Goal: Obtain resource: Download file/media

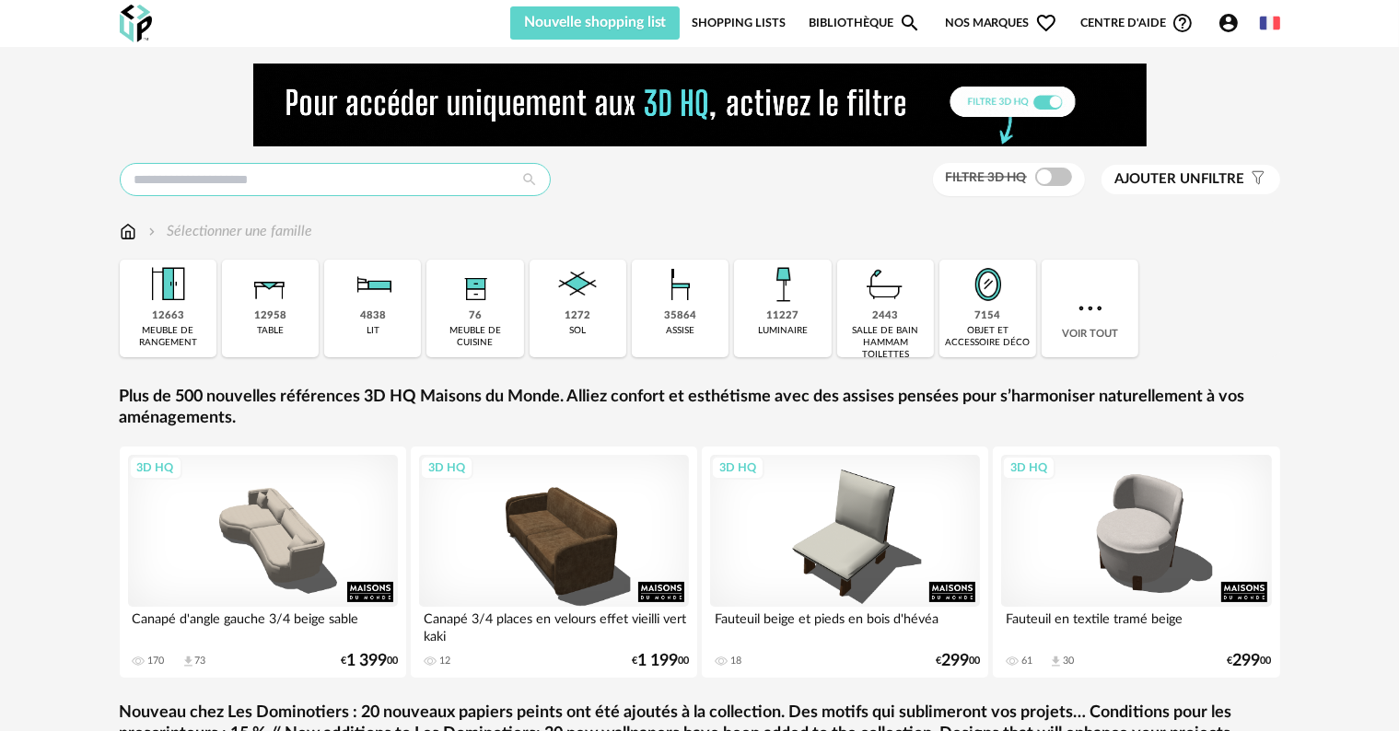
drag, startPoint x: 235, startPoint y: 179, endPoint x: 245, endPoint y: 180, distance: 10.3
click at [234, 179] on input "text" at bounding box center [335, 179] width 431 height 33
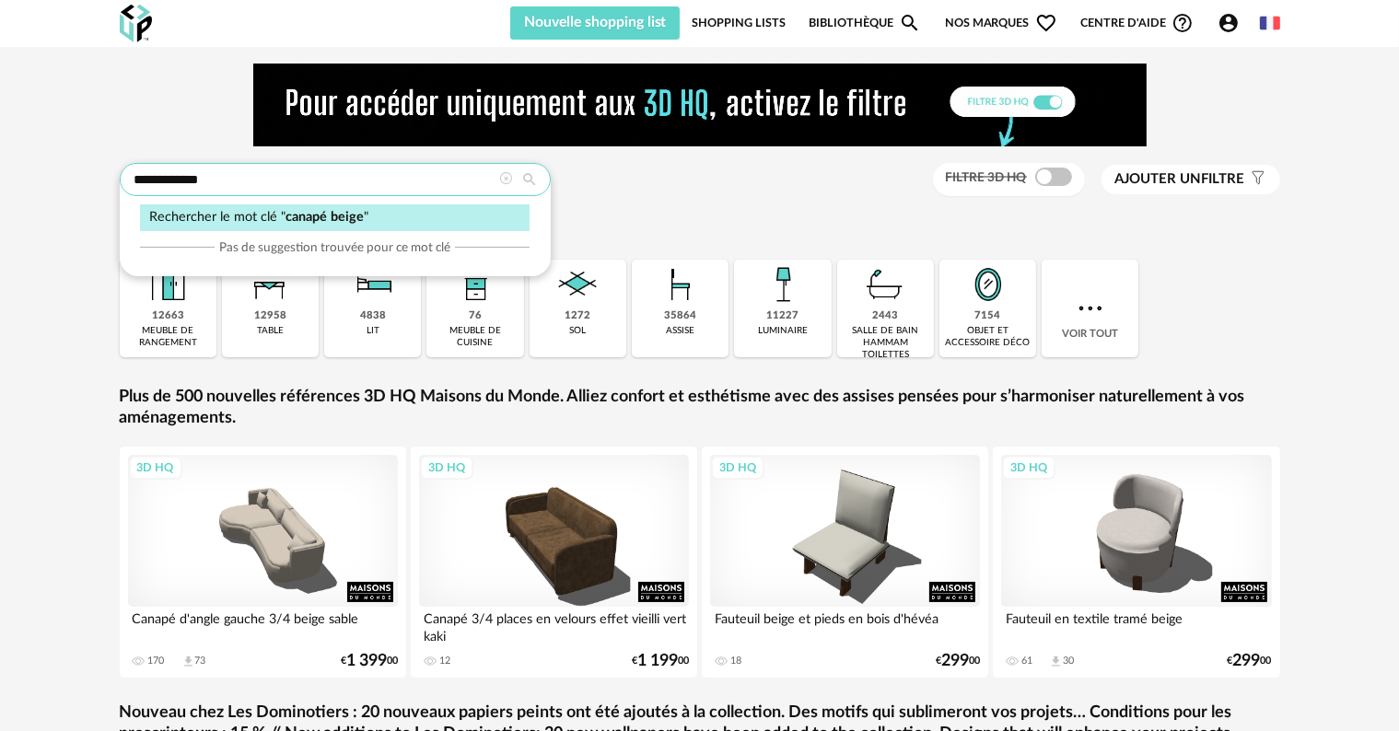
type input "**********"
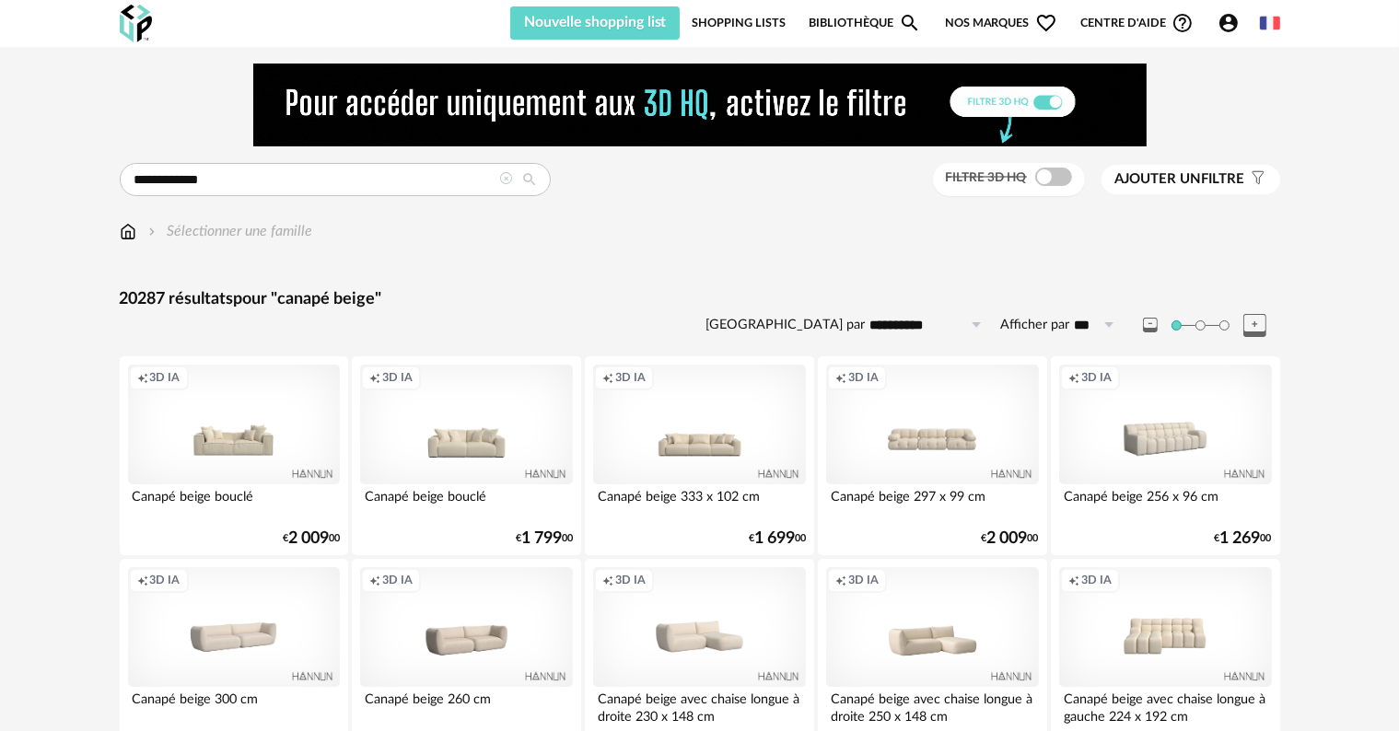
click at [1188, 182] on span "Ajouter un" at bounding box center [1158, 179] width 87 height 14
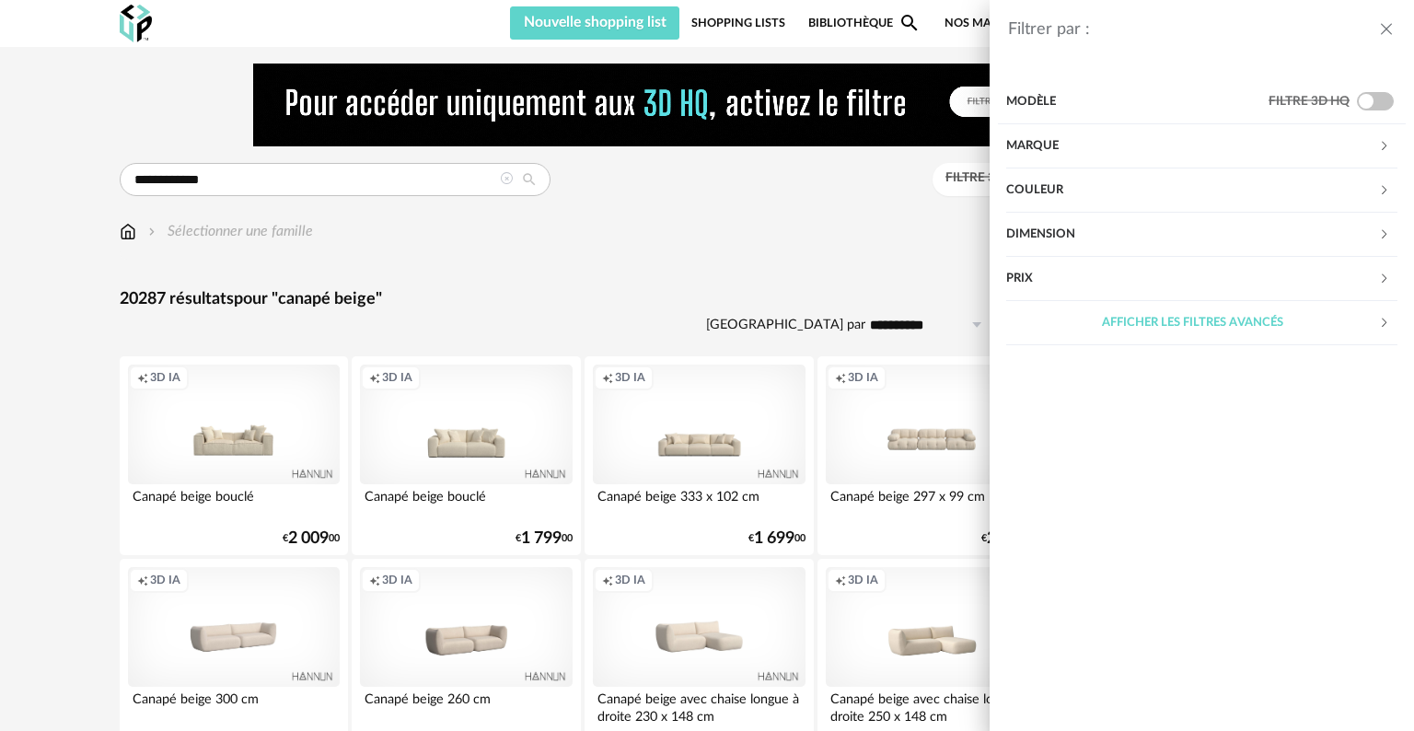
click at [1196, 113] on div "Modèle" at bounding box center [1137, 102] width 262 height 44
click at [1109, 153] on div "Marque" at bounding box center [1192, 146] width 372 height 44
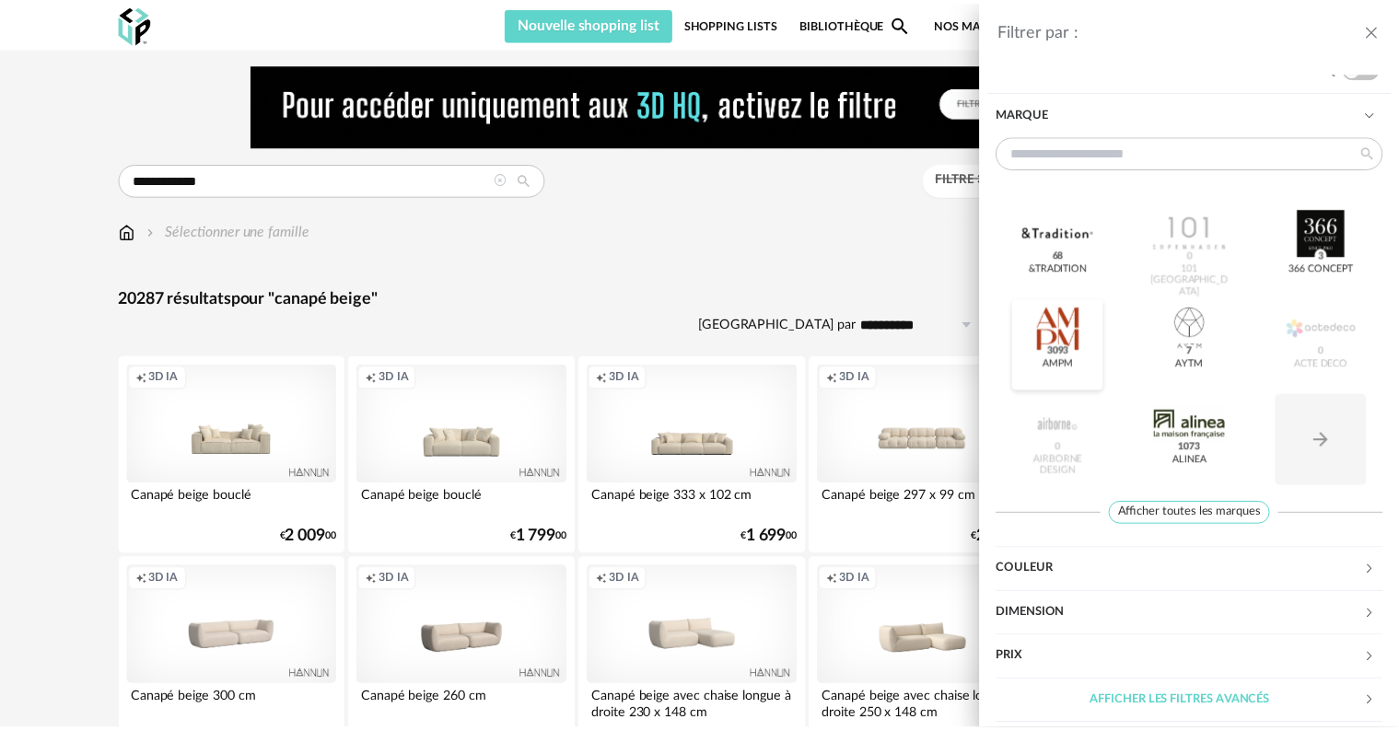
scroll to position [35, 0]
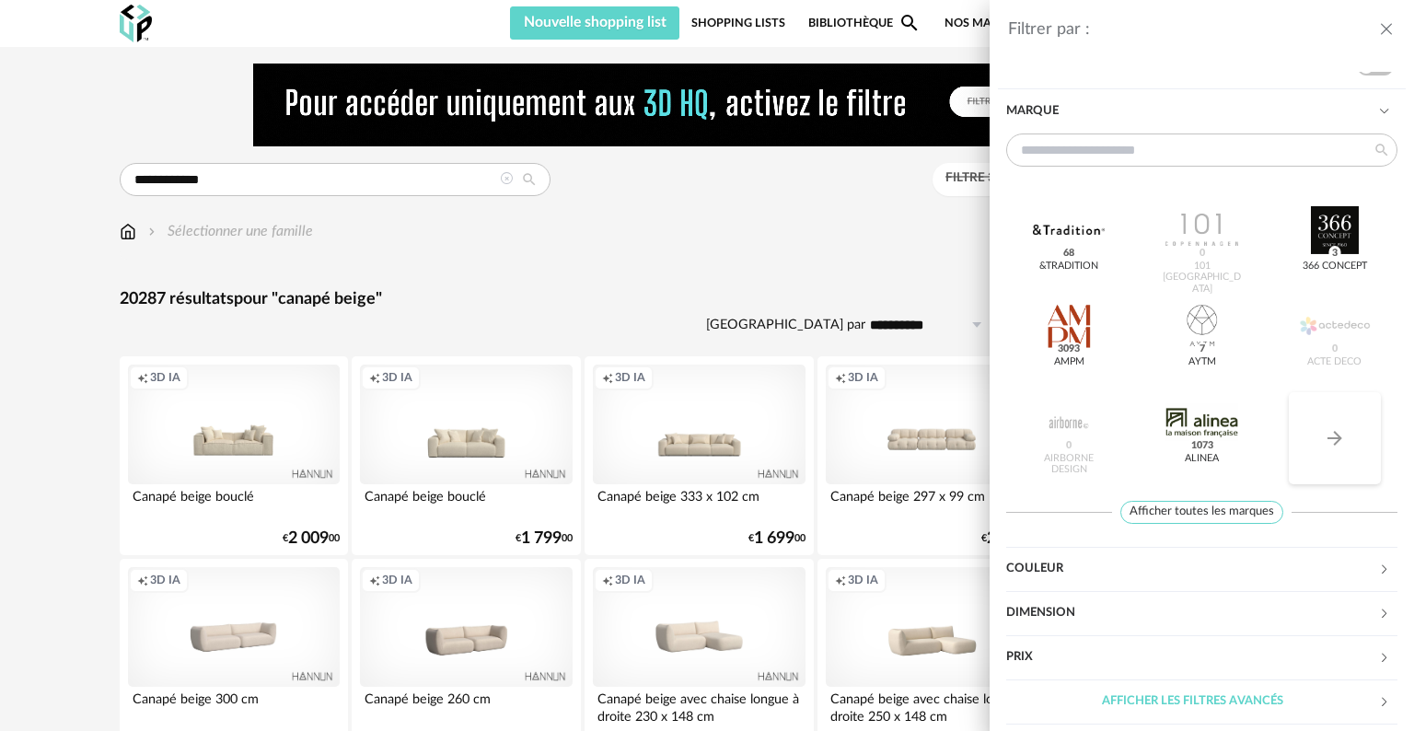
click at [1324, 435] on icon "Arrow Right icon" at bounding box center [1335, 438] width 22 height 22
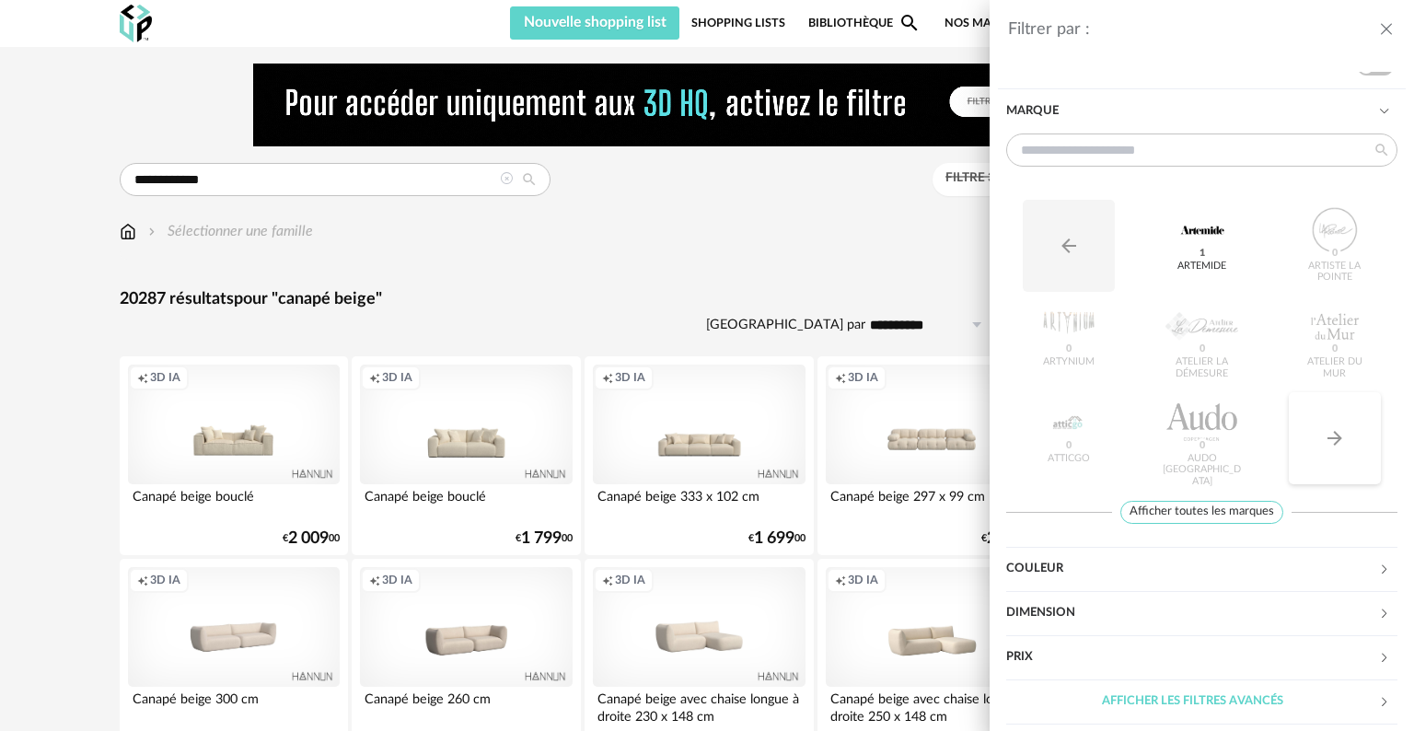
click at [1328, 443] on icon "Arrow Right icon" at bounding box center [1335, 438] width 15 height 15
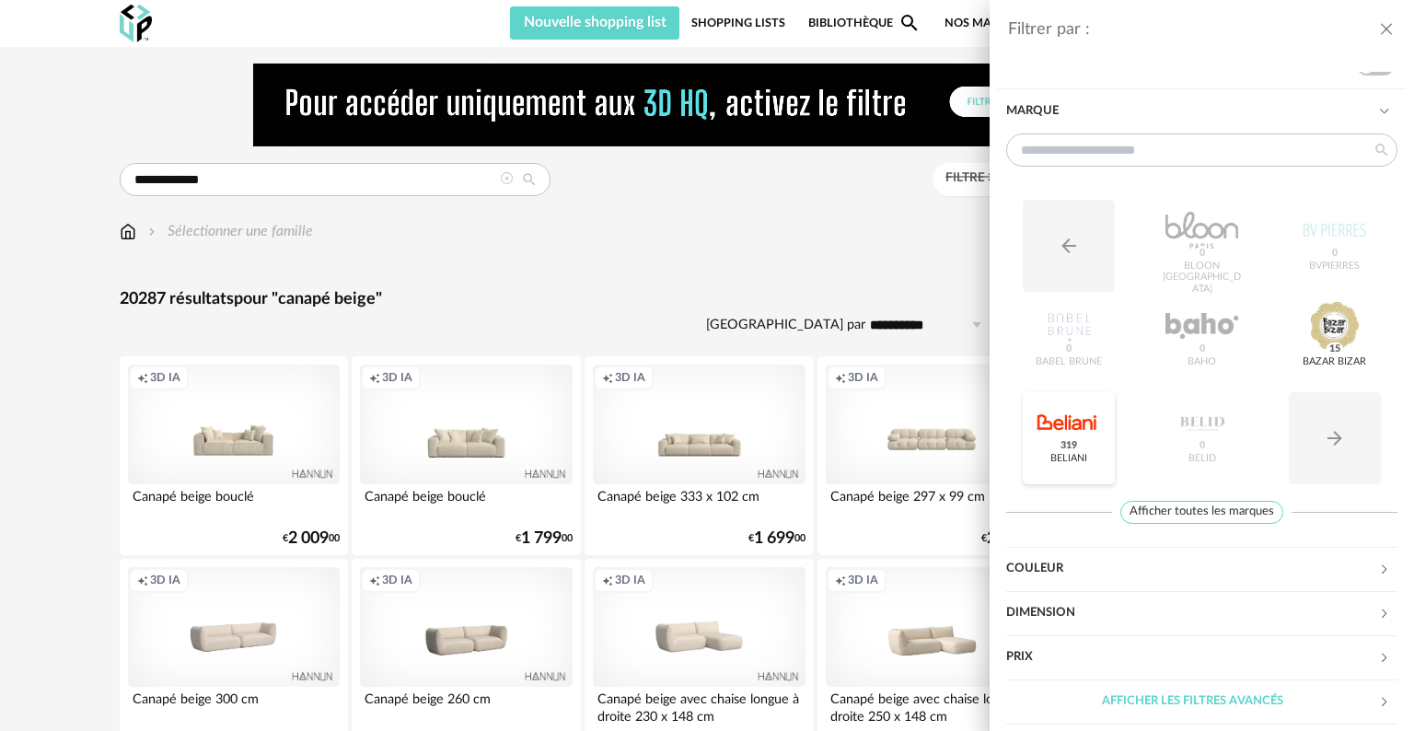
click at [1063, 438] on span "319" at bounding box center [1069, 445] width 23 height 15
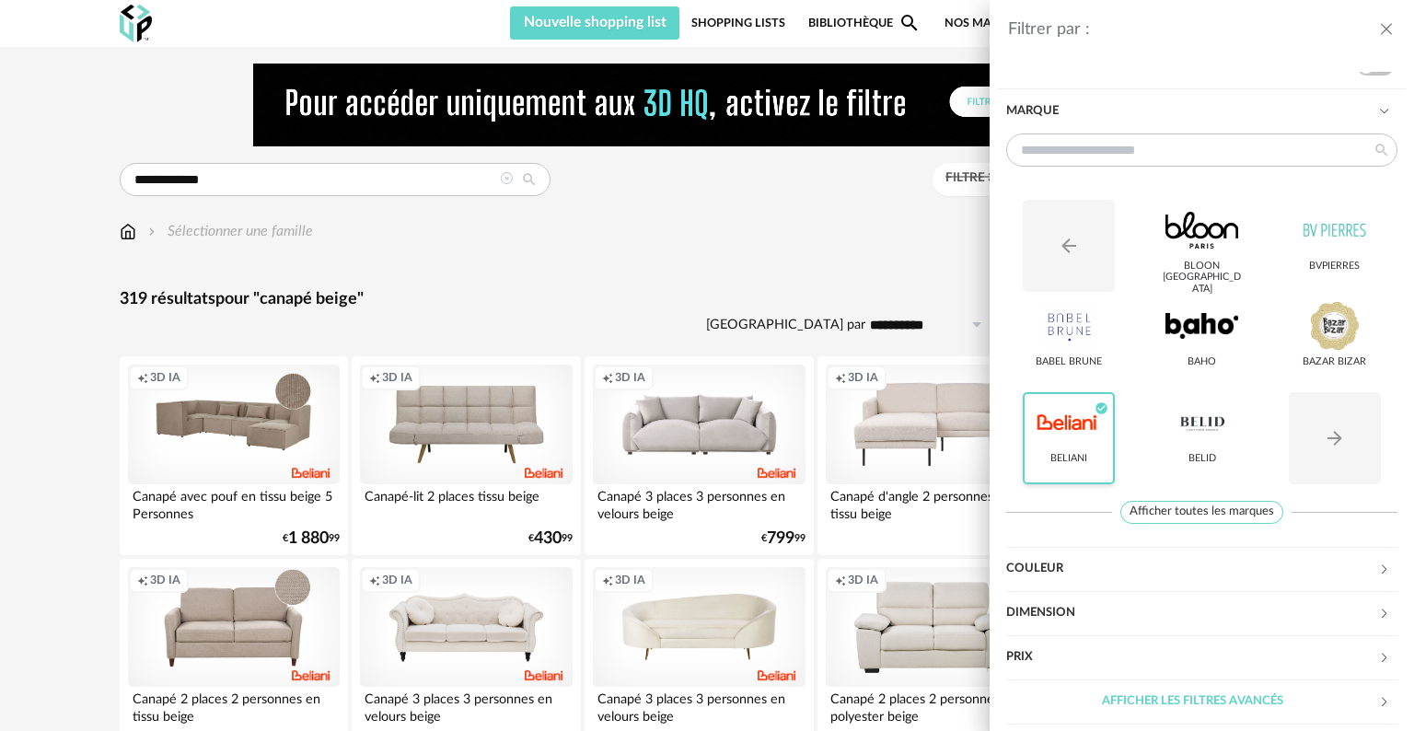
click at [788, 261] on div "Filtrer par : Modèle Filtre 3D HQ Marque Arrow Left icon BLOON [GEOGRAPHIC_DATA…" at bounding box center [707, 365] width 1414 height 731
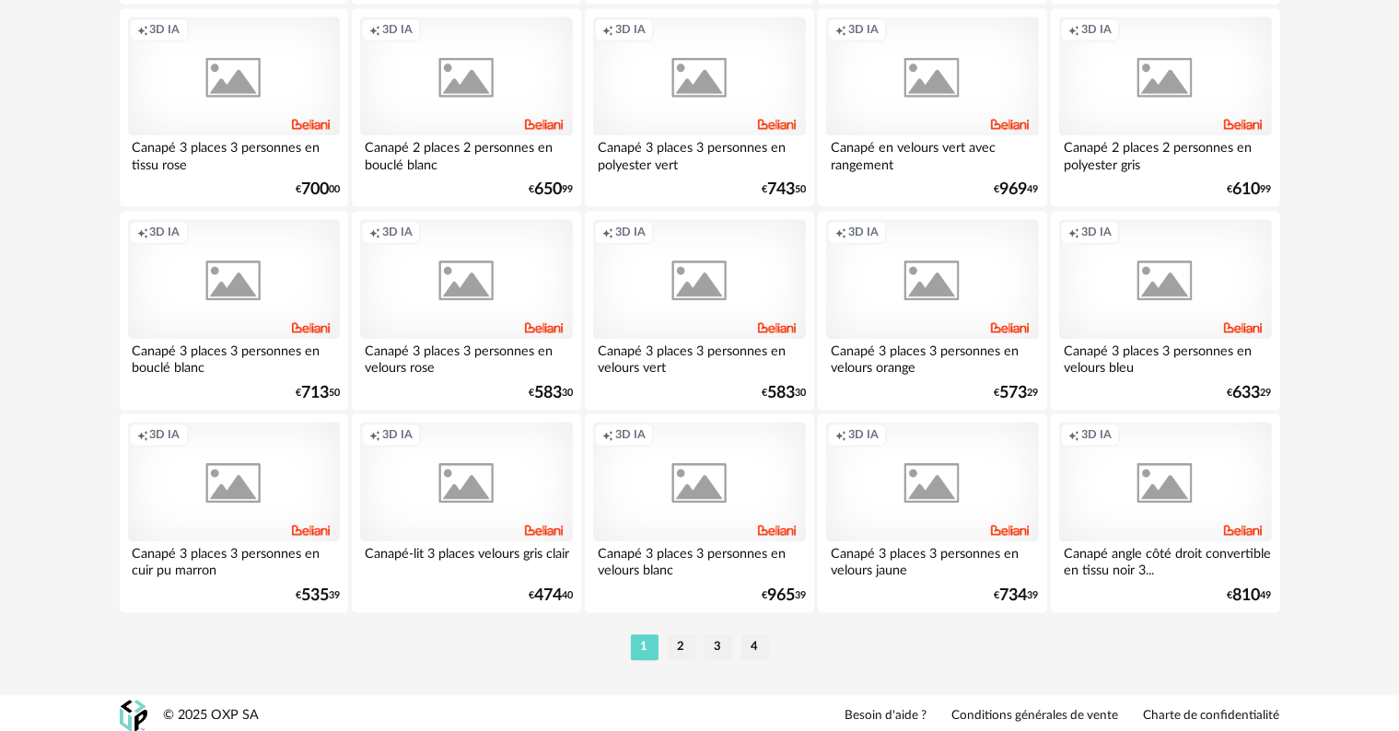
scroll to position [3799, 0]
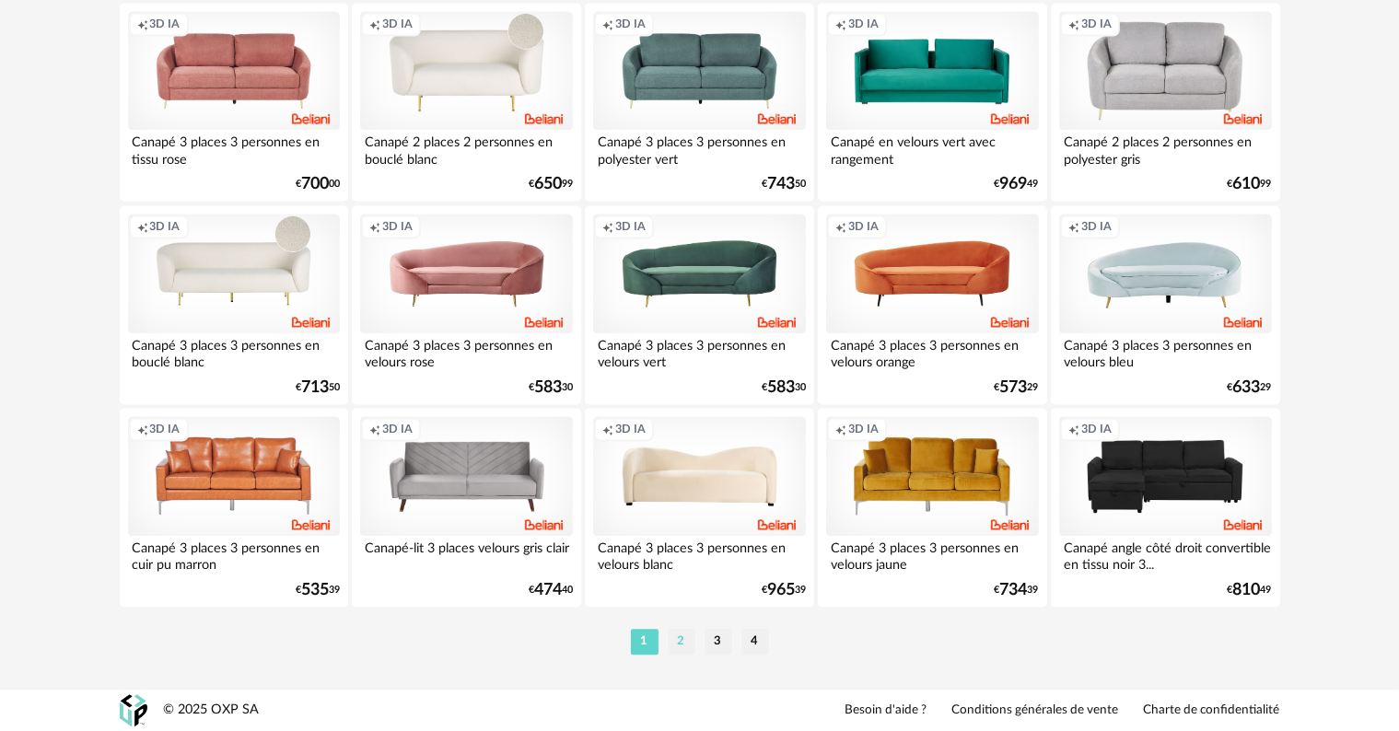
click at [678, 645] on li "2" at bounding box center [682, 642] width 28 height 26
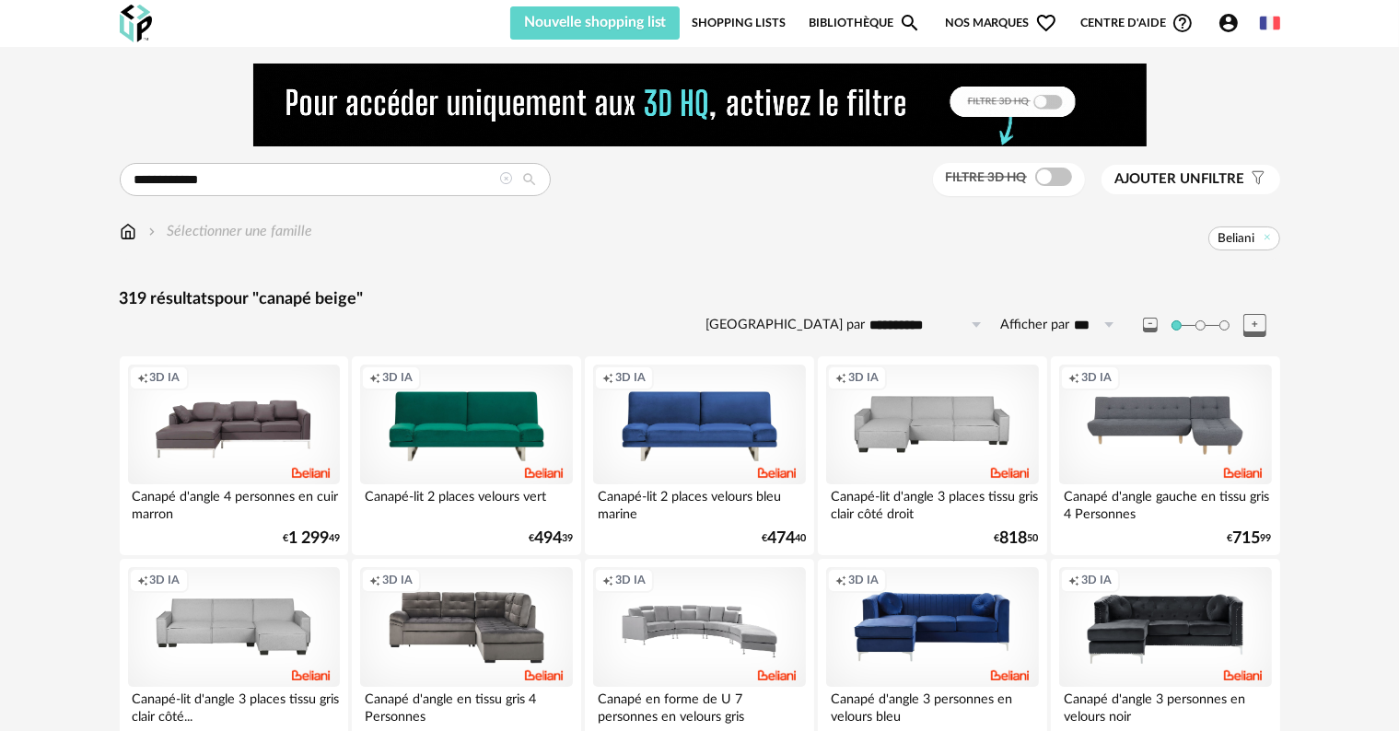
click at [1225, 188] on span "Ajouter un filtre" at bounding box center [1180, 179] width 130 height 18
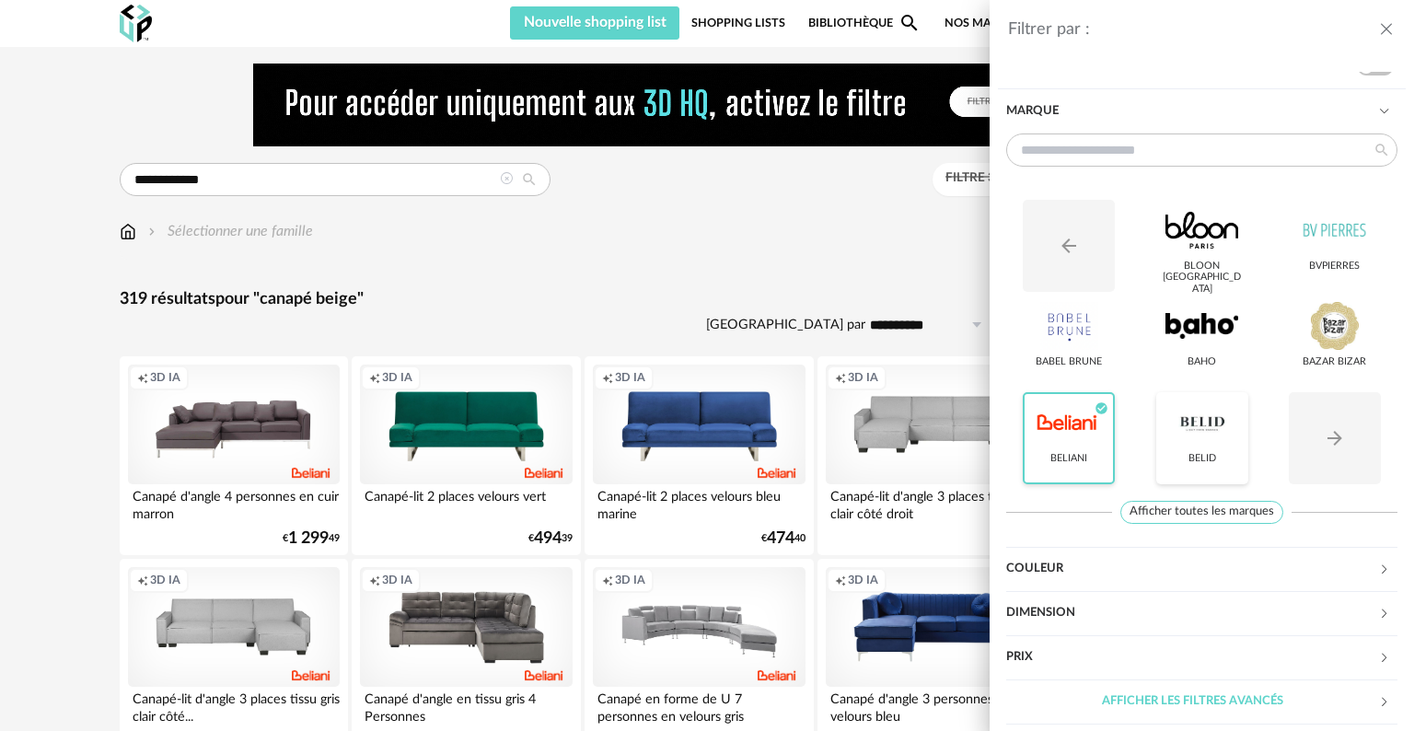
click at [1215, 449] on div "Belid" at bounding box center [1202, 438] width 92 height 92
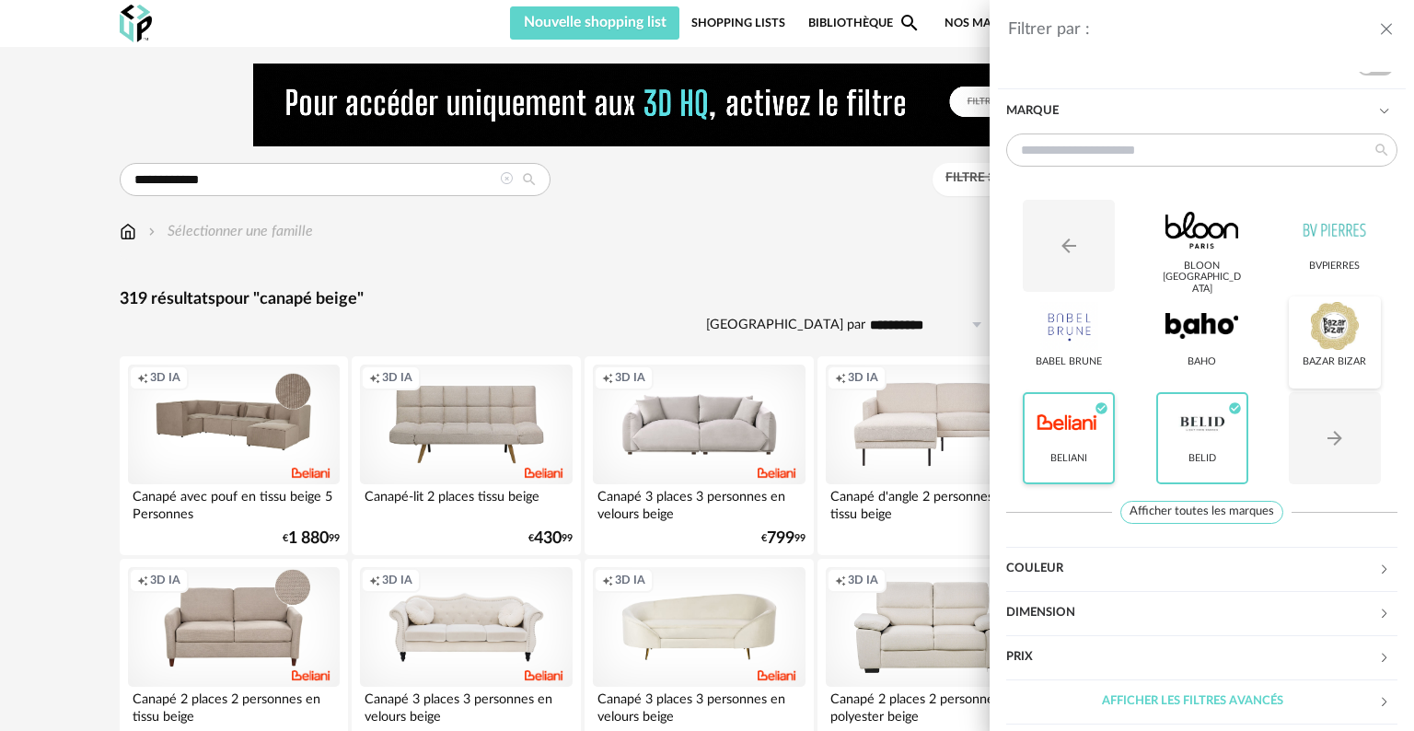
click at [1315, 335] on div at bounding box center [1335, 326] width 72 height 48
click at [1310, 335] on div at bounding box center [1335, 326] width 72 height 48
click at [783, 305] on div "Filtrer par : Modèle Filtre 3D HQ Marque Arrow Left icon BLOON [GEOGRAPHIC_DATA…" at bounding box center [707, 365] width 1414 height 731
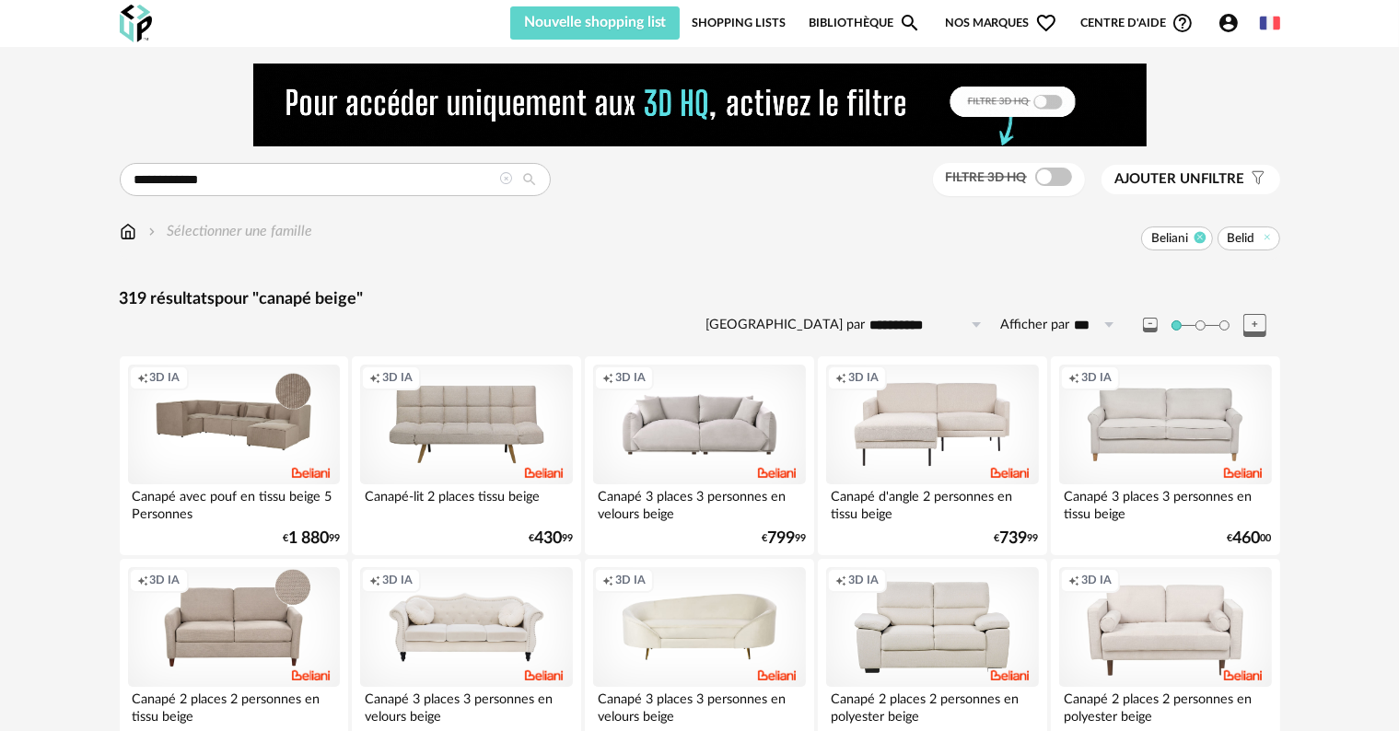
click at [1201, 240] on icon at bounding box center [1200, 237] width 12 height 12
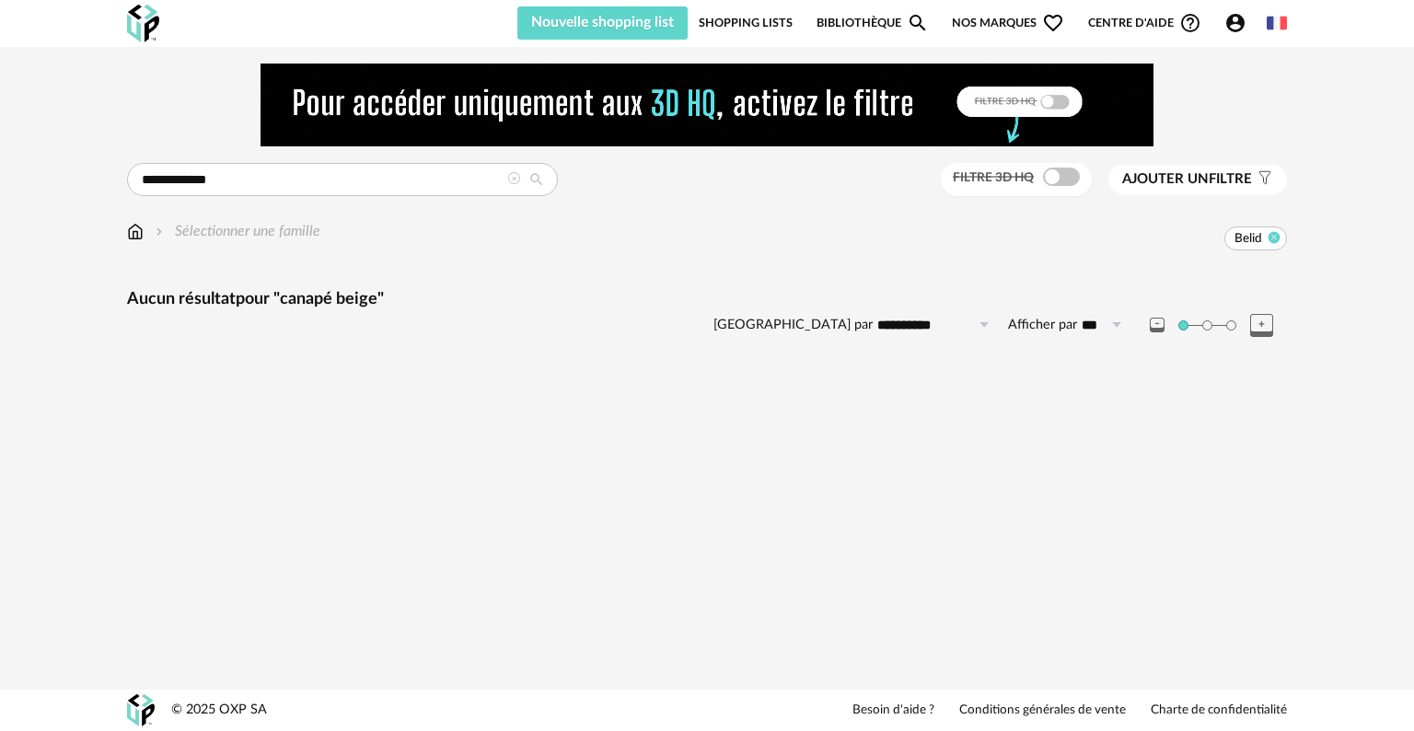
click at [1274, 238] on icon at bounding box center [1275, 237] width 12 height 12
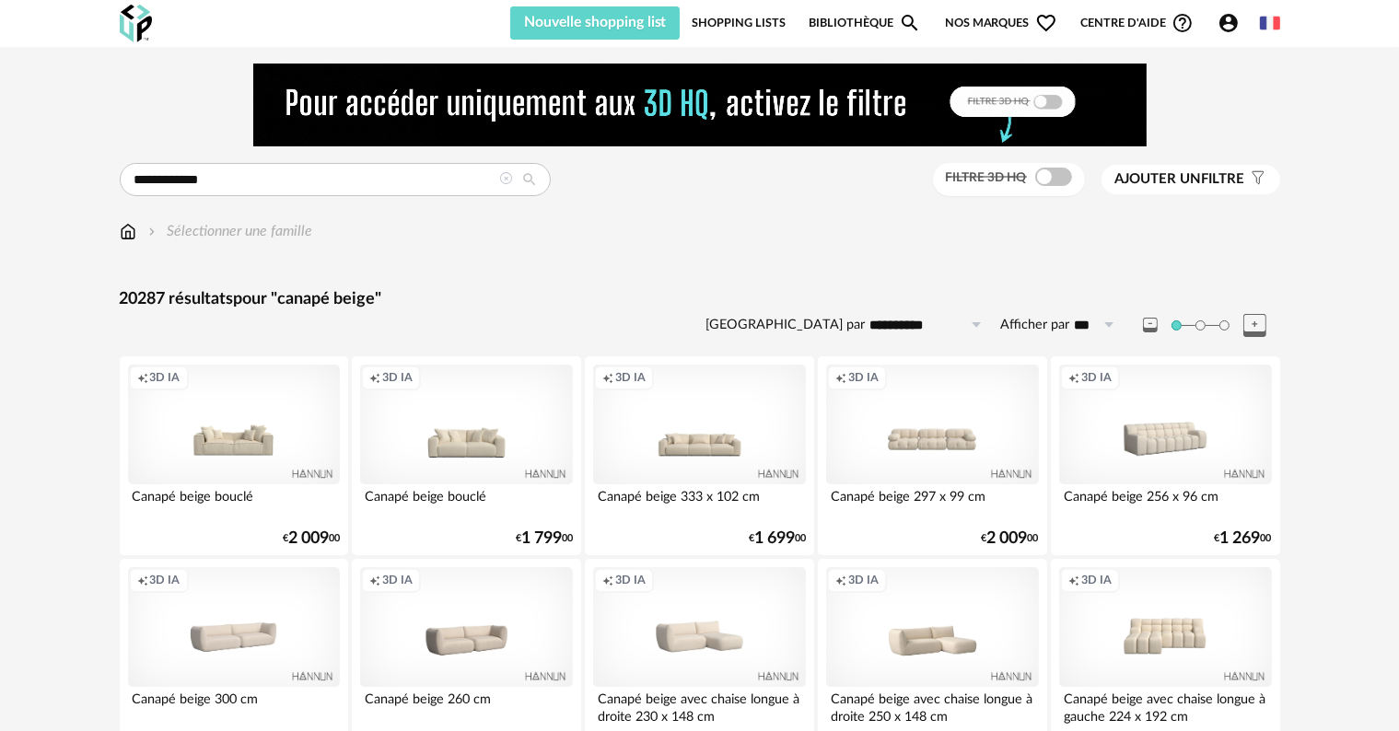
click at [1218, 185] on span "Ajouter un filtre" at bounding box center [1180, 179] width 130 height 18
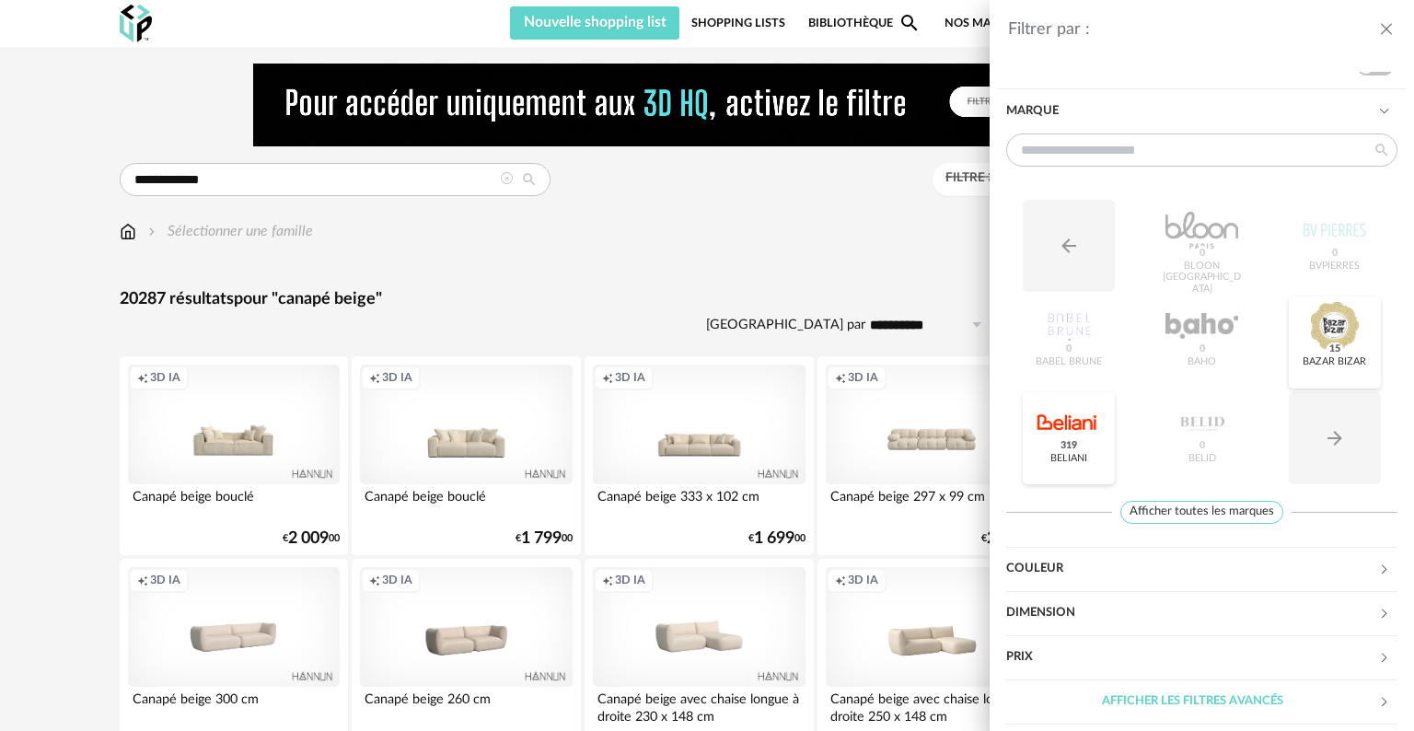
click at [1326, 342] on span "15" at bounding box center [1334, 349] width 17 height 15
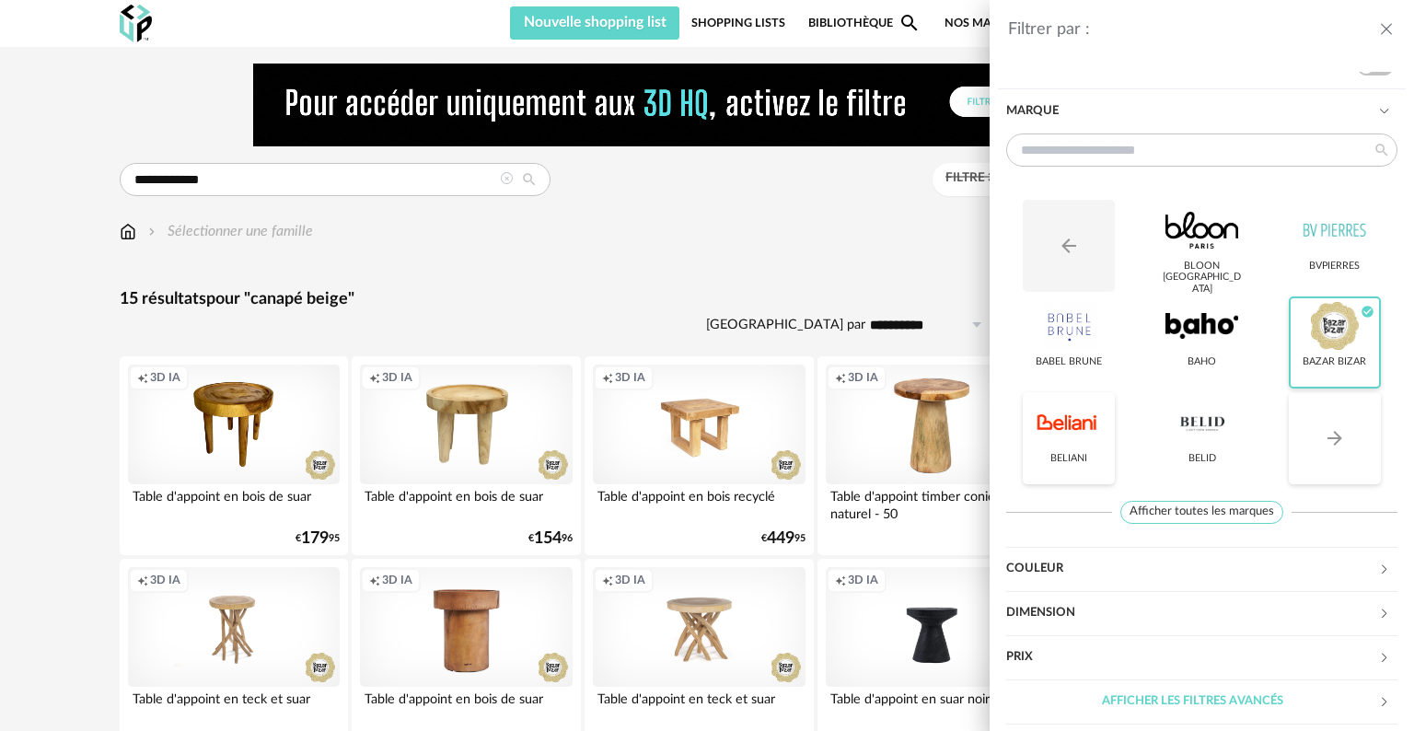
click at [1328, 435] on icon "Arrow Right icon" at bounding box center [1335, 438] width 15 height 15
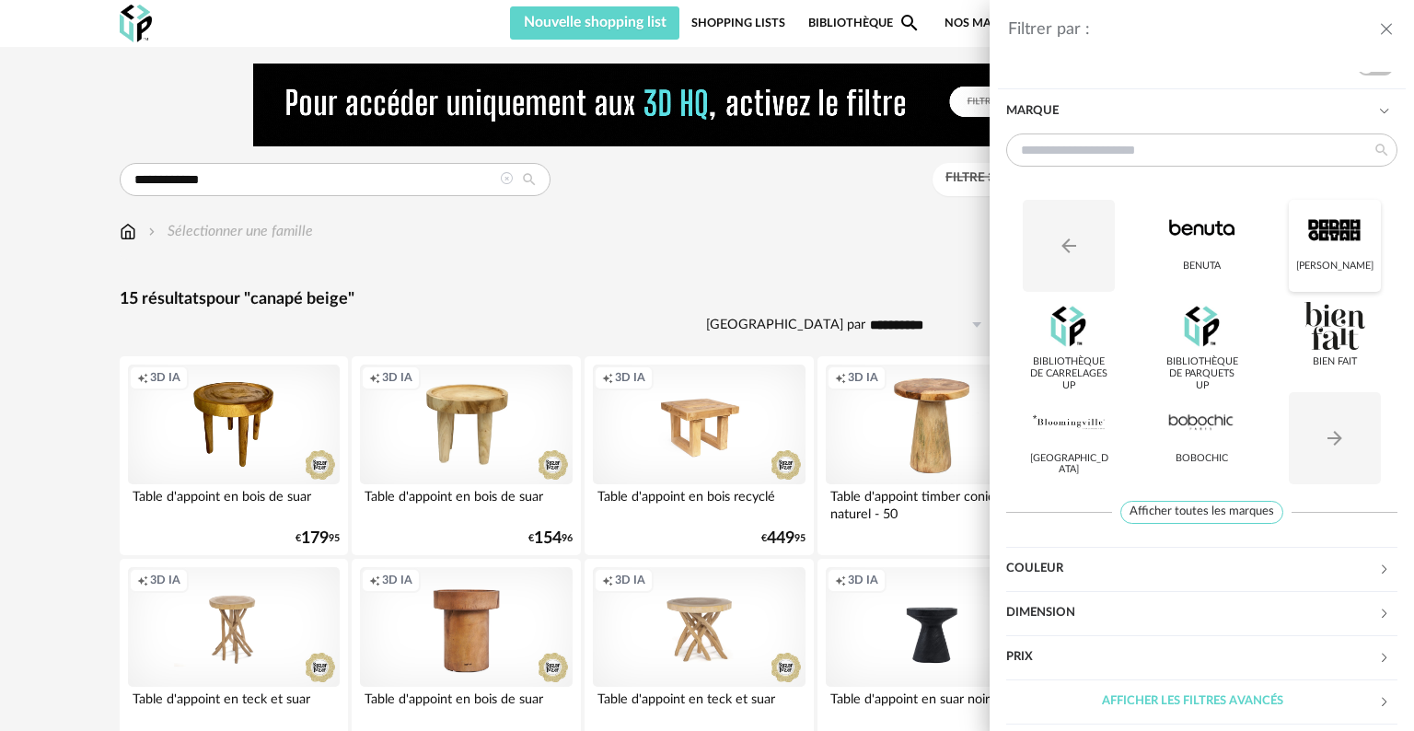
drag, startPoint x: 1322, startPoint y: 236, endPoint x: 1283, endPoint y: 232, distance: 39.8
click at [1321, 236] on div at bounding box center [1335, 230] width 72 height 48
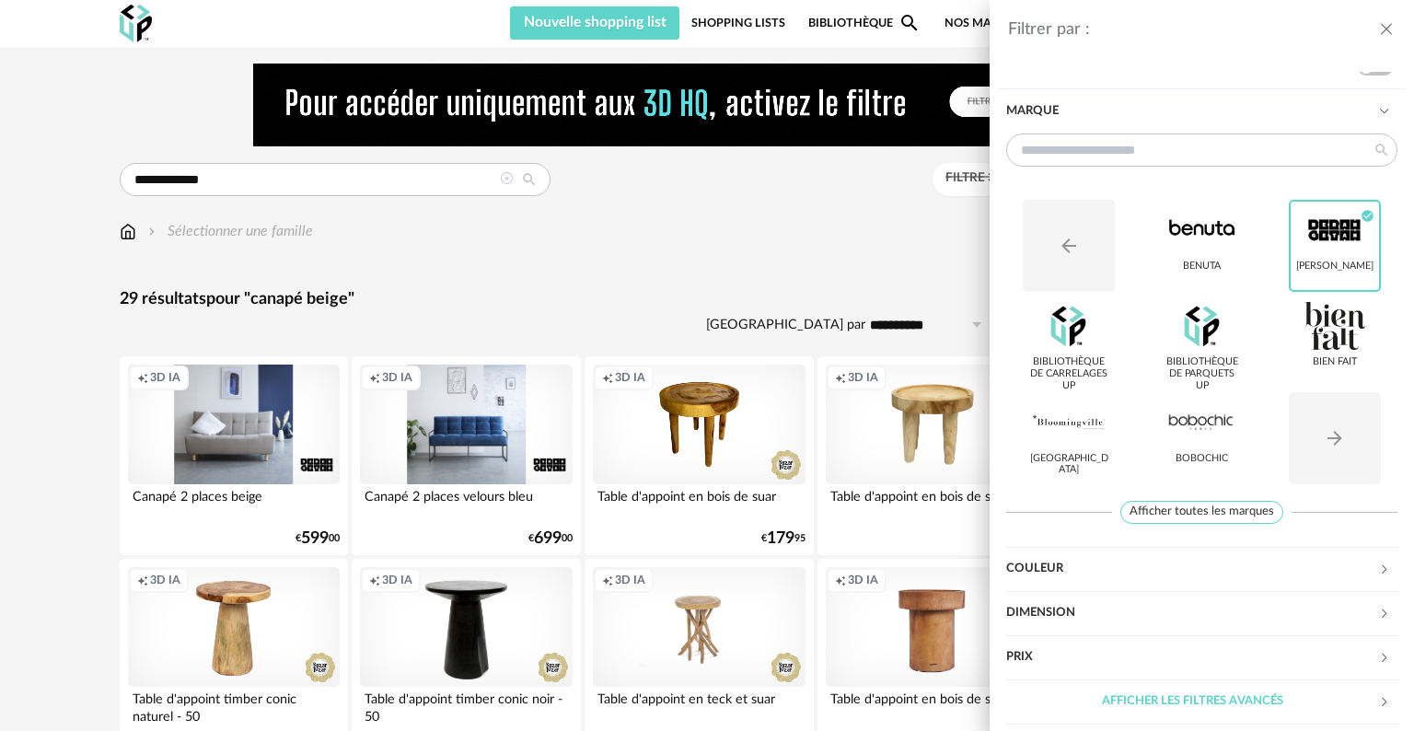
click at [910, 250] on div "Filtrer par : Modèle Filtre 3D HQ Marque Arrow Left icon Benuta Berah Getah Che…" at bounding box center [707, 365] width 1414 height 731
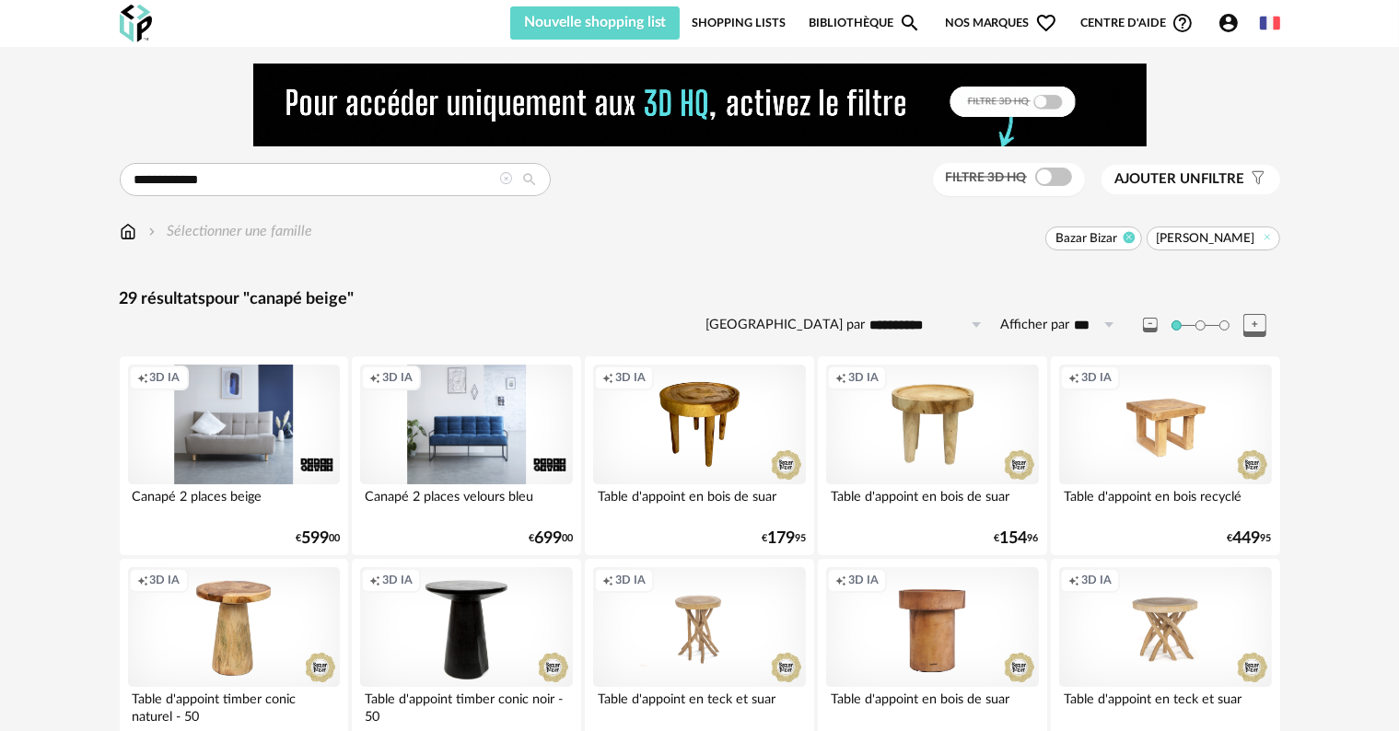
click at [1135, 238] on icon at bounding box center [1129, 237] width 12 height 12
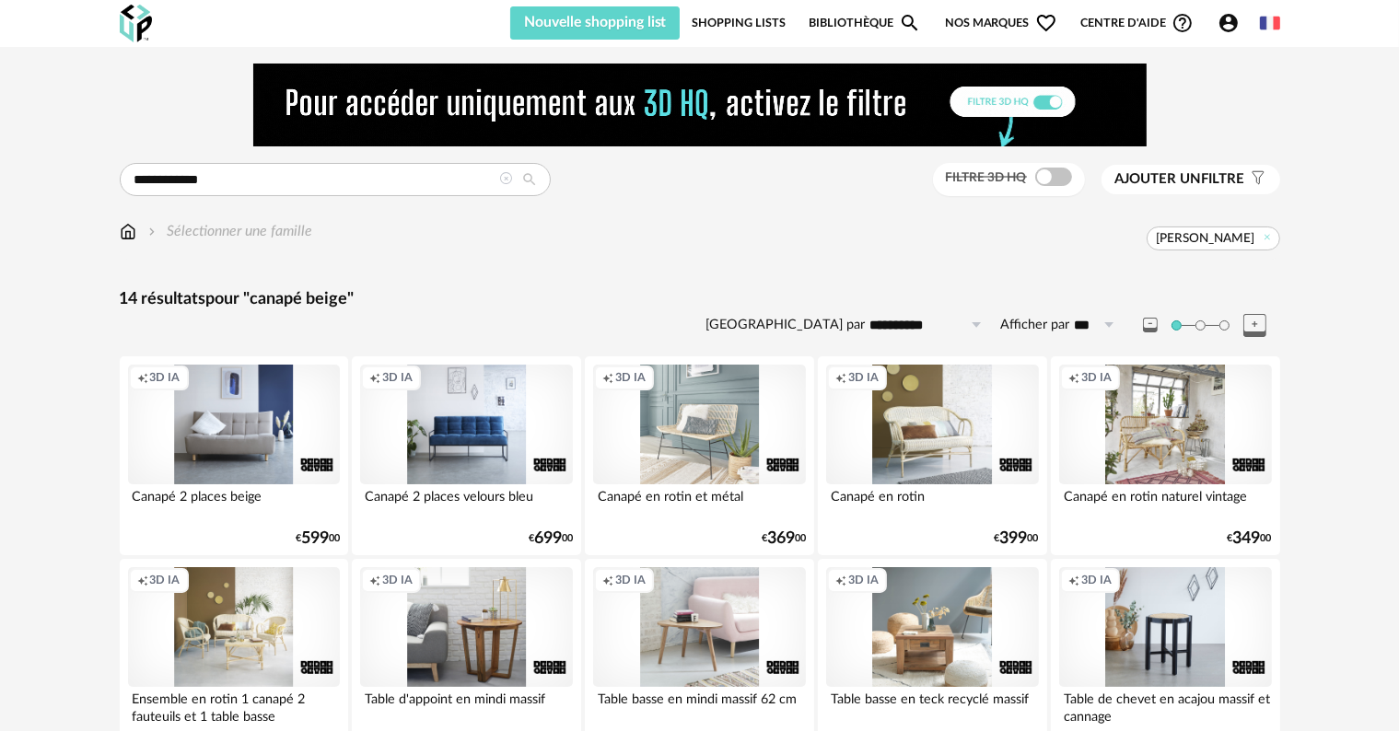
click at [1201, 180] on span "Ajouter un filtre" at bounding box center [1180, 179] width 130 height 18
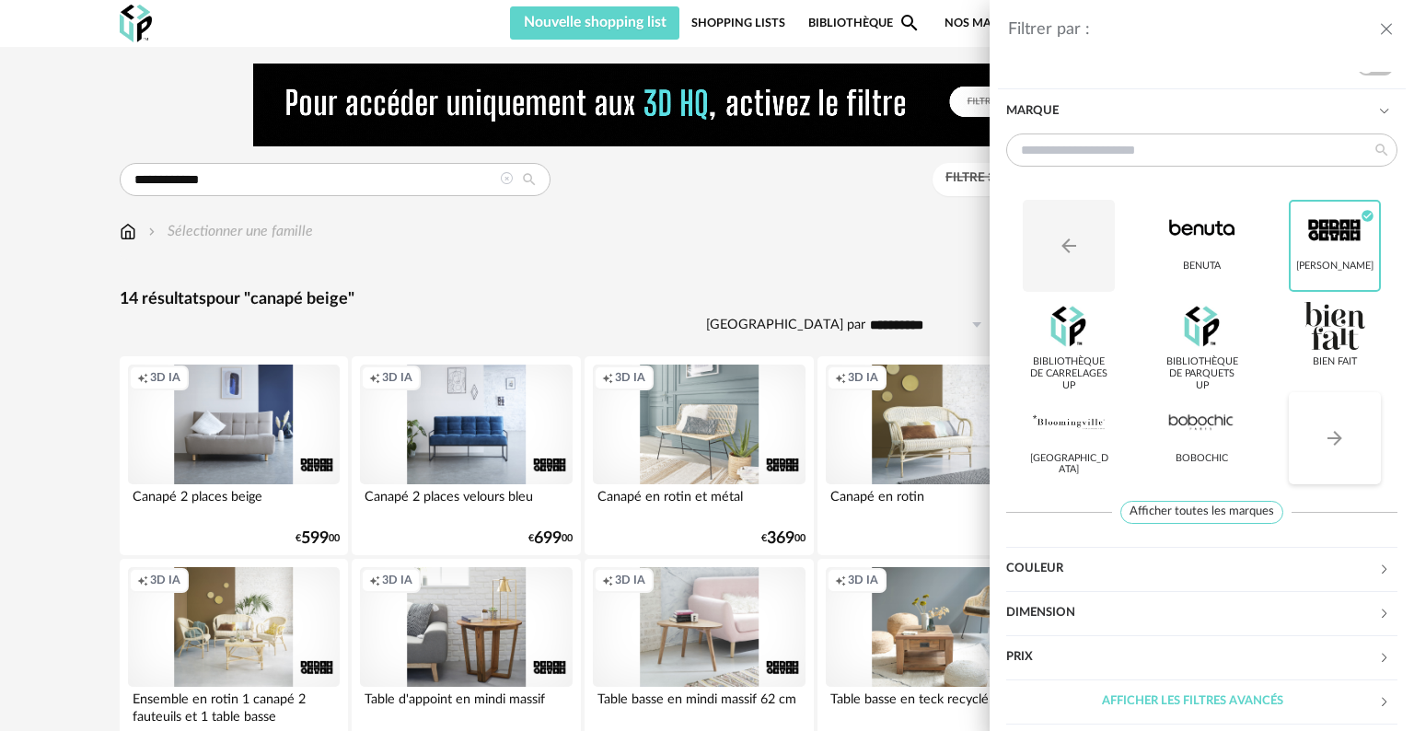
click at [1324, 446] on icon "Arrow Right icon" at bounding box center [1335, 438] width 22 height 22
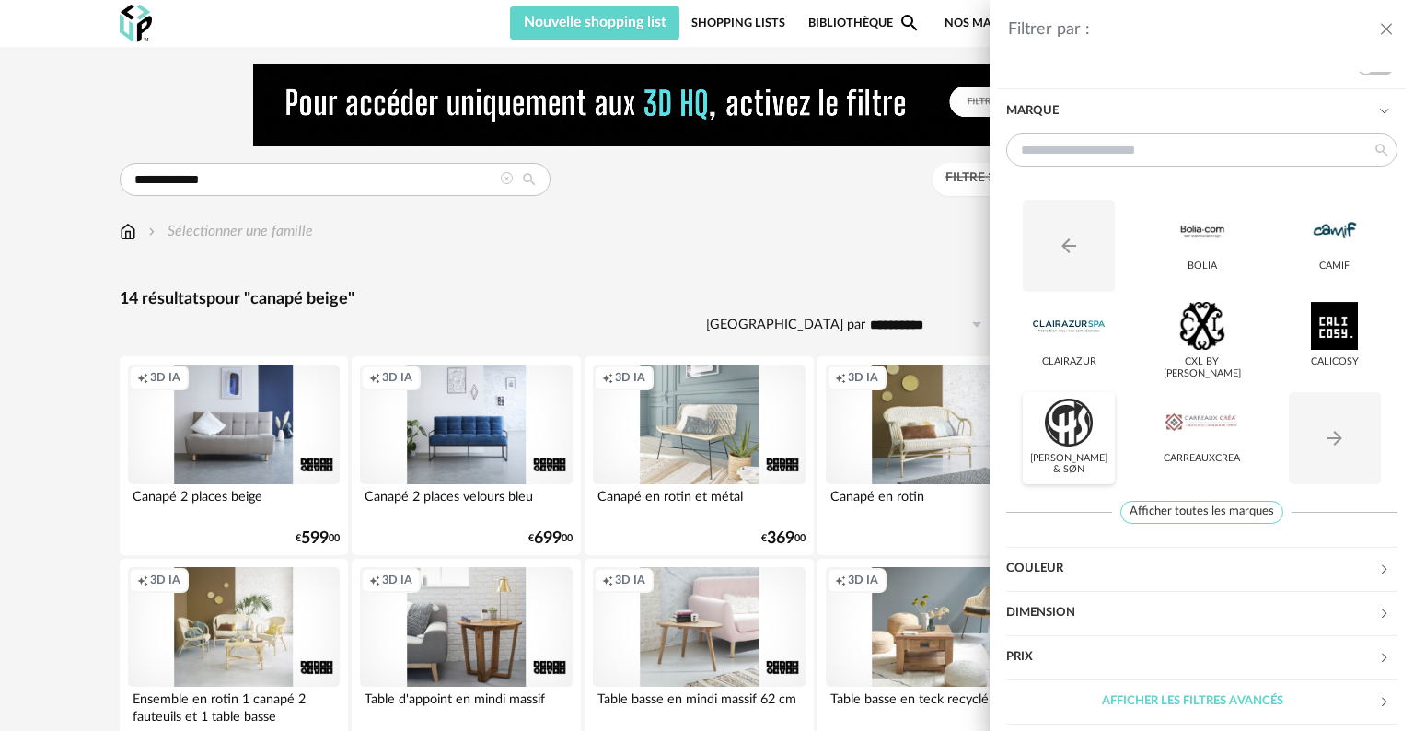
click at [1076, 450] on div "[PERSON_NAME] & Søn" at bounding box center [1069, 438] width 92 height 92
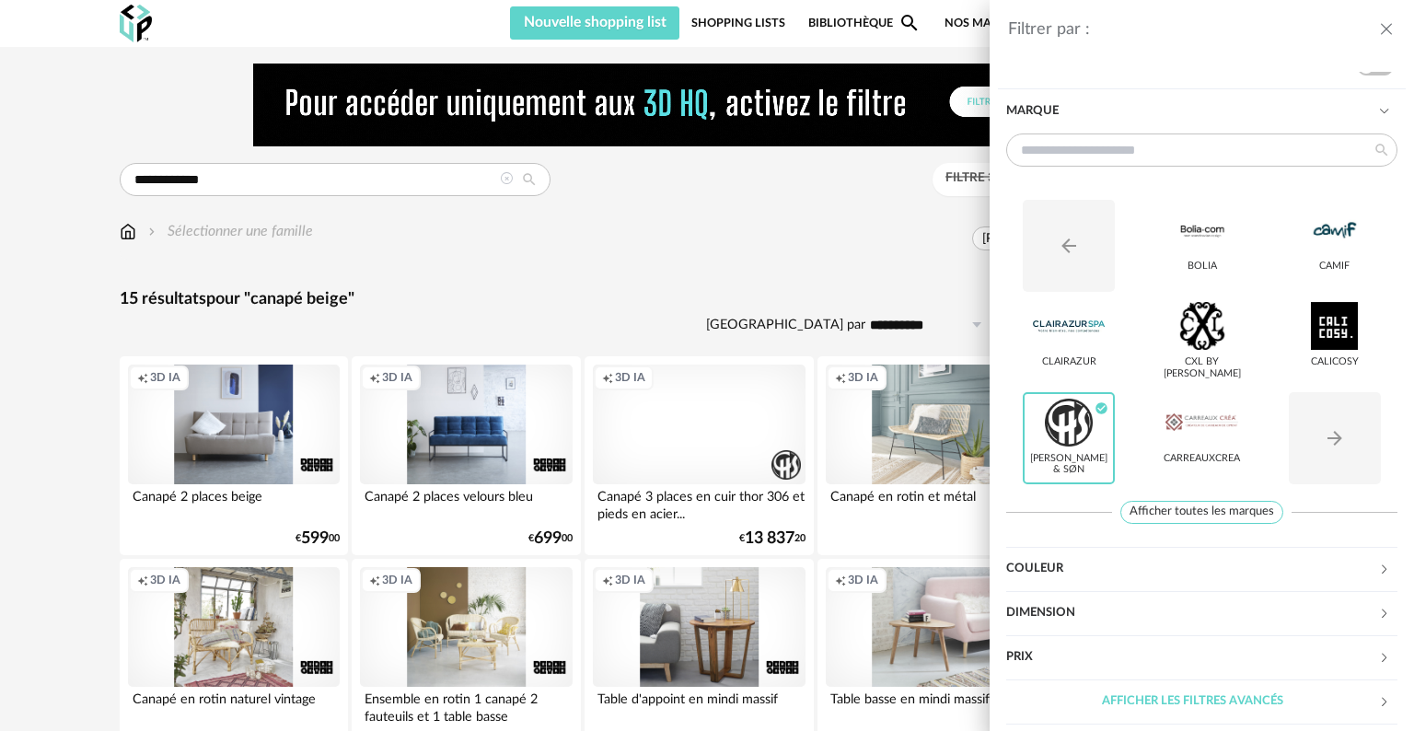
click at [921, 238] on div "Filtrer par : Modèle Filtre 3D HQ Marque Arrow Left icon Bolia CAMIF CLAIRAZUR …" at bounding box center [707, 365] width 1414 height 731
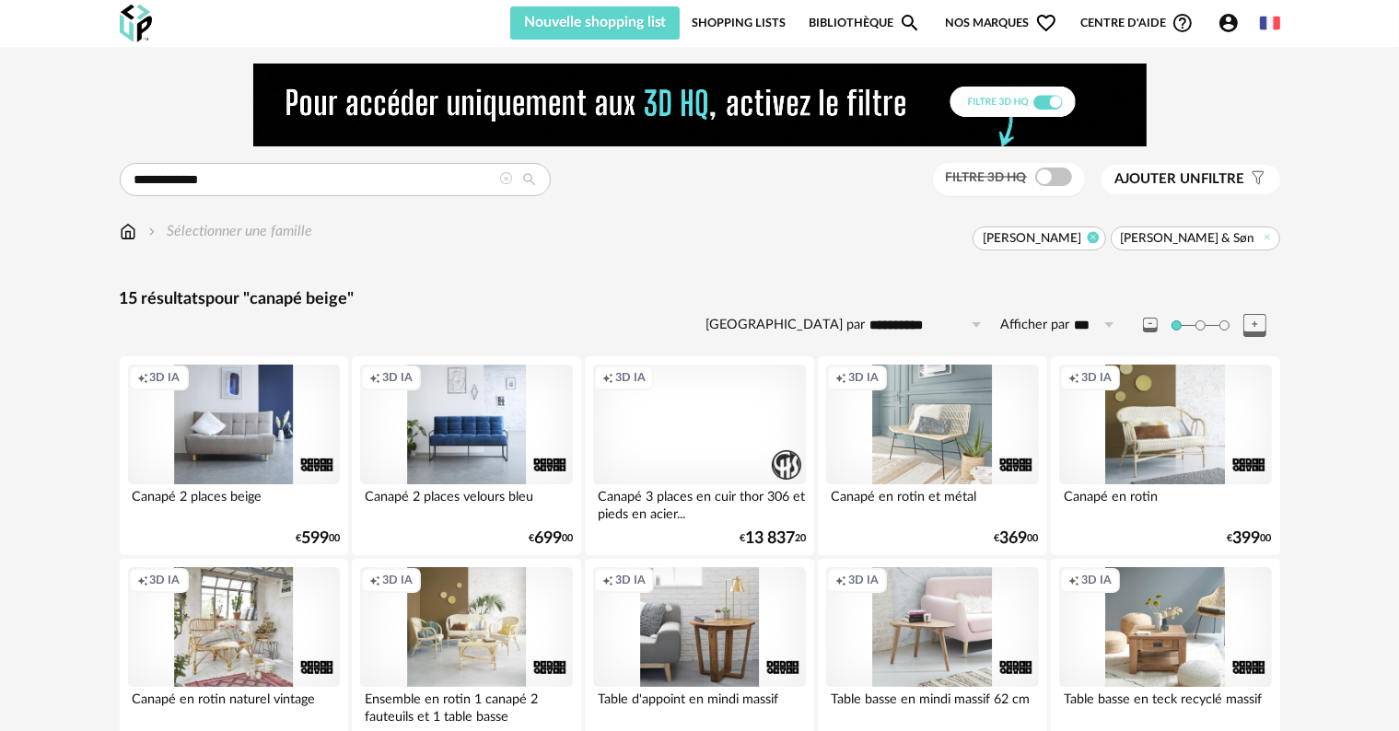
click at [1099, 238] on icon at bounding box center [1093, 237] width 12 height 12
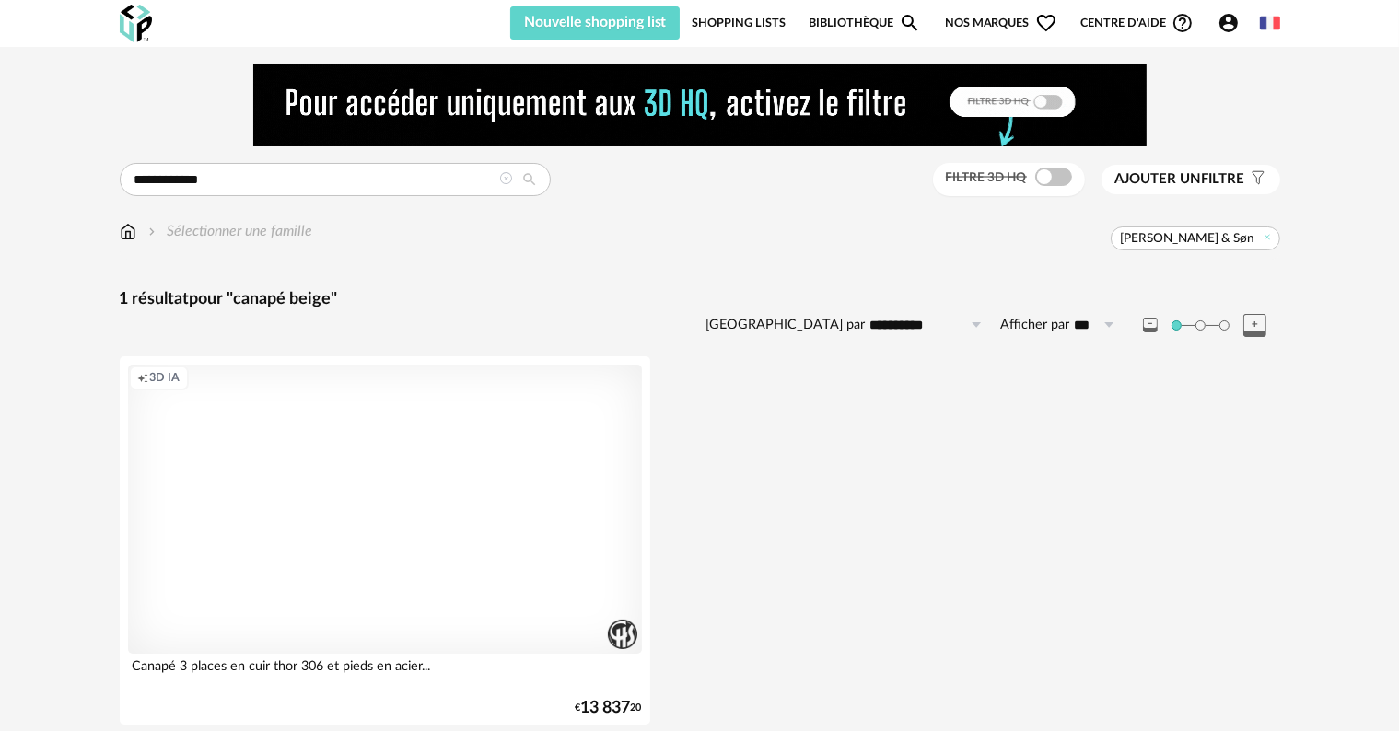
click at [1191, 181] on span "Ajouter un" at bounding box center [1158, 179] width 87 height 14
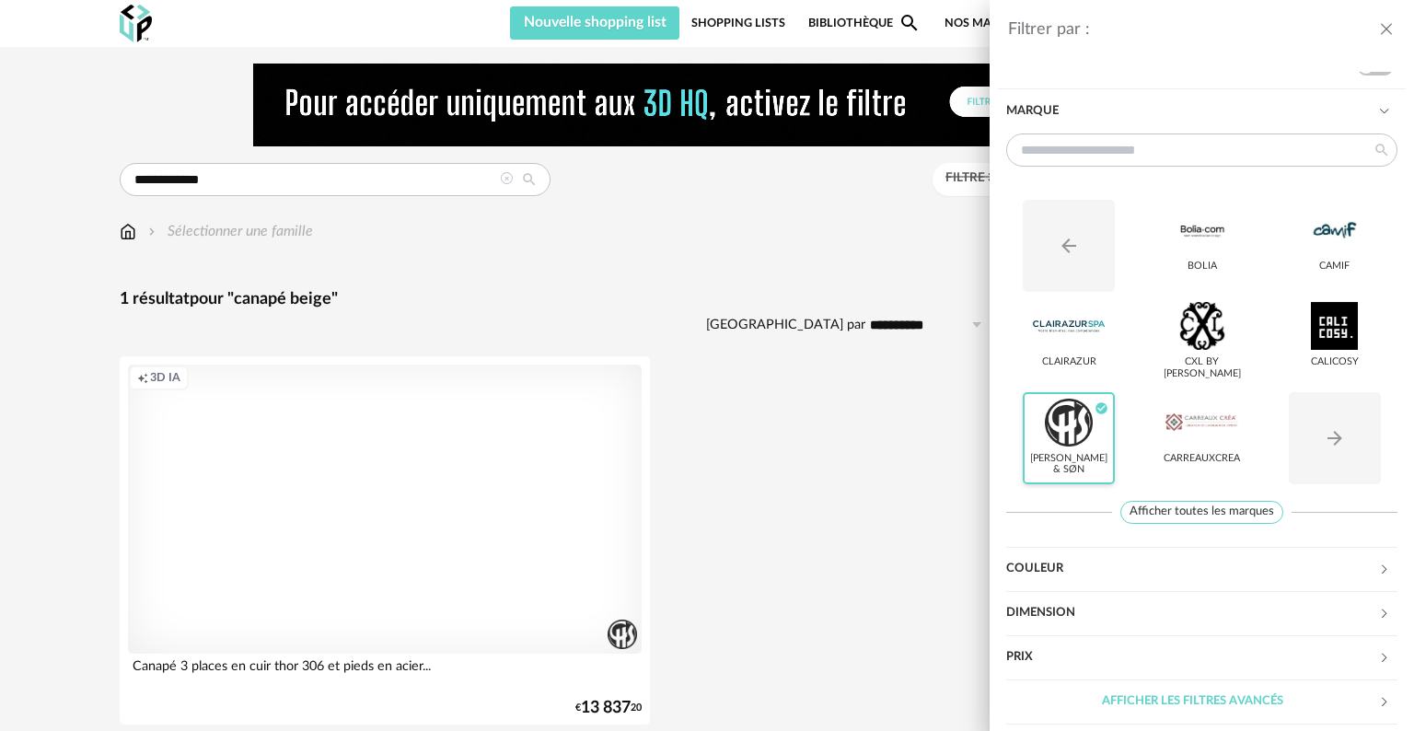
drag, startPoint x: 1106, startPoint y: 407, endPoint x: 1087, endPoint y: 429, distance: 28.8
click at [1105, 410] on icon "Check Circle icon" at bounding box center [1102, 408] width 12 height 12
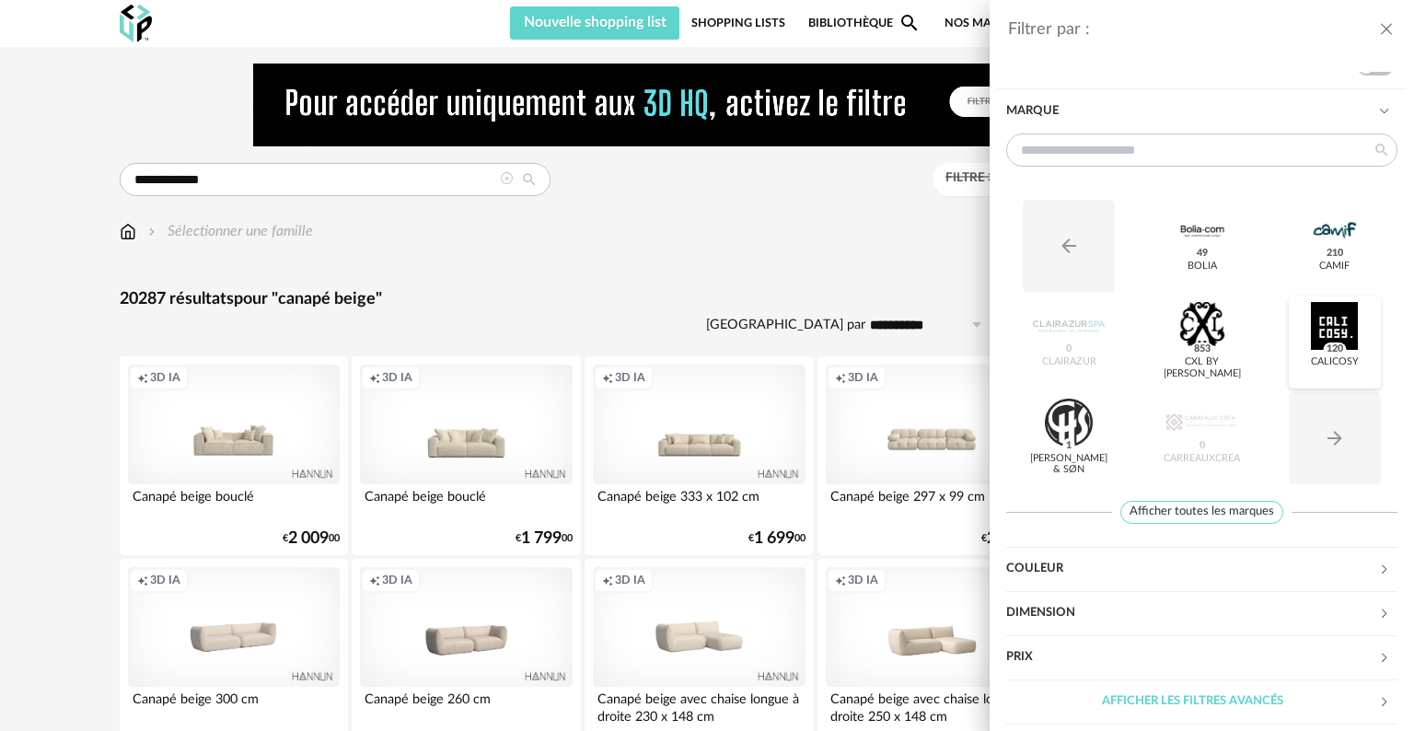
click at [1329, 335] on div at bounding box center [1335, 326] width 72 height 48
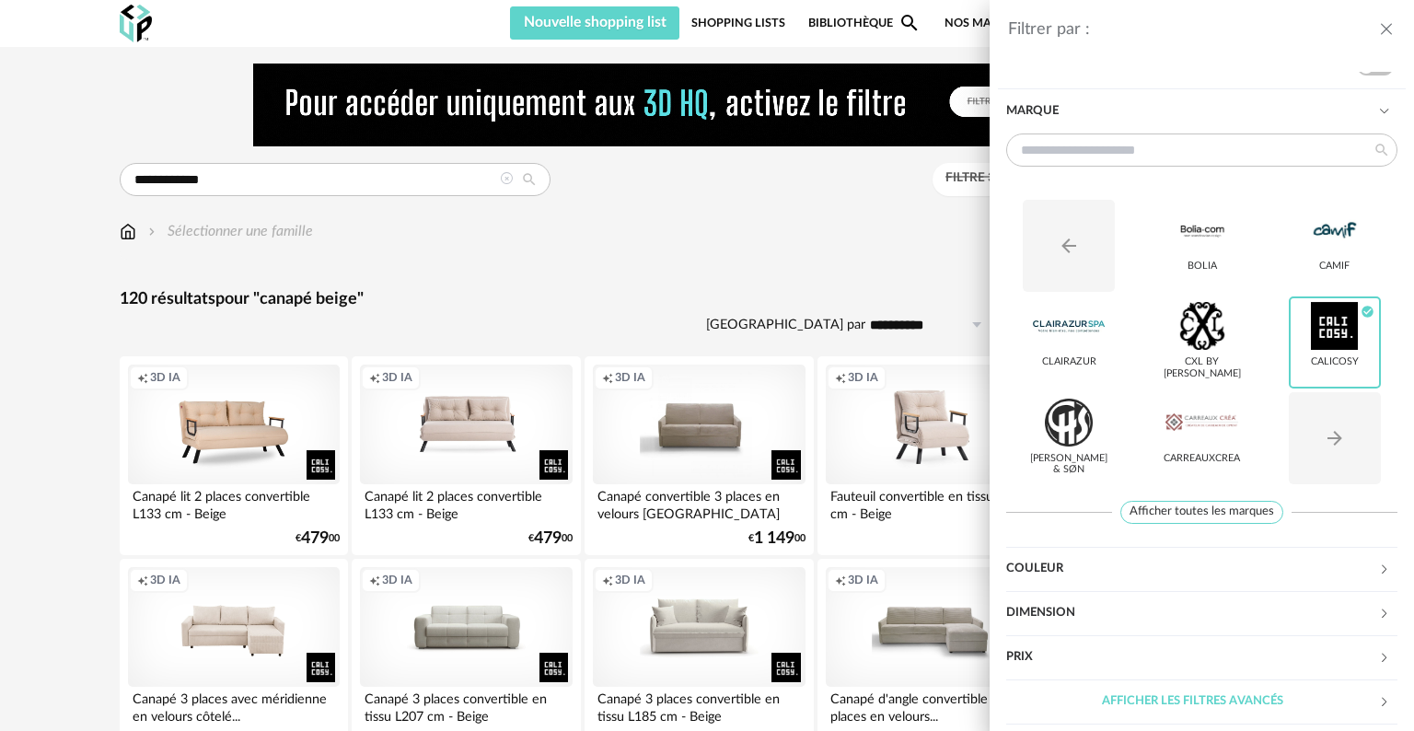
click at [799, 286] on div "Filtrer par : Modèle Filtre 3D HQ Marque Arrow Left icon Bolia CAMIF CLAIRAZUR …" at bounding box center [707, 365] width 1414 height 731
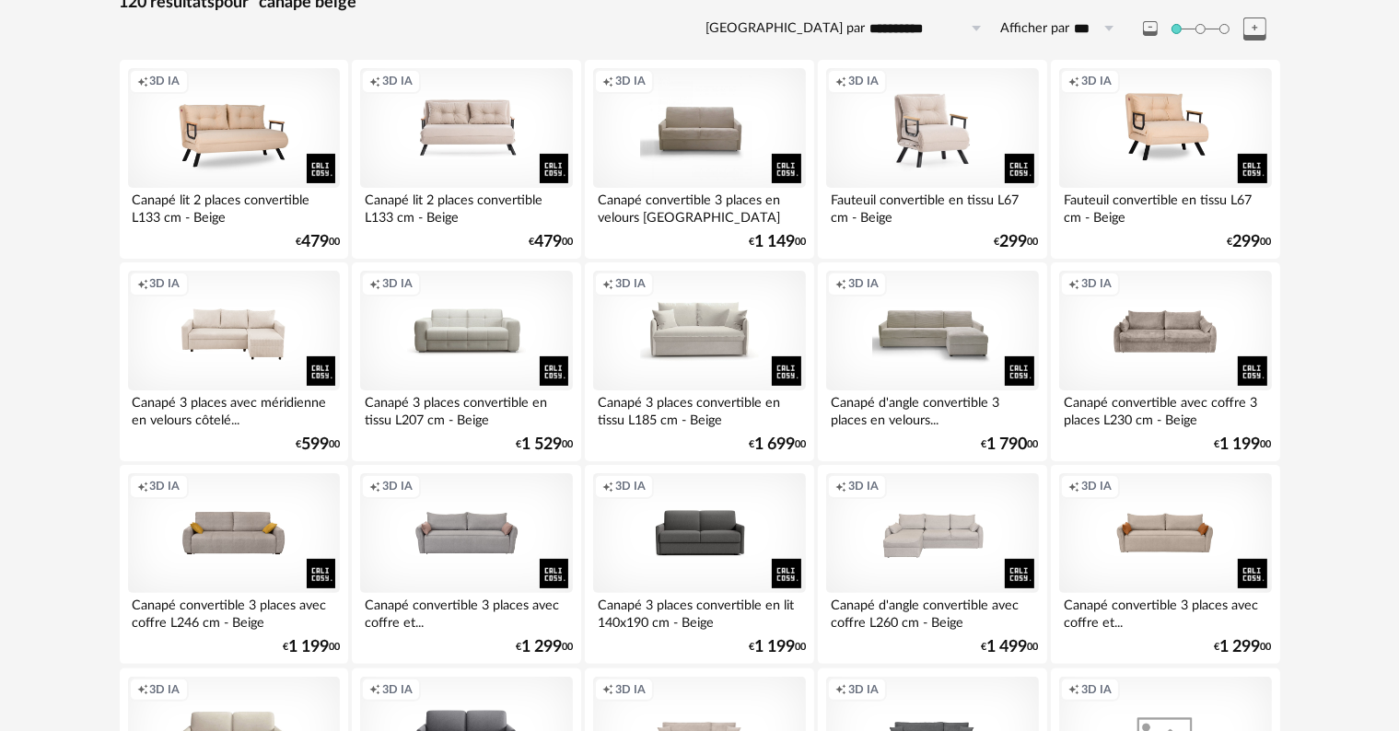
scroll to position [276, 0]
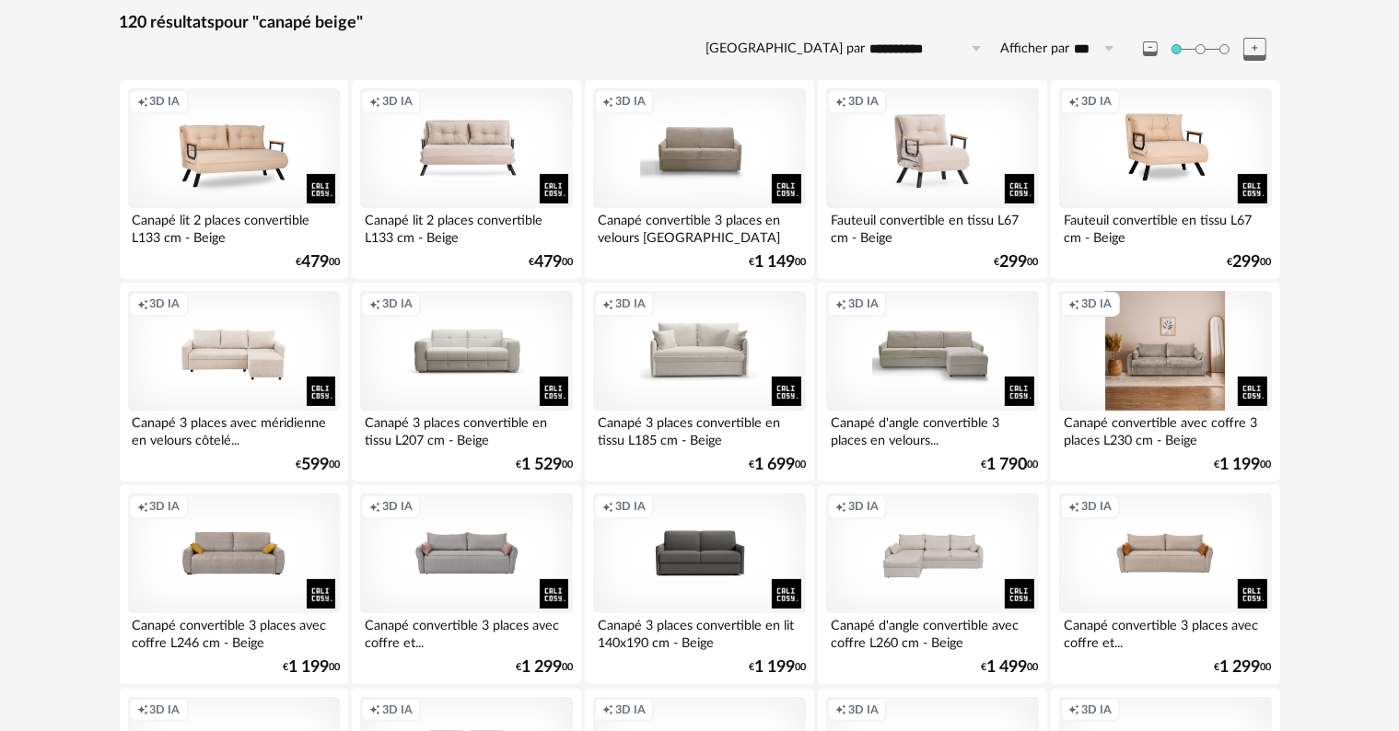
click at [1179, 365] on div "Creation icon 3D IA" at bounding box center [1165, 351] width 212 height 120
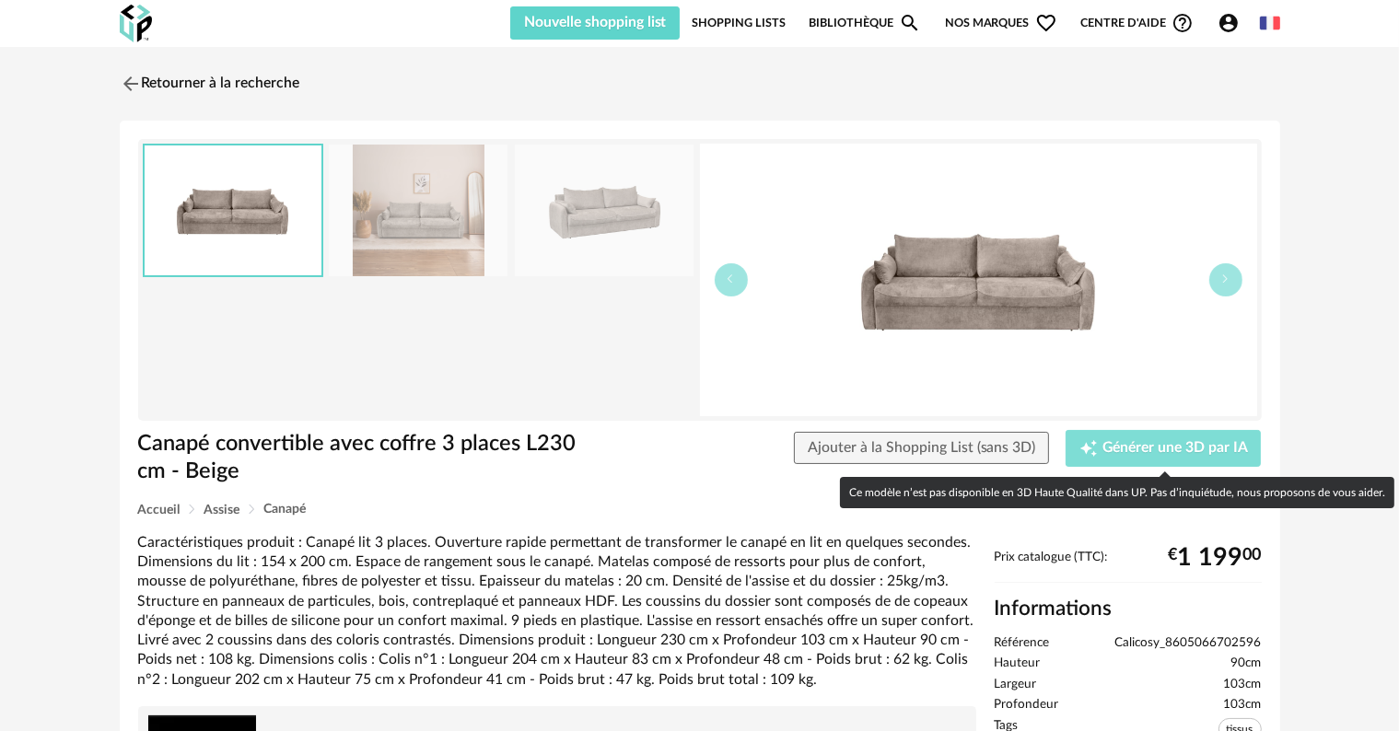
click at [1129, 442] on span "Générer une 3D par IA" at bounding box center [1174, 448] width 145 height 15
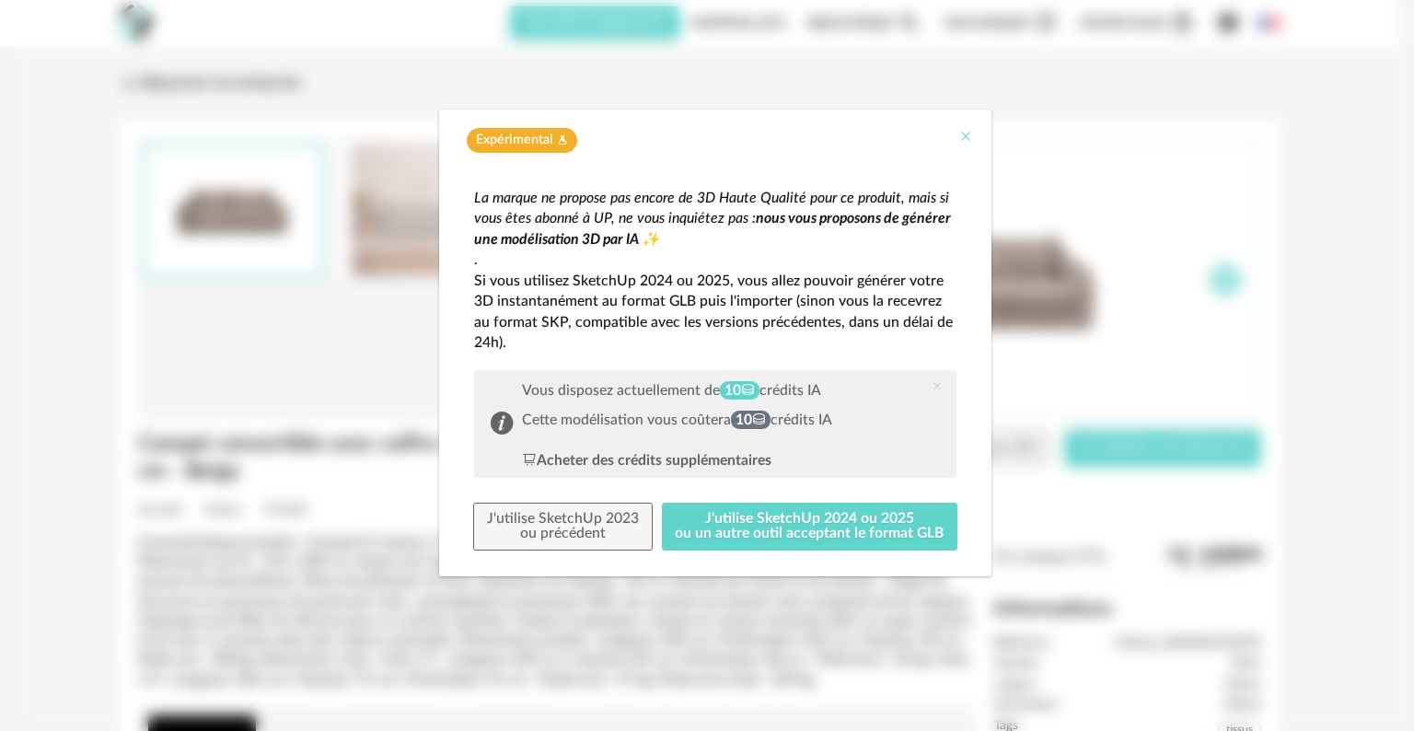
drag, startPoint x: 967, startPoint y: 133, endPoint x: 966, endPoint y: 147, distance: 14.8
click at [966, 136] on icon "Close" at bounding box center [965, 136] width 15 height 15
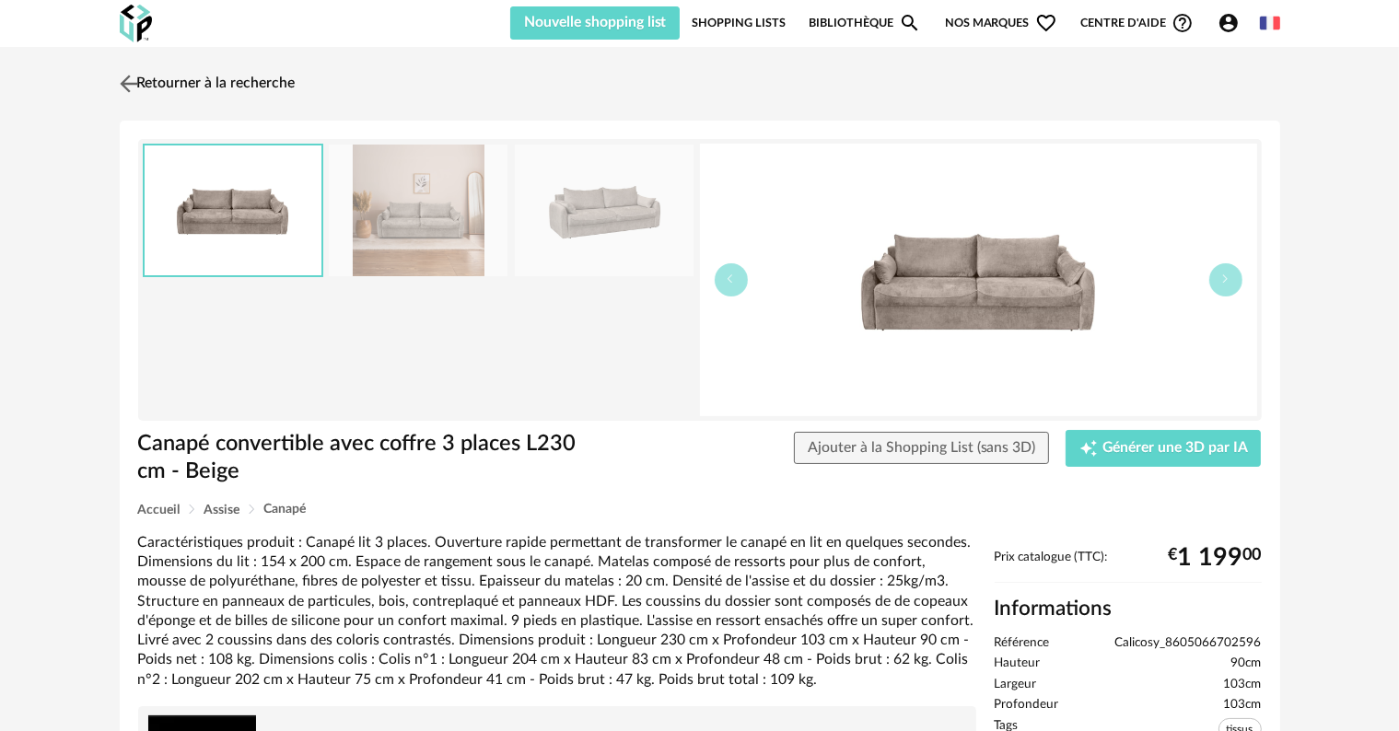
click at [132, 84] on img at bounding box center [128, 83] width 27 height 27
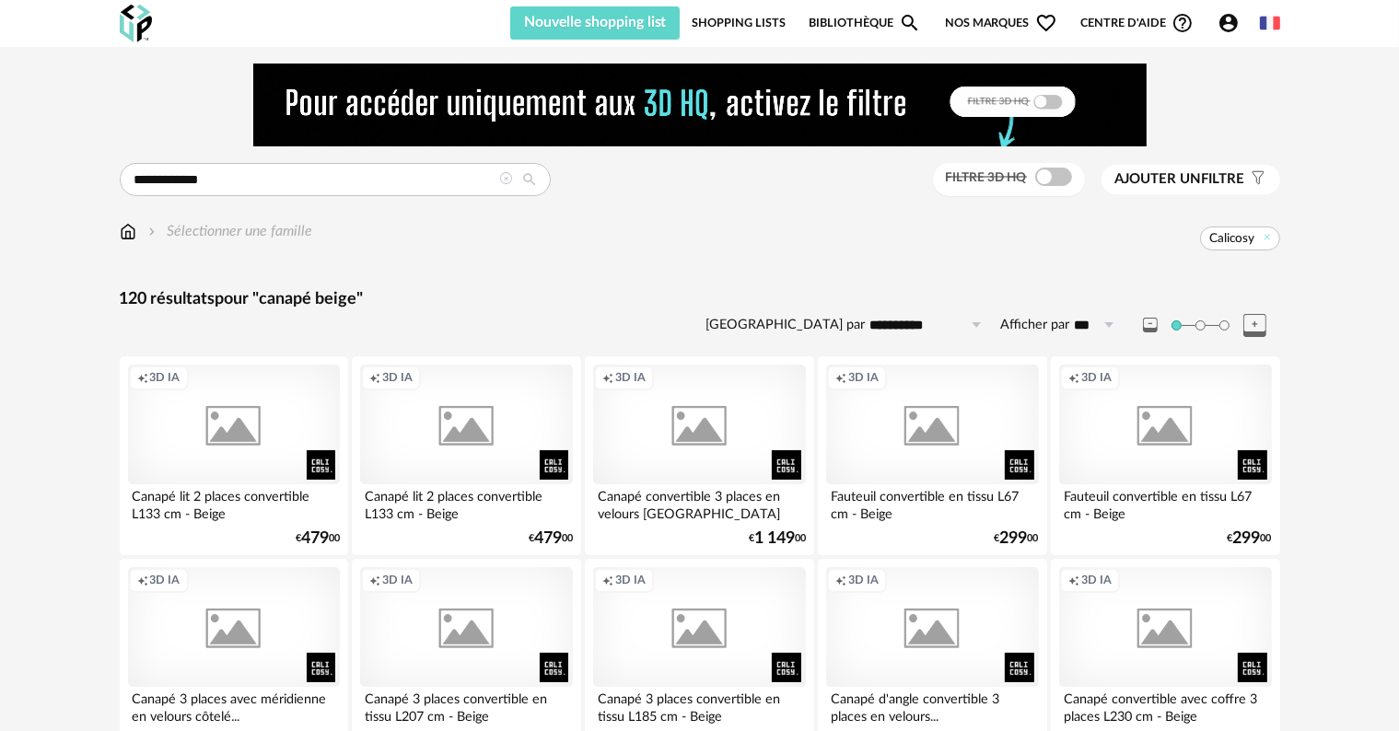
scroll to position [276, 0]
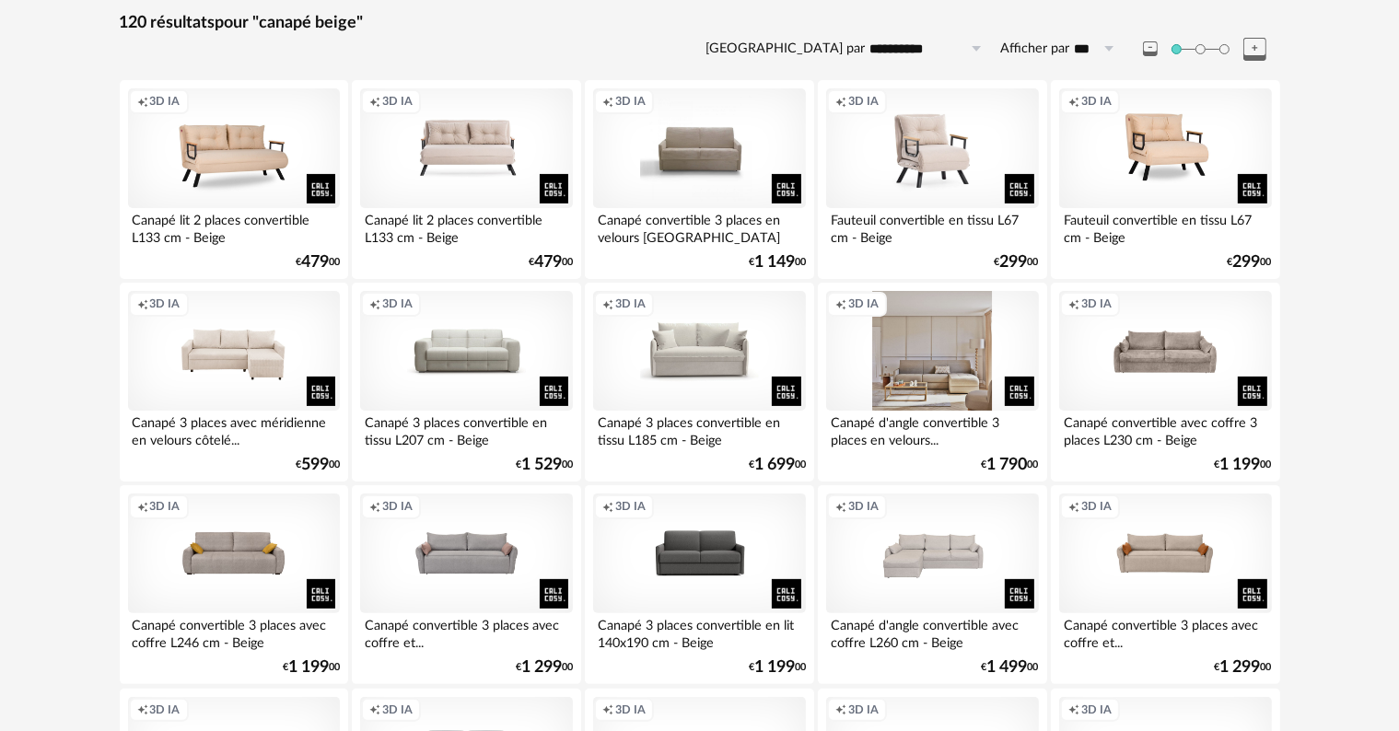
click at [921, 398] on div "Creation icon 3D IA" at bounding box center [932, 351] width 212 height 120
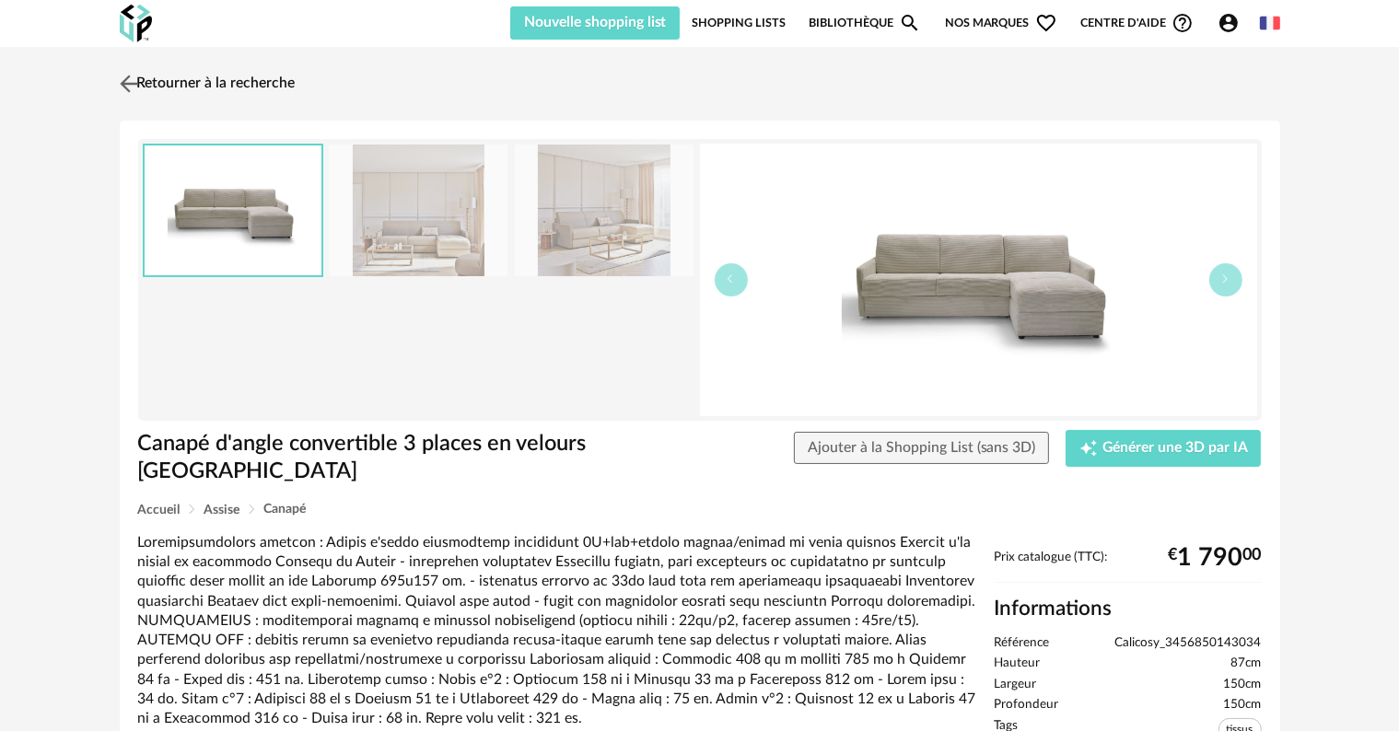
click at [136, 88] on img at bounding box center [128, 83] width 27 height 27
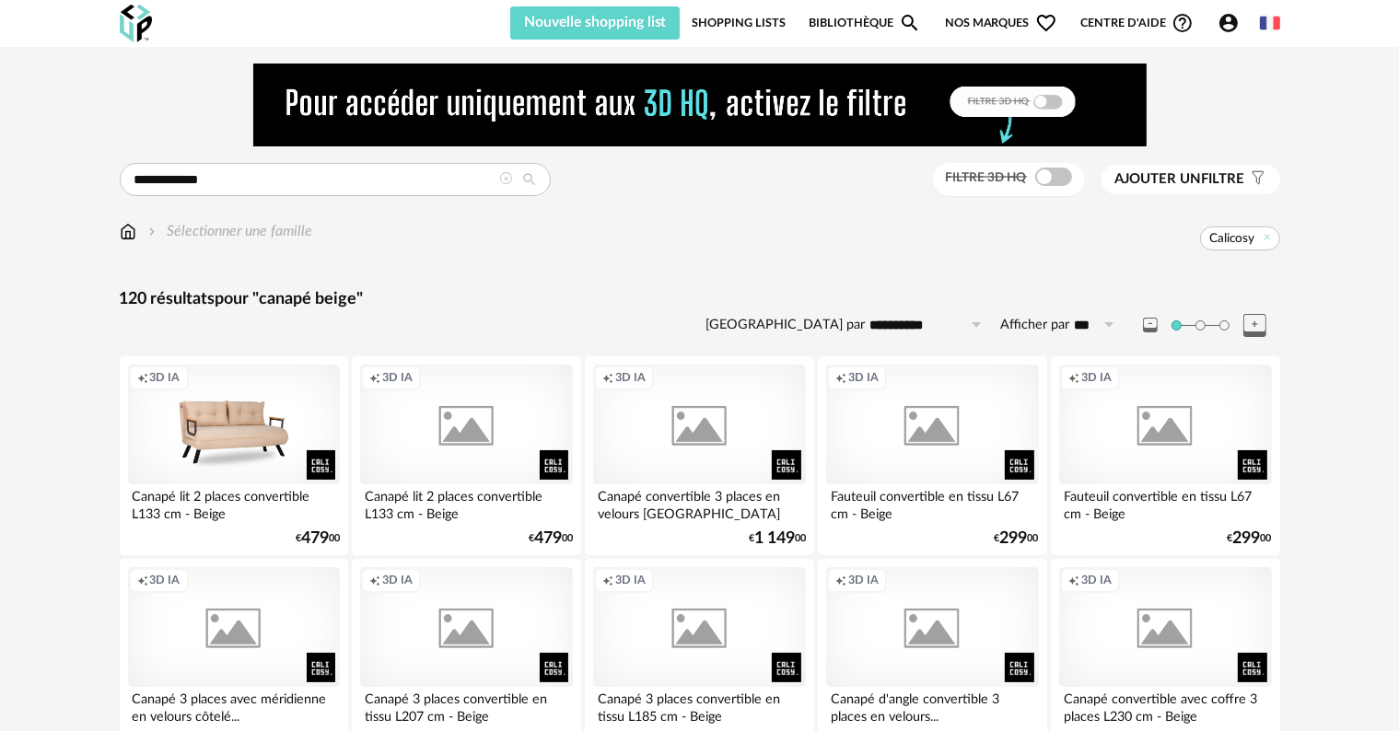
scroll to position [276, 0]
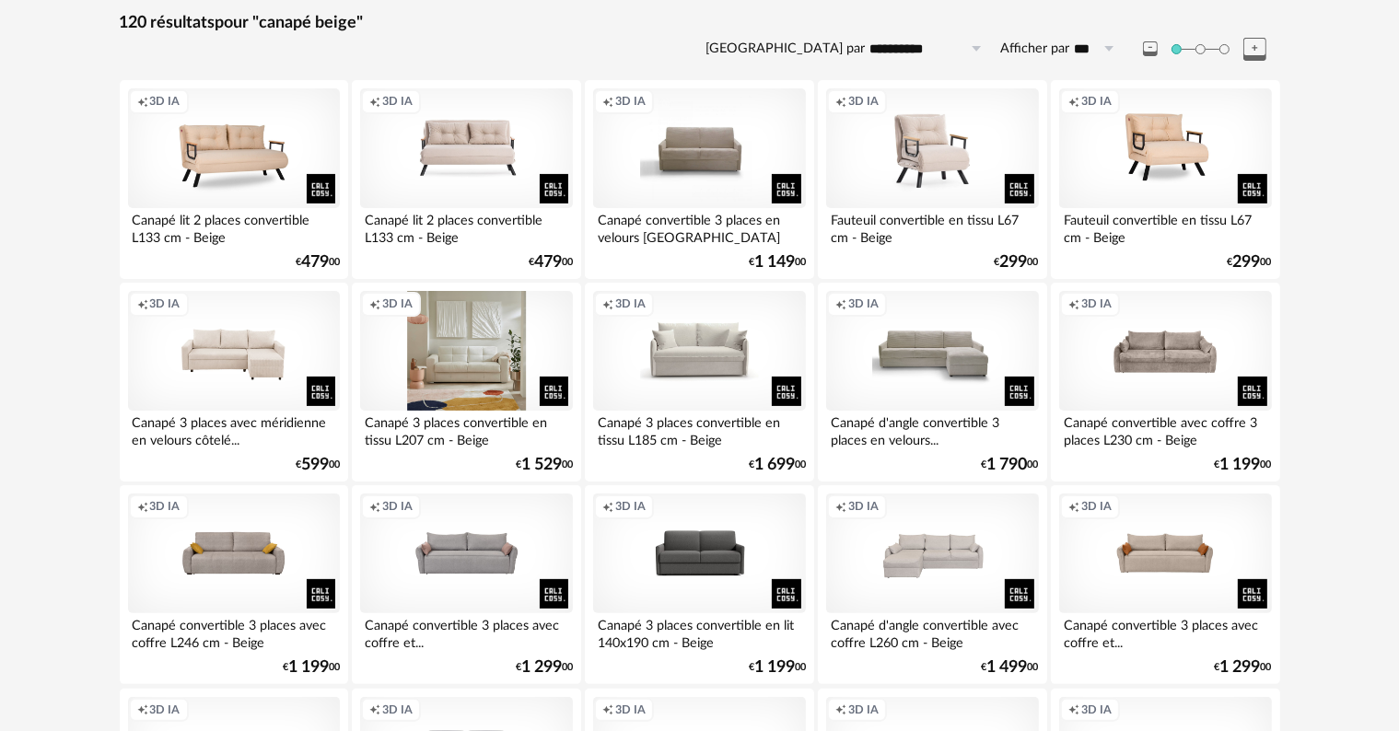
click at [470, 316] on div "Creation icon 3D IA" at bounding box center [466, 351] width 212 height 120
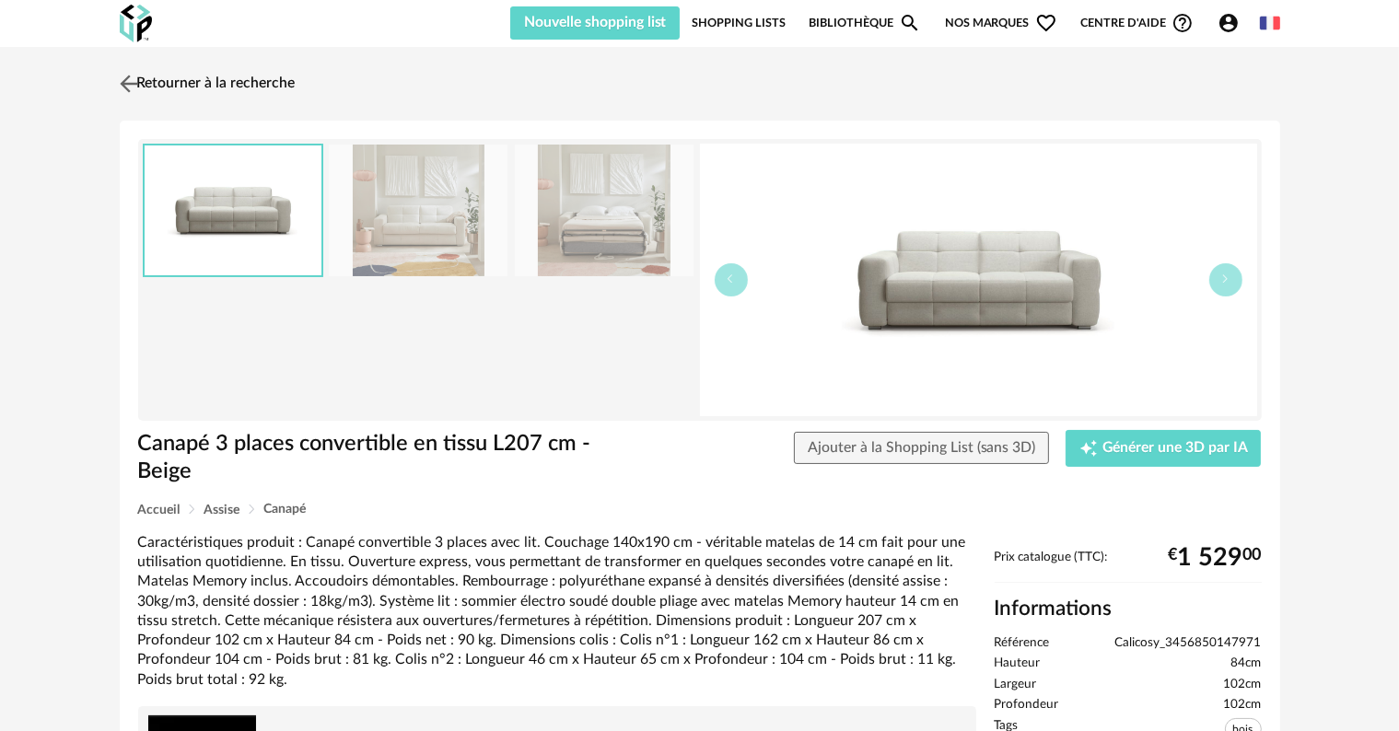
click at [135, 78] on img at bounding box center [128, 83] width 27 height 27
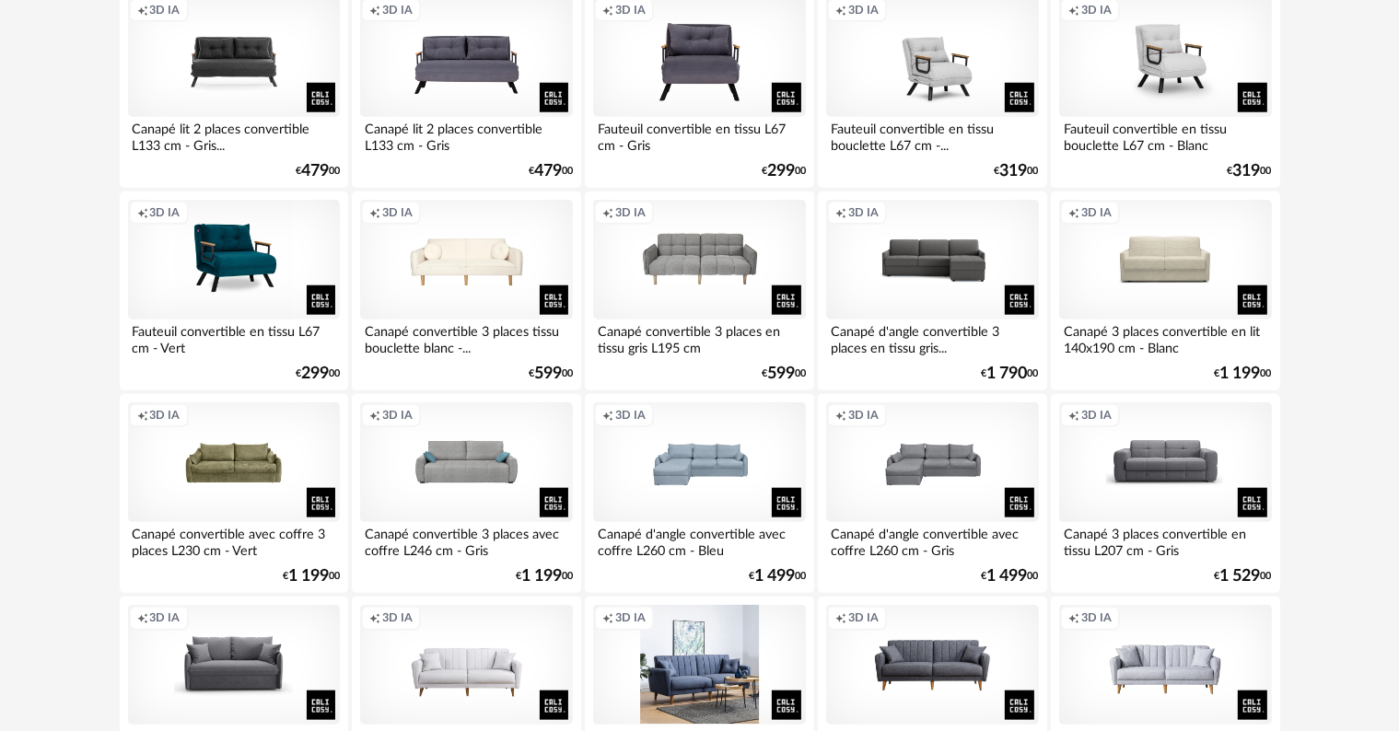
scroll to position [1933, 0]
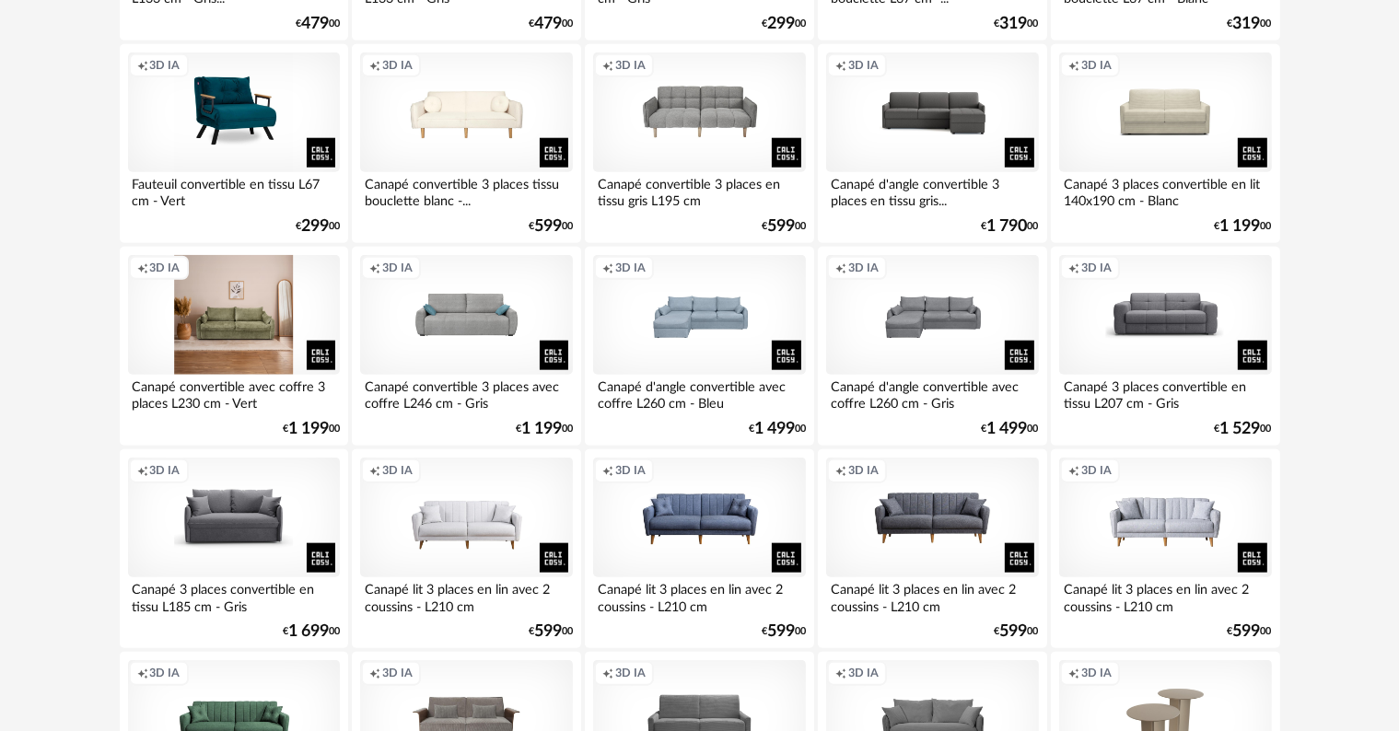
click at [226, 321] on div "Creation icon 3D IA" at bounding box center [234, 315] width 212 height 120
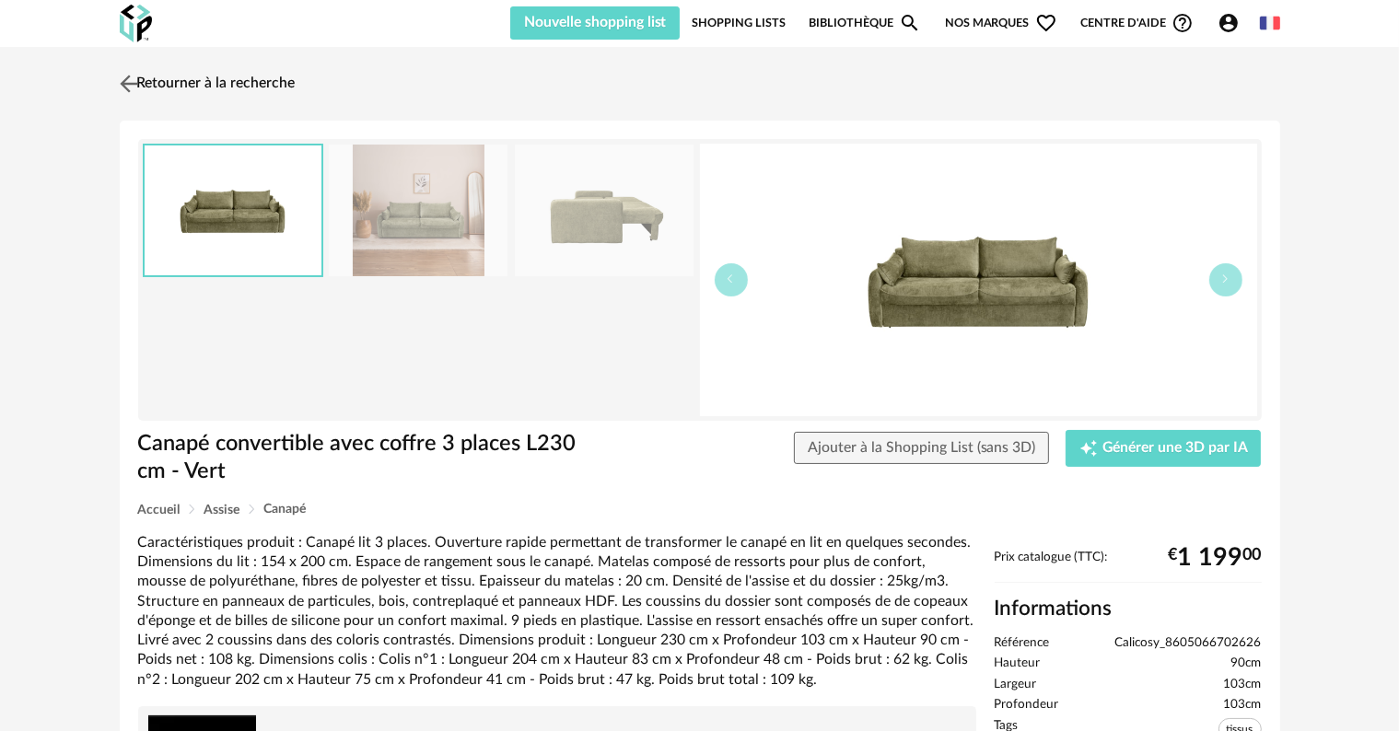
click at [122, 85] on img at bounding box center [128, 83] width 27 height 27
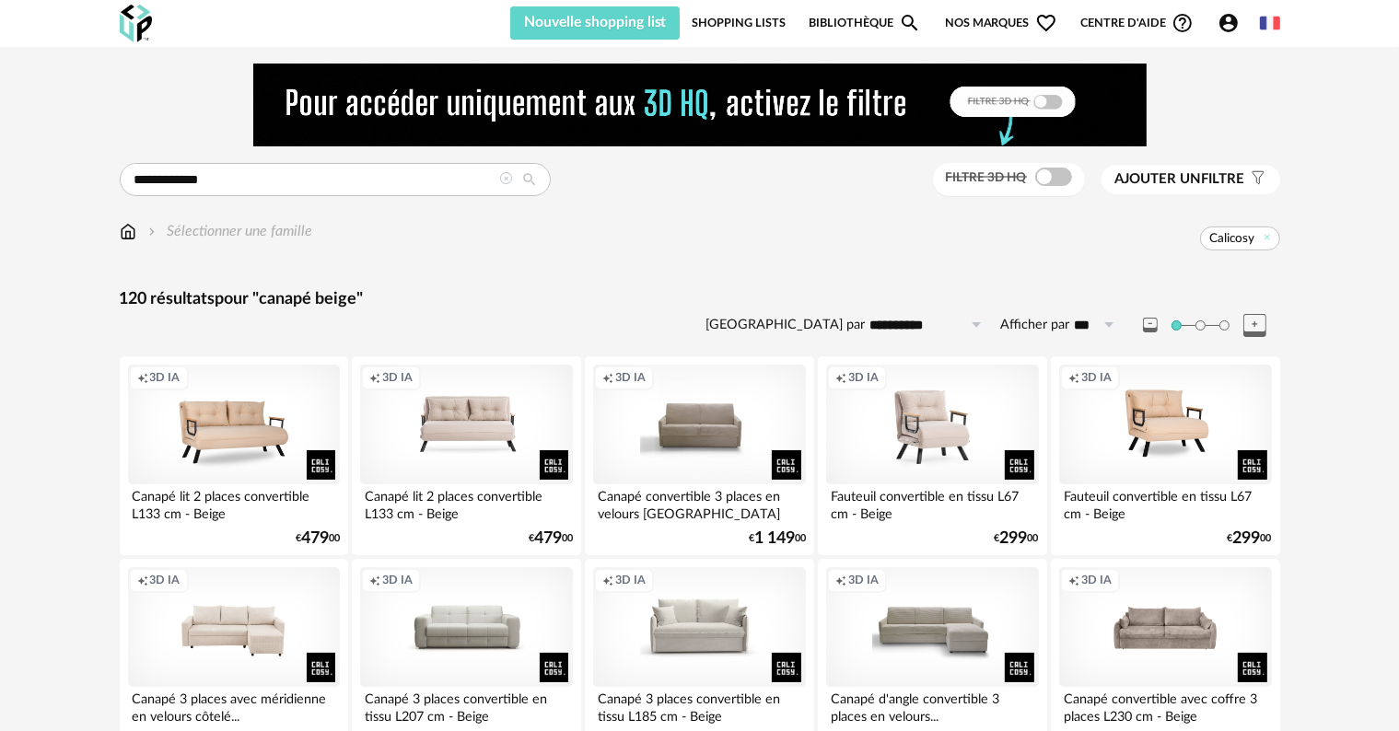
click at [1140, 190] on button "Ajouter un filtre s Filter icon" at bounding box center [1190, 179] width 179 height 29
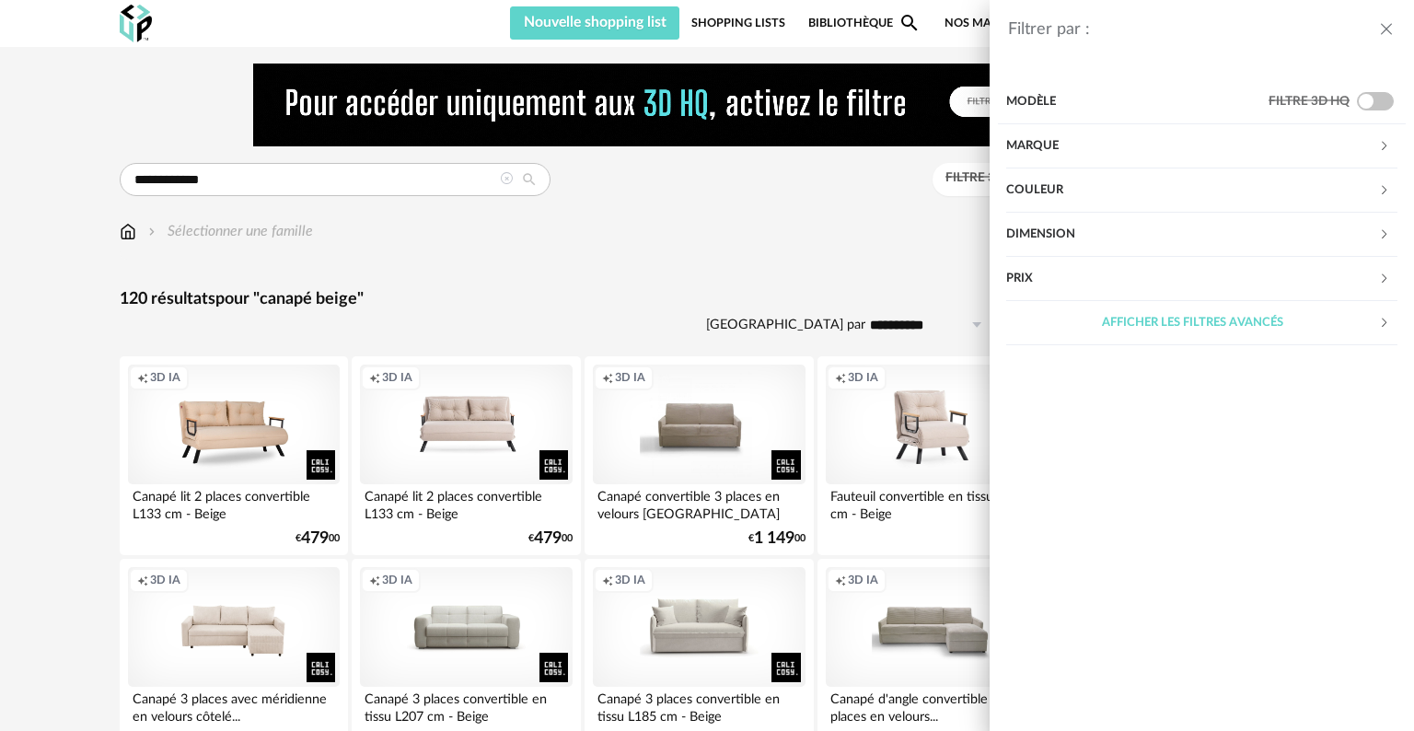
click at [1385, 189] on icon at bounding box center [1384, 190] width 12 height 12
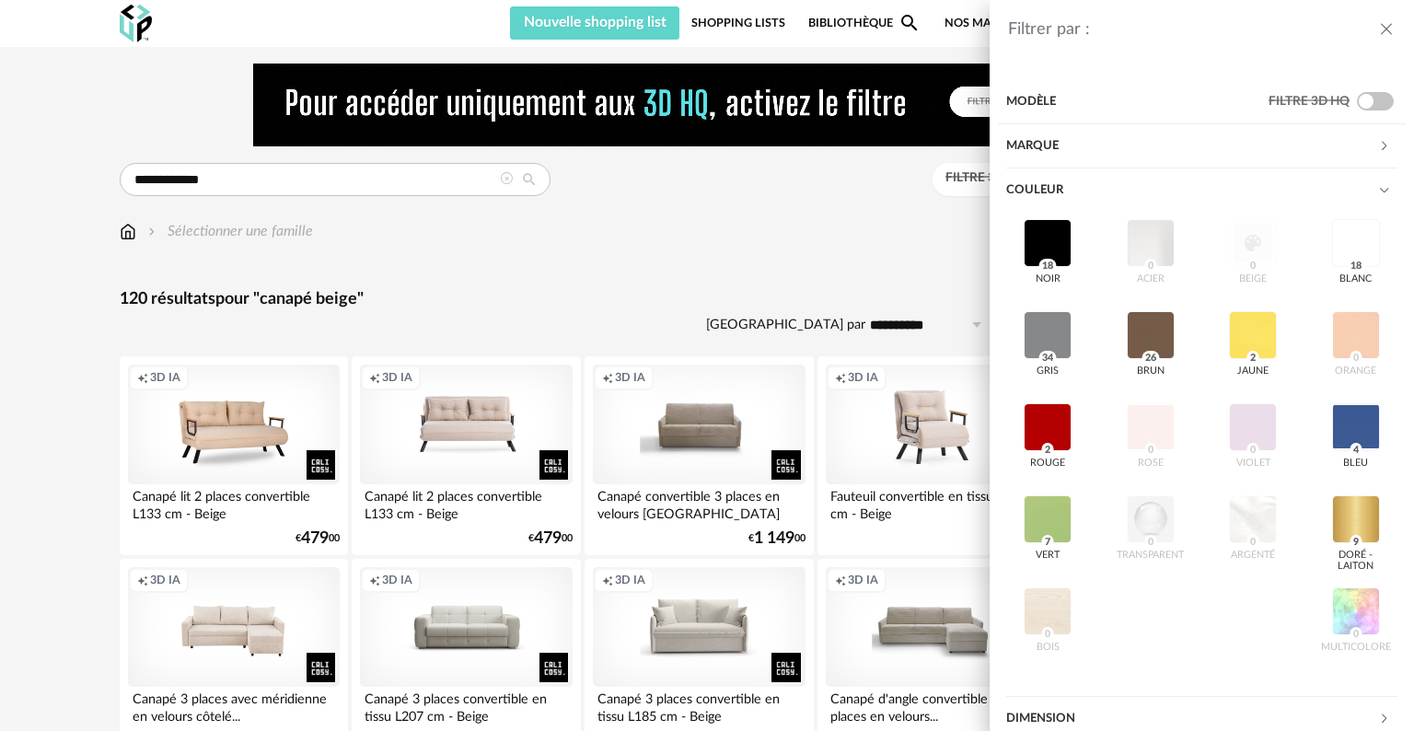
click at [1241, 255] on div "noir 18 acier 0 beige 0 blanc 18 gris 34 brun 26 jaune 2 orange 0 rouge 2 rose …" at bounding box center [1201, 443] width 391 height 460
click at [1061, 614] on div "noir 18 acier 0 beige 0 blanc 18 gris 34 brun 26 jaune 2 orange 0 rouge 2 rose …" at bounding box center [1201, 443] width 391 height 460
click at [900, 252] on div "Filtrer par : Modèle Filtre 3D HQ Marque &tradition 101 [GEOGRAPHIC_DATA] 366 C…" at bounding box center [707, 365] width 1414 height 731
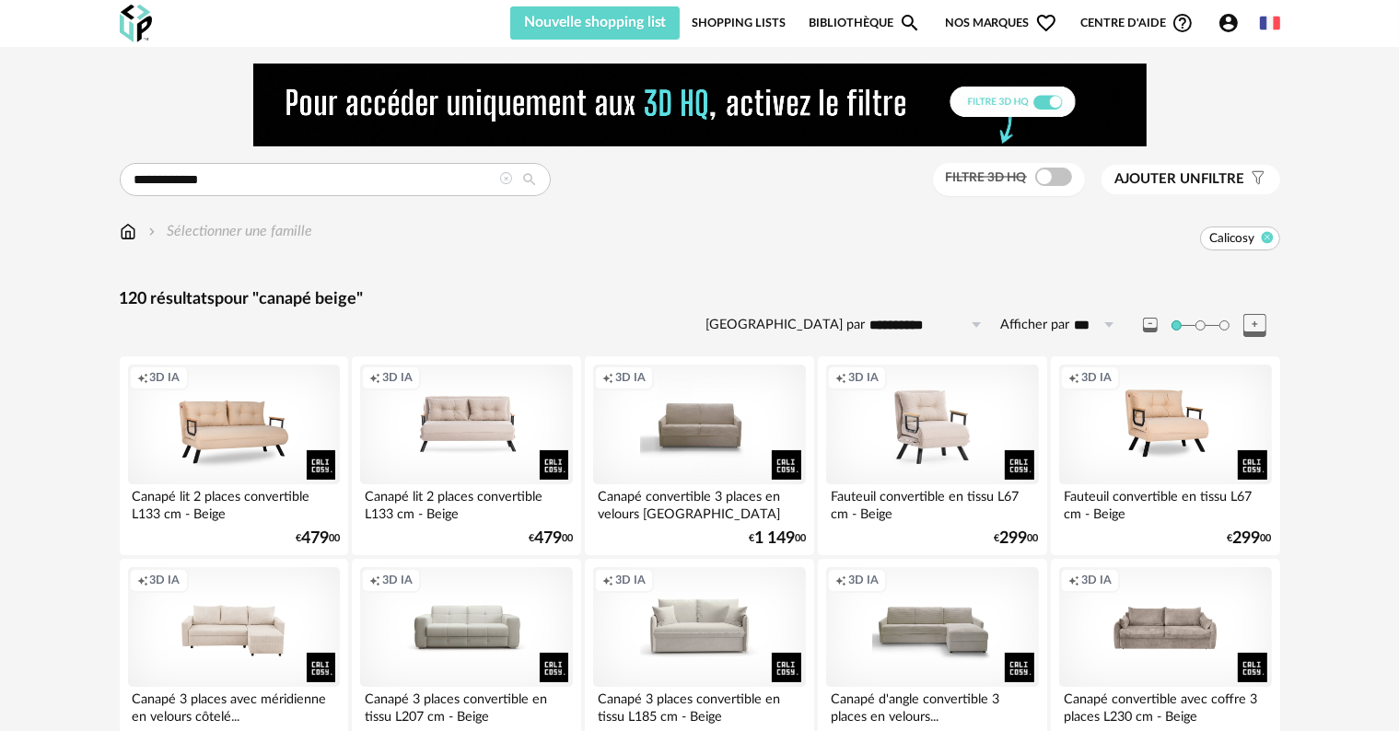
click at [1269, 238] on icon at bounding box center [1266, 237] width 12 height 12
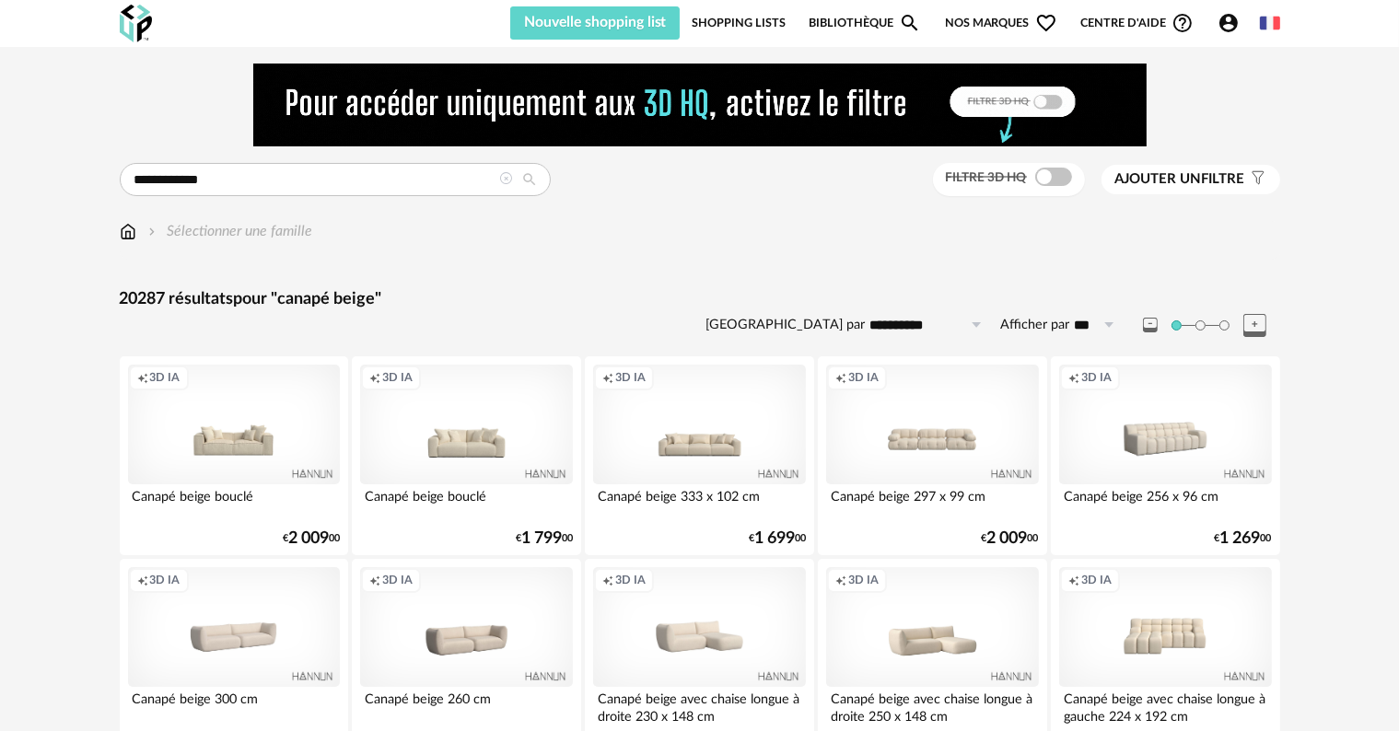
click at [1182, 176] on span "Ajouter un" at bounding box center [1158, 179] width 87 height 14
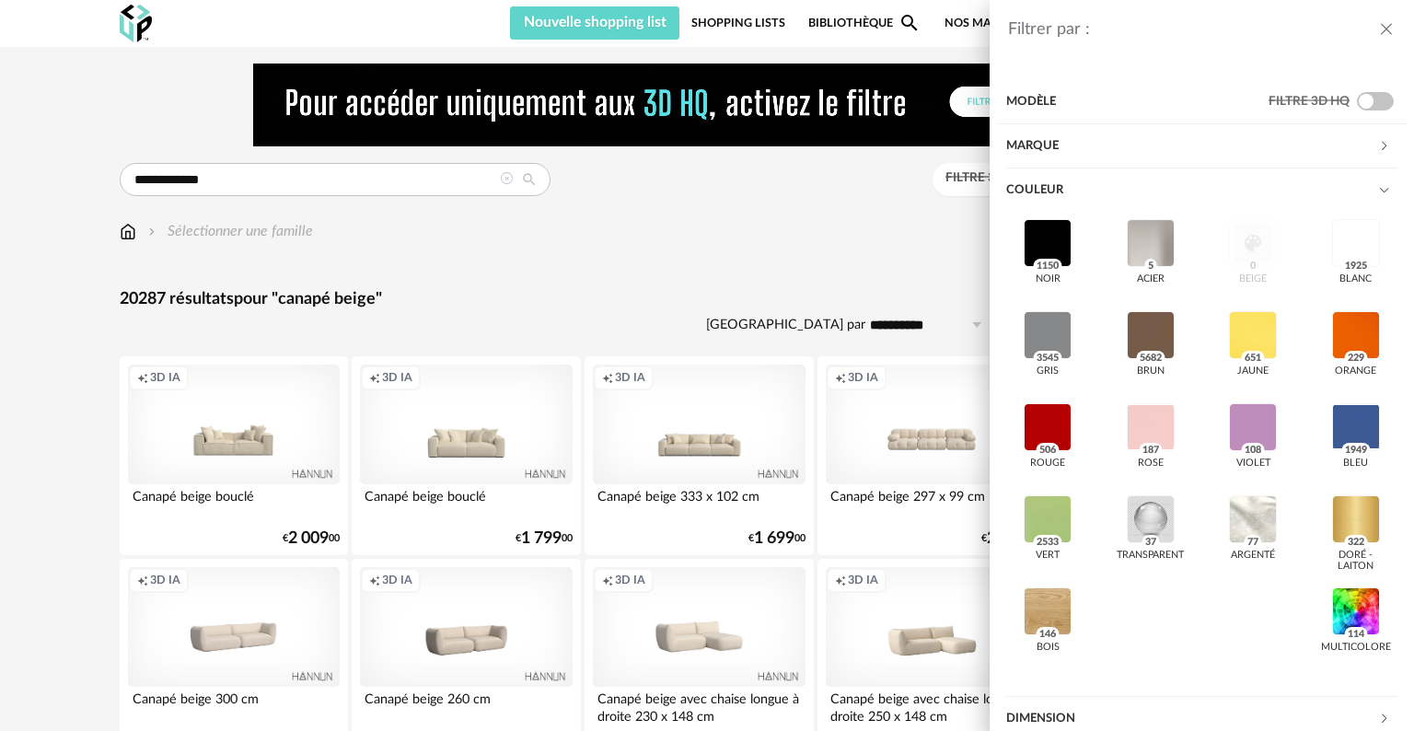
click at [1045, 148] on div "Marque" at bounding box center [1192, 146] width 372 height 44
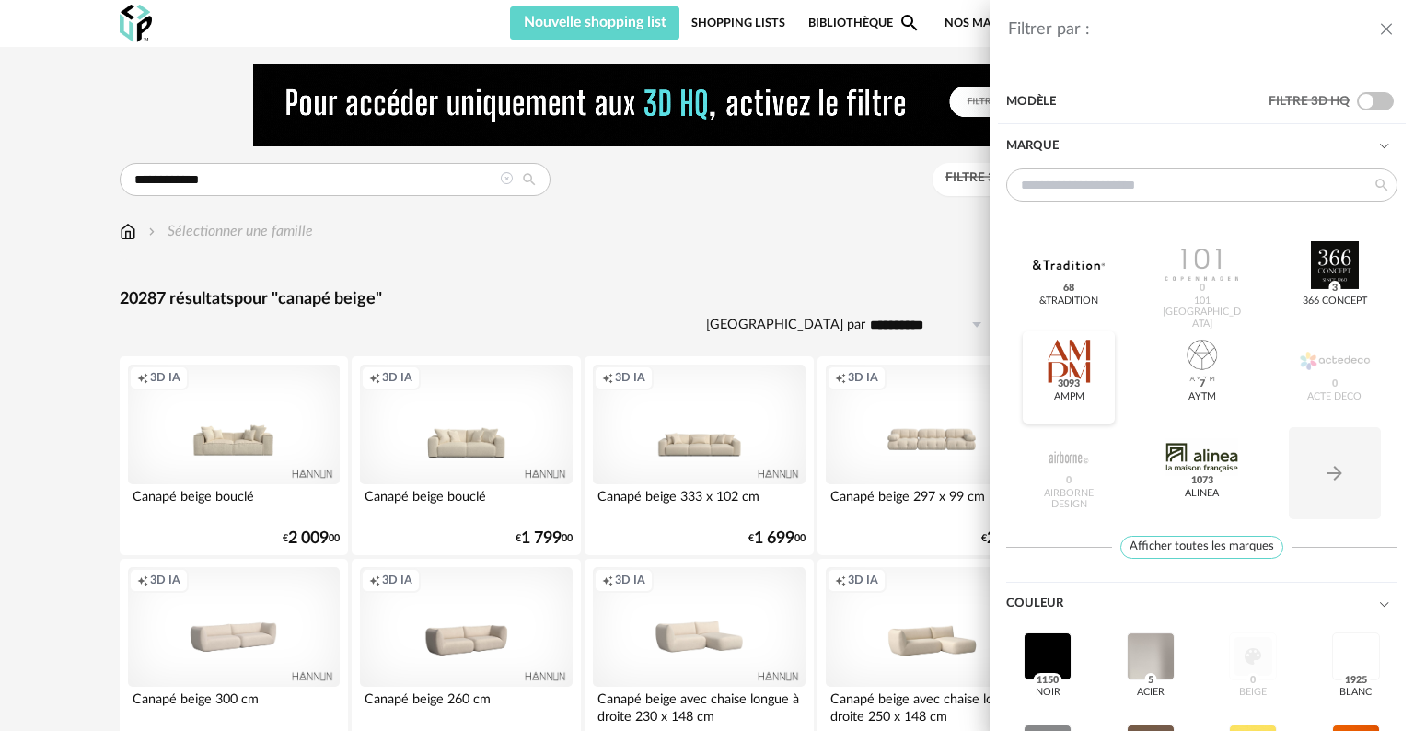
click at [1066, 354] on div at bounding box center [1069, 361] width 72 height 48
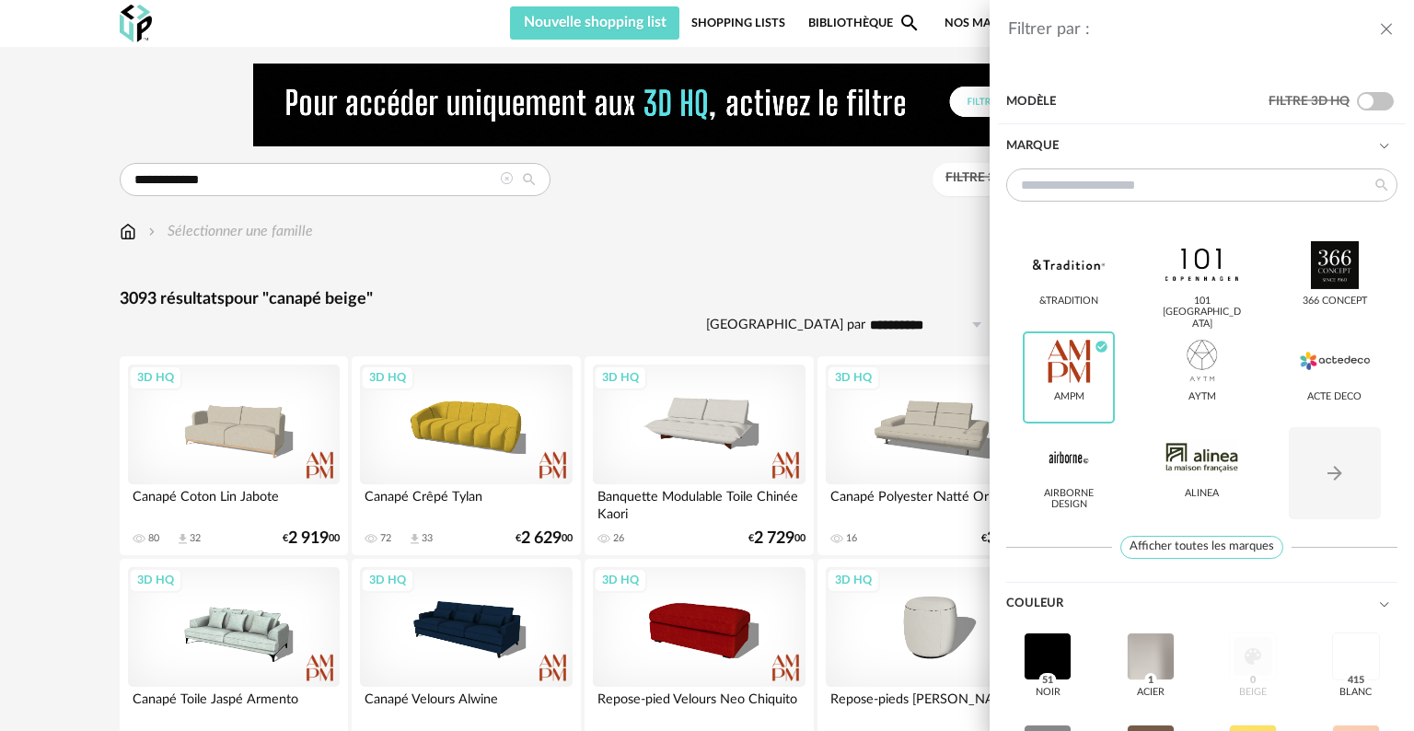
click at [900, 236] on div "Filtrer par : Modèle Filtre 3D HQ Marque &tradition 101 [GEOGRAPHIC_DATA] 366 C…" at bounding box center [707, 365] width 1414 height 731
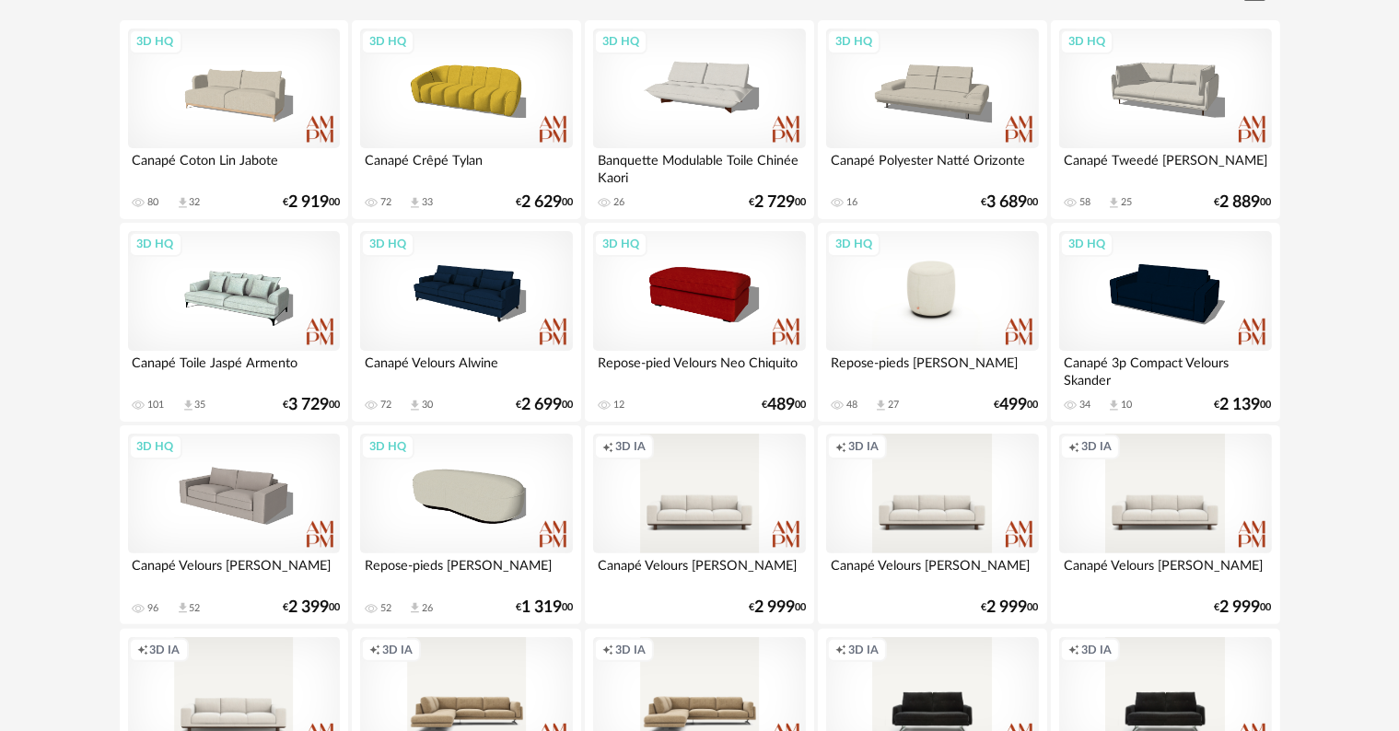
scroll to position [460, 0]
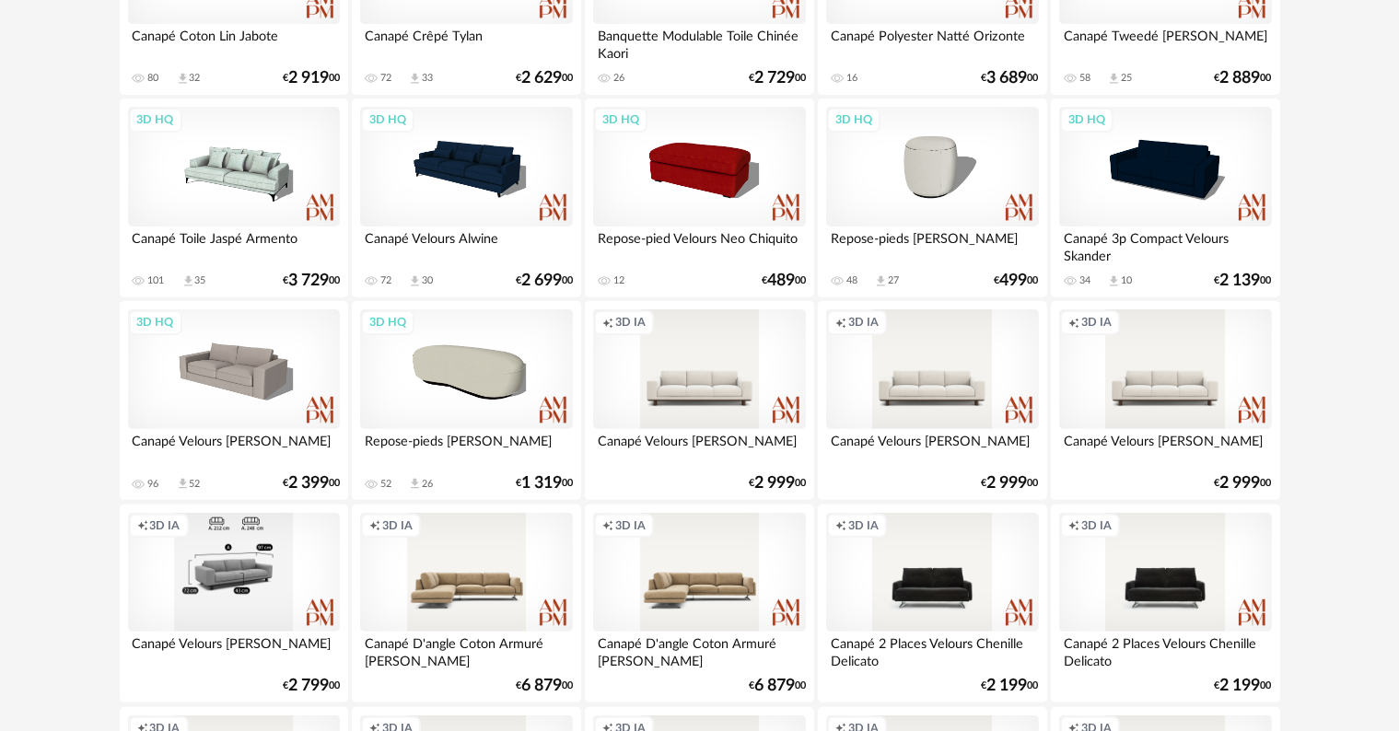
click at [250, 586] on div "Creation icon 3D IA" at bounding box center [234, 573] width 212 height 120
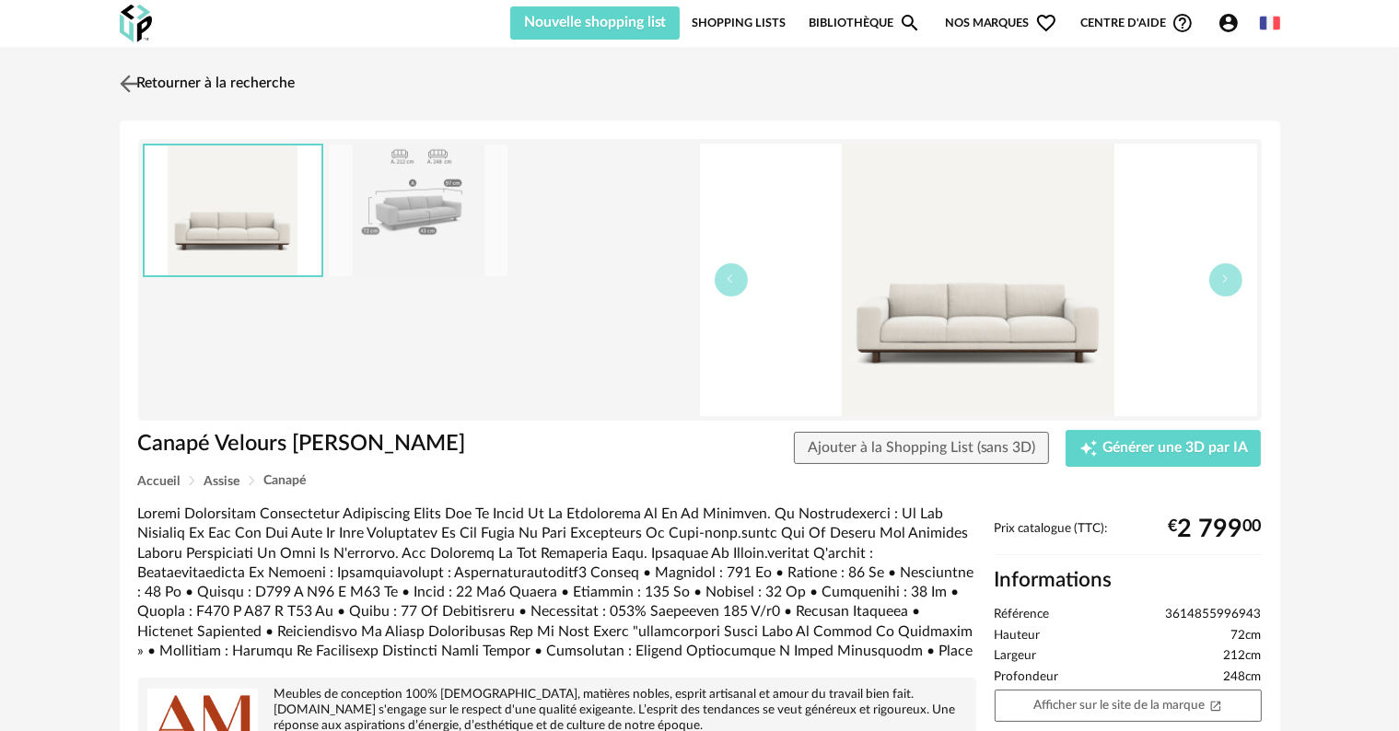
click at [134, 87] on img at bounding box center [128, 83] width 27 height 27
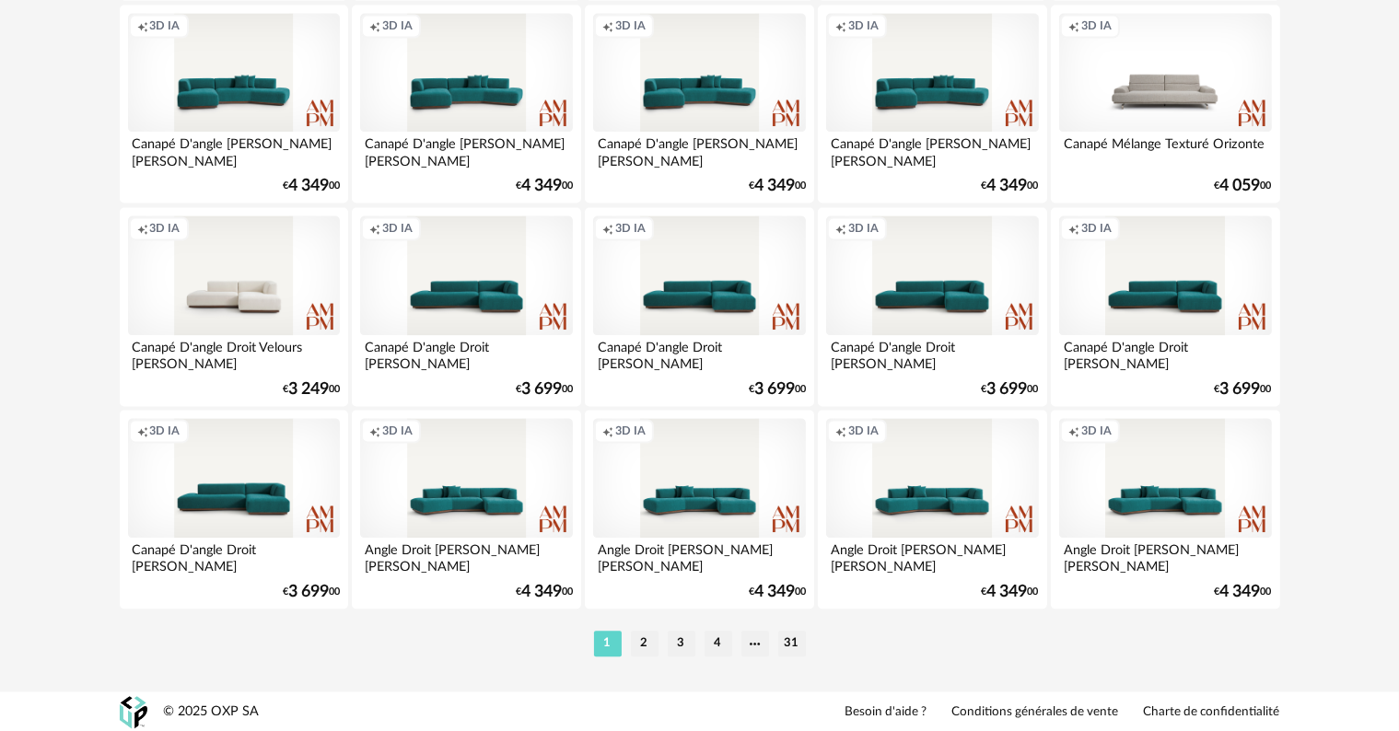
scroll to position [3799, 0]
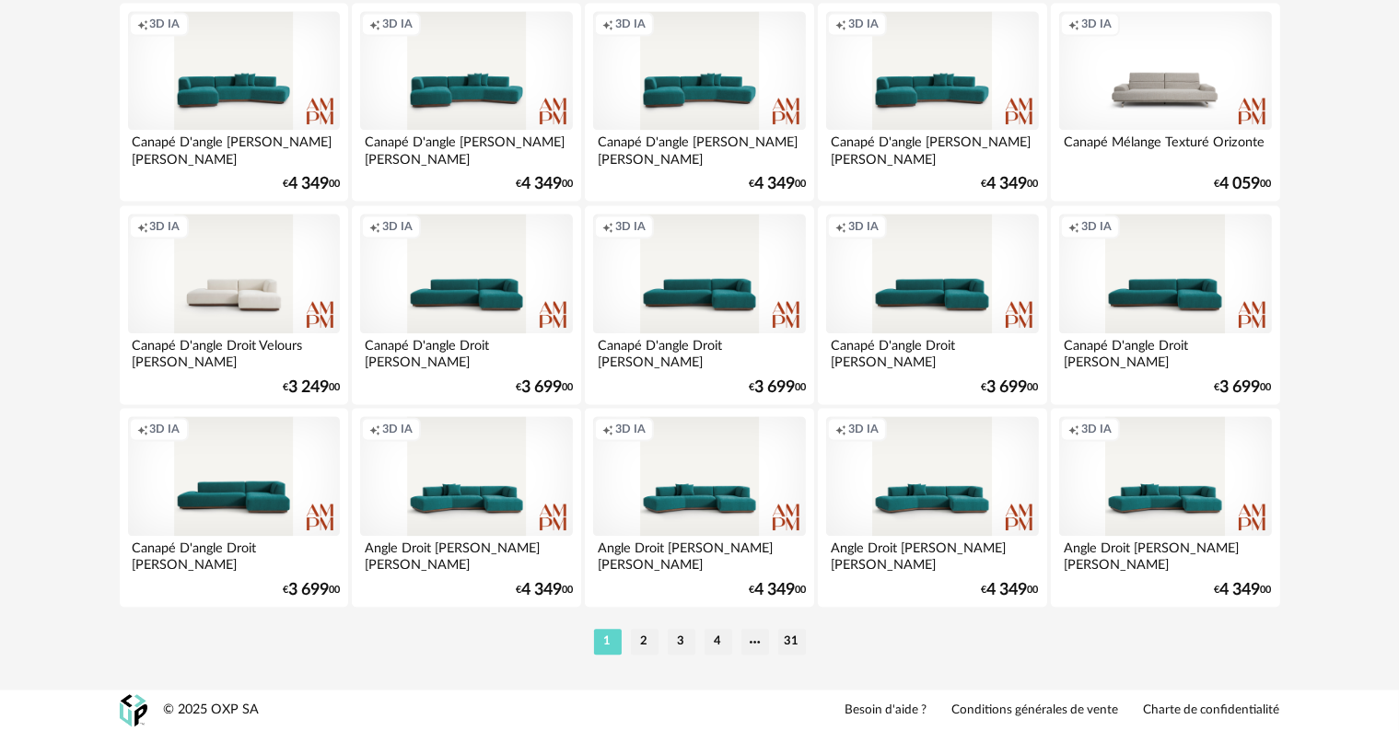
click at [655, 642] on li "2" at bounding box center [645, 642] width 28 height 26
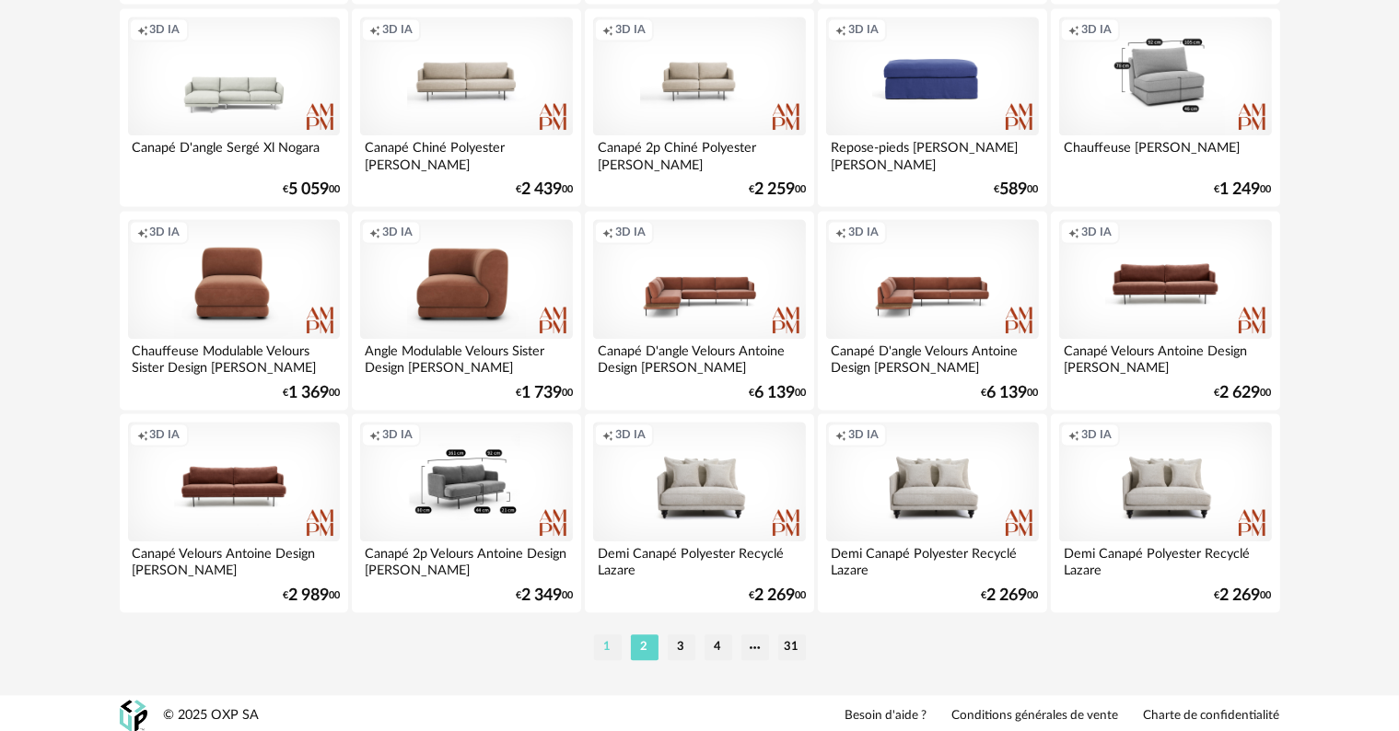
scroll to position [3799, 0]
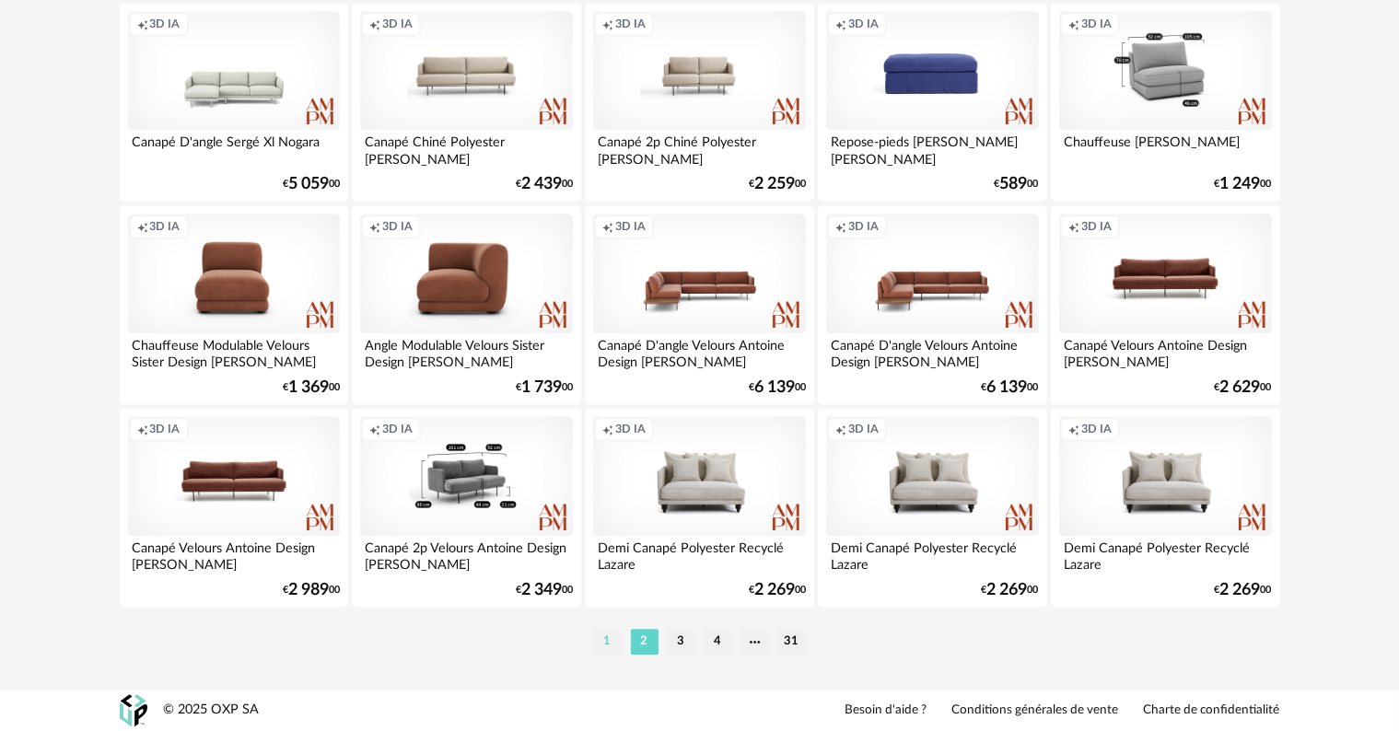
click at [610, 643] on li "1" at bounding box center [608, 642] width 28 height 26
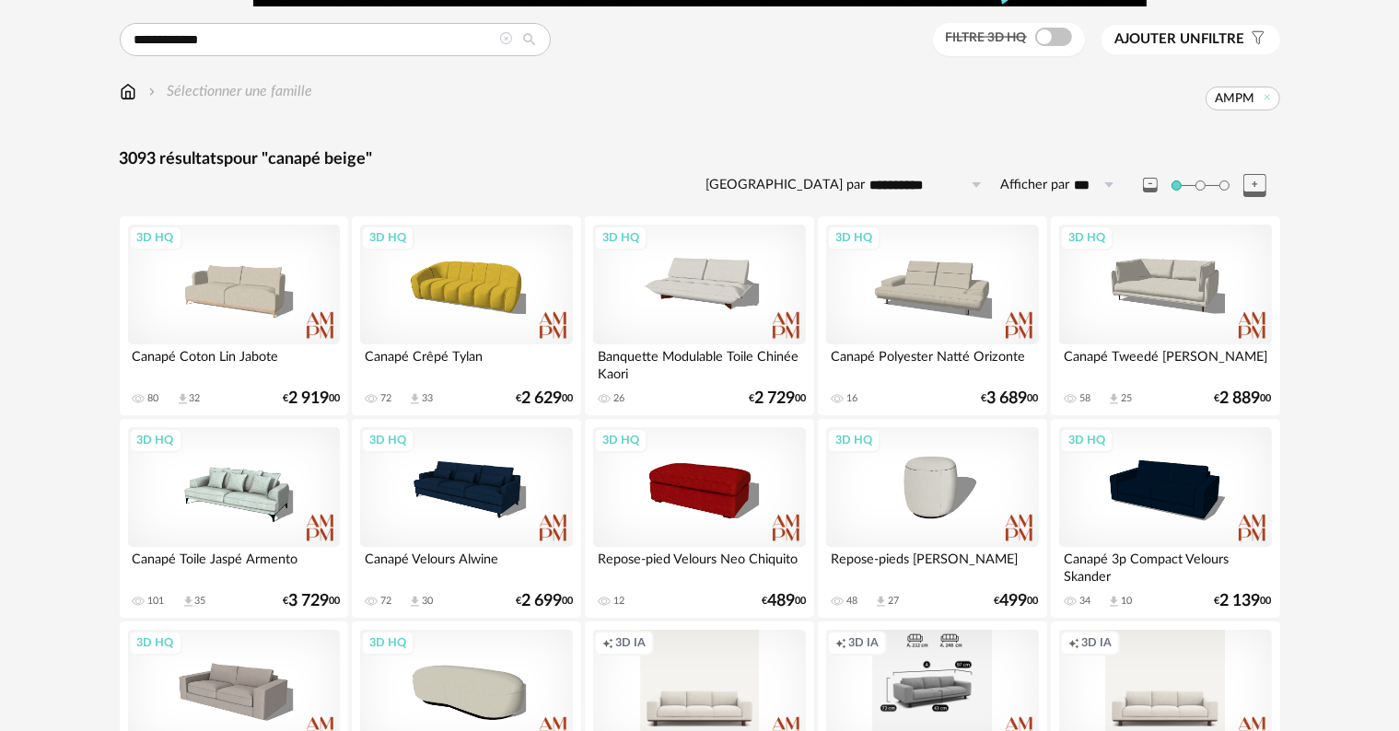
scroll to position [184, 0]
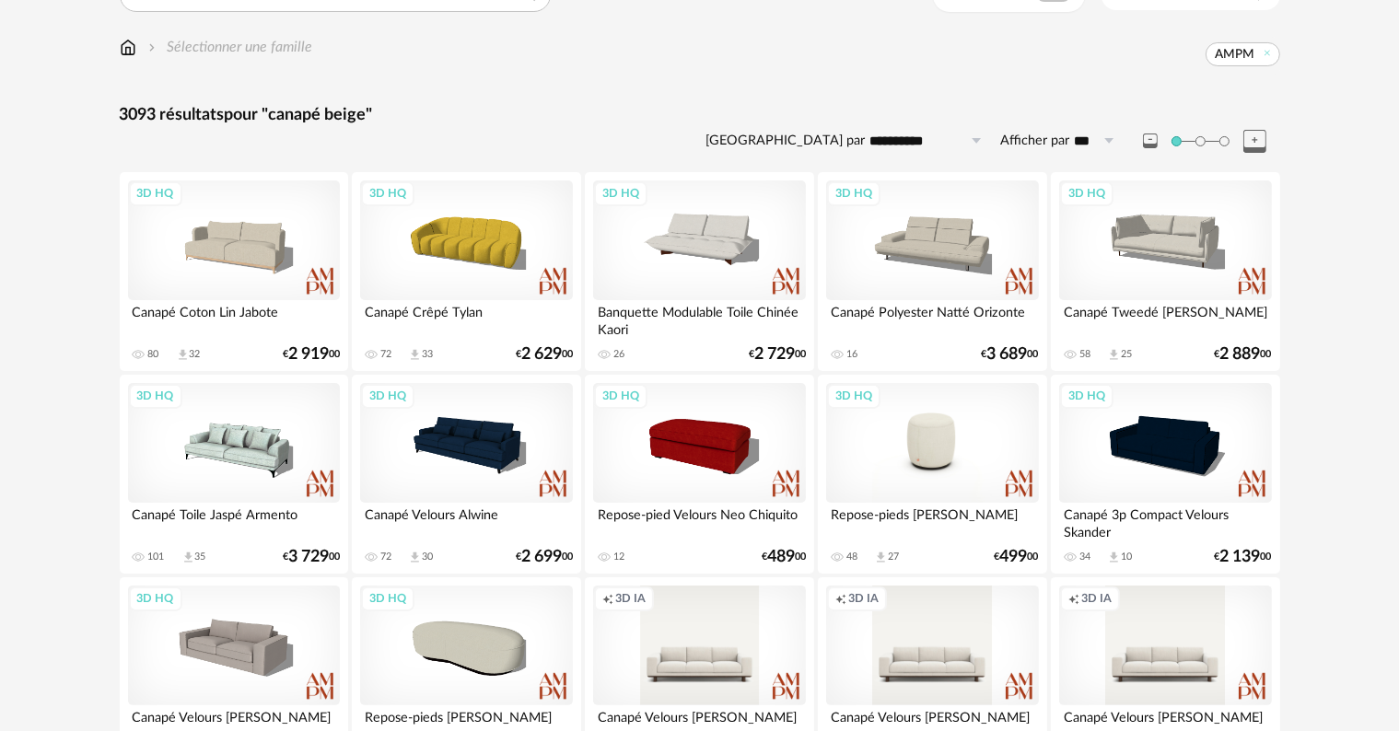
click at [940, 459] on div "3D HQ" at bounding box center [932, 443] width 212 height 120
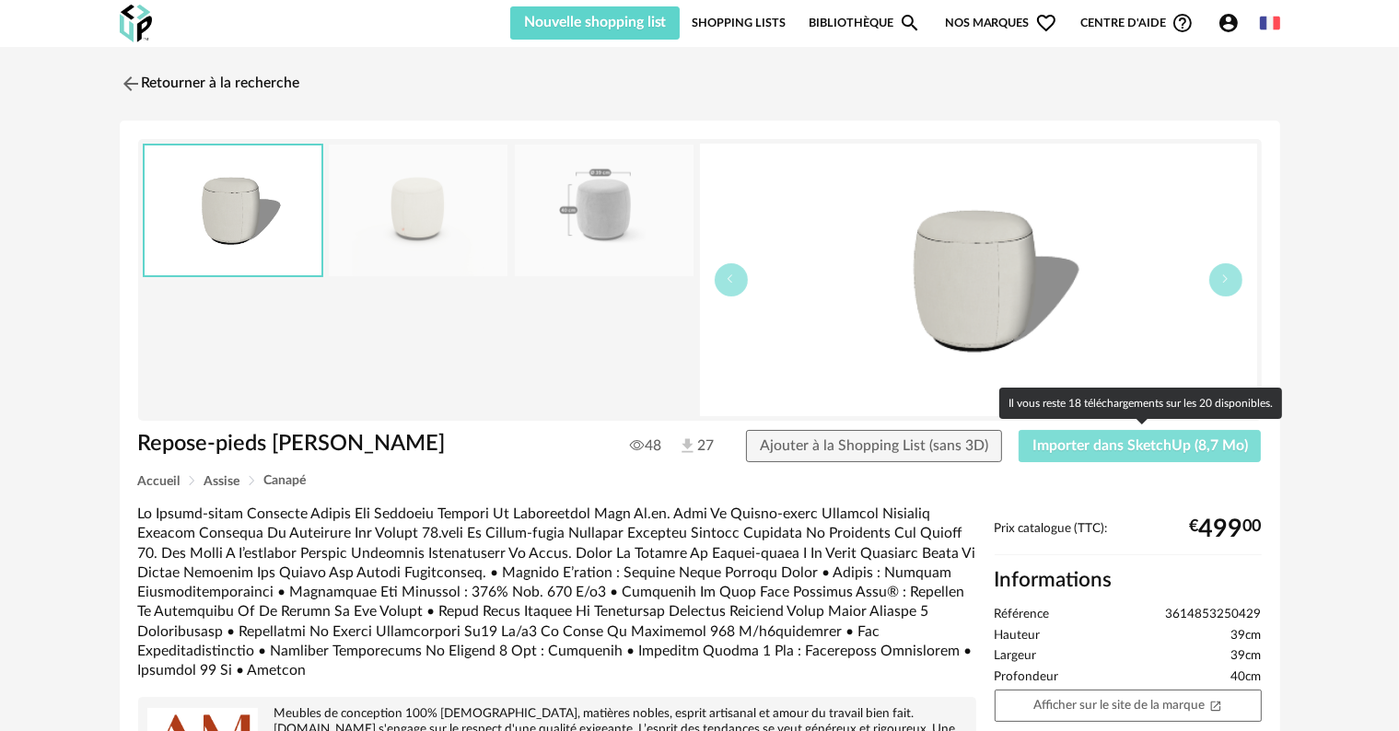
click at [1131, 451] on span "Importer dans SketchUp (8,7 Mo)" at bounding box center [1139, 445] width 215 height 15
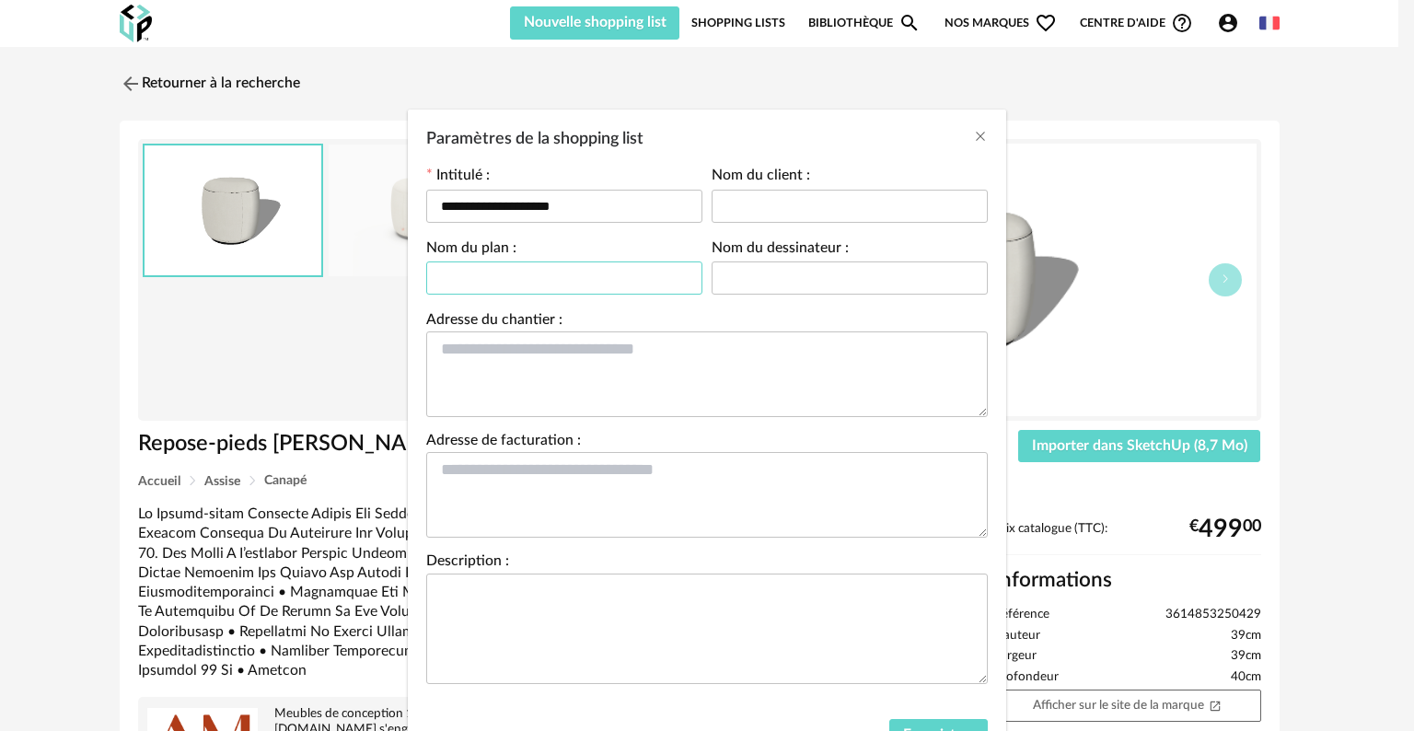
click at [540, 282] on input "Paramètres de la shopping list" at bounding box center [564, 277] width 276 height 33
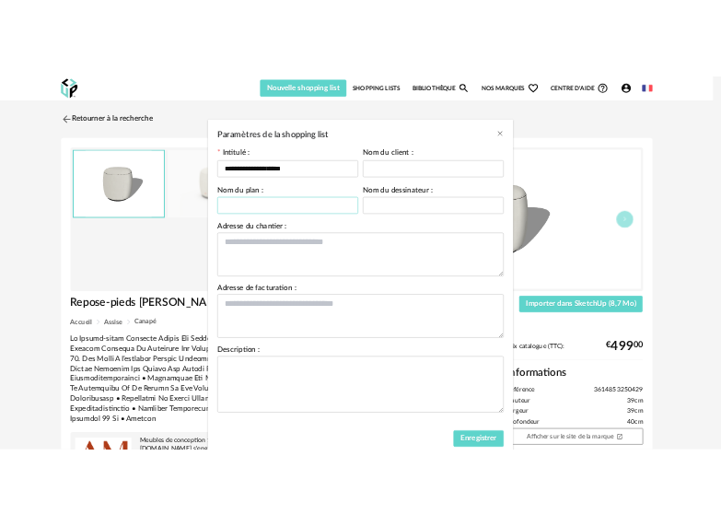
scroll to position [84, 0]
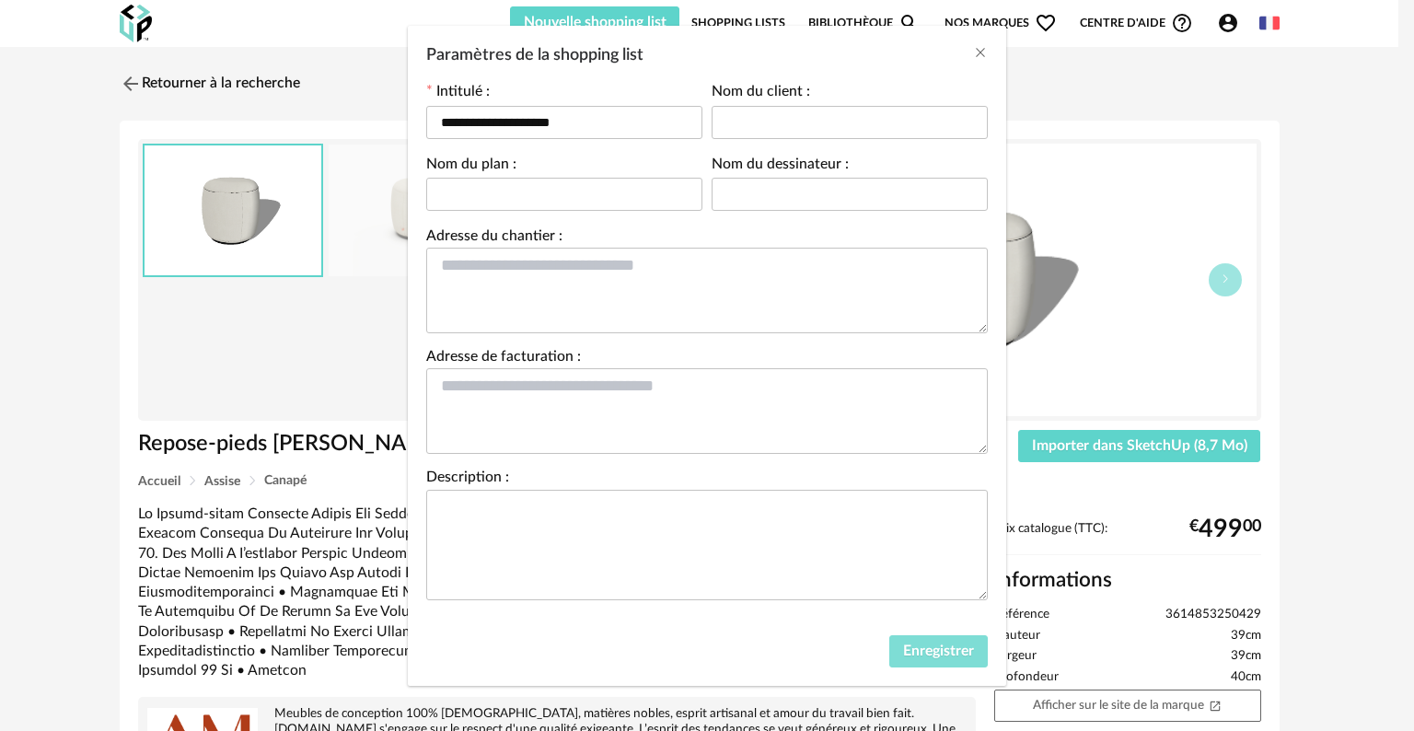
click at [933, 656] on span "Enregistrer" at bounding box center [938, 651] width 71 height 15
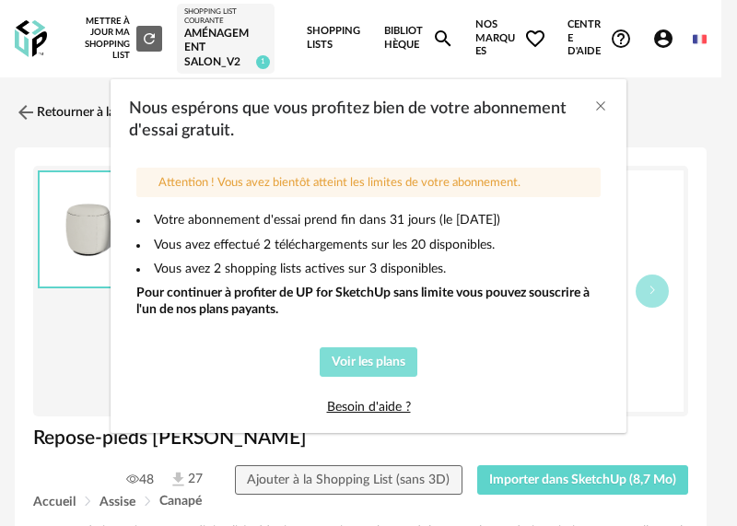
click at [361, 358] on span "Voir les plans" at bounding box center [368, 361] width 74 height 13
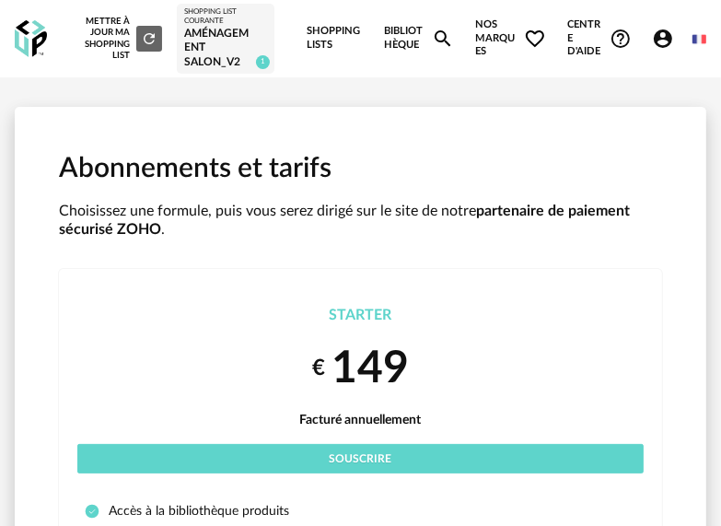
click at [228, 49] on div "Aménagement salon_V2" at bounding box center [225, 48] width 83 height 43
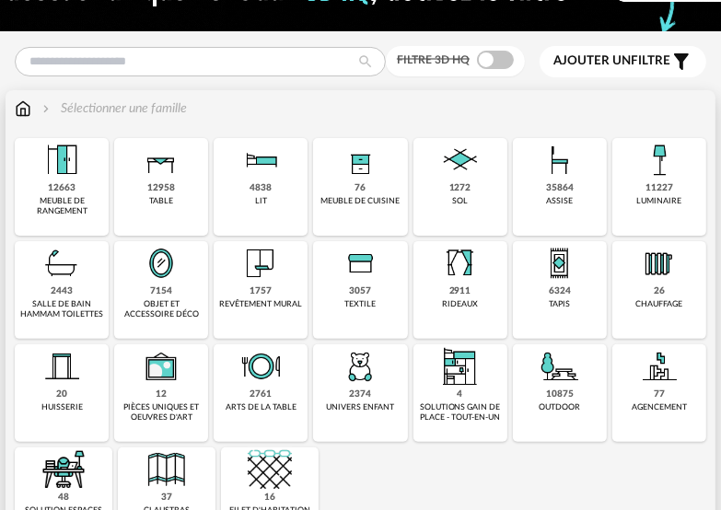
scroll to position [368, 0]
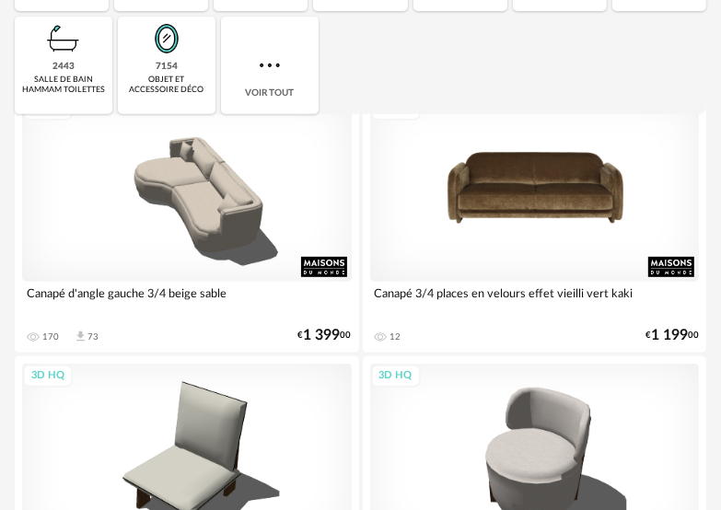
click at [538, 268] on div "3D HQ" at bounding box center [535, 189] width 330 height 185
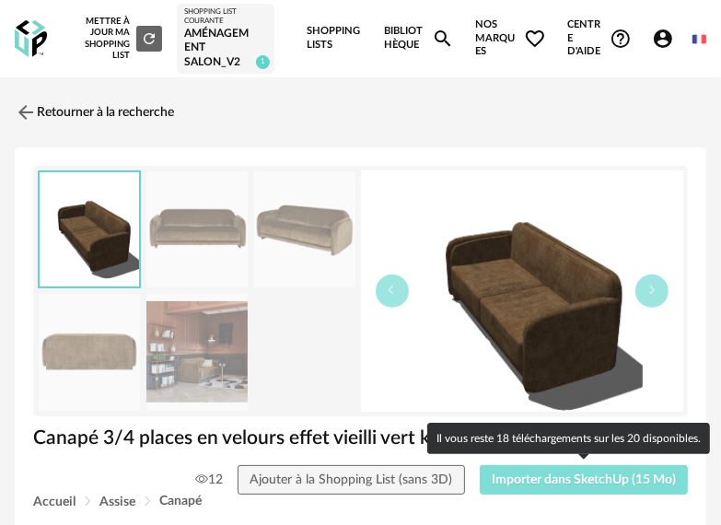
click at [571, 479] on span "Importer dans SketchUp (15 Mo)" at bounding box center [584, 479] width 184 height 13
